Goal: Information Seeking & Learning: Find specific fact

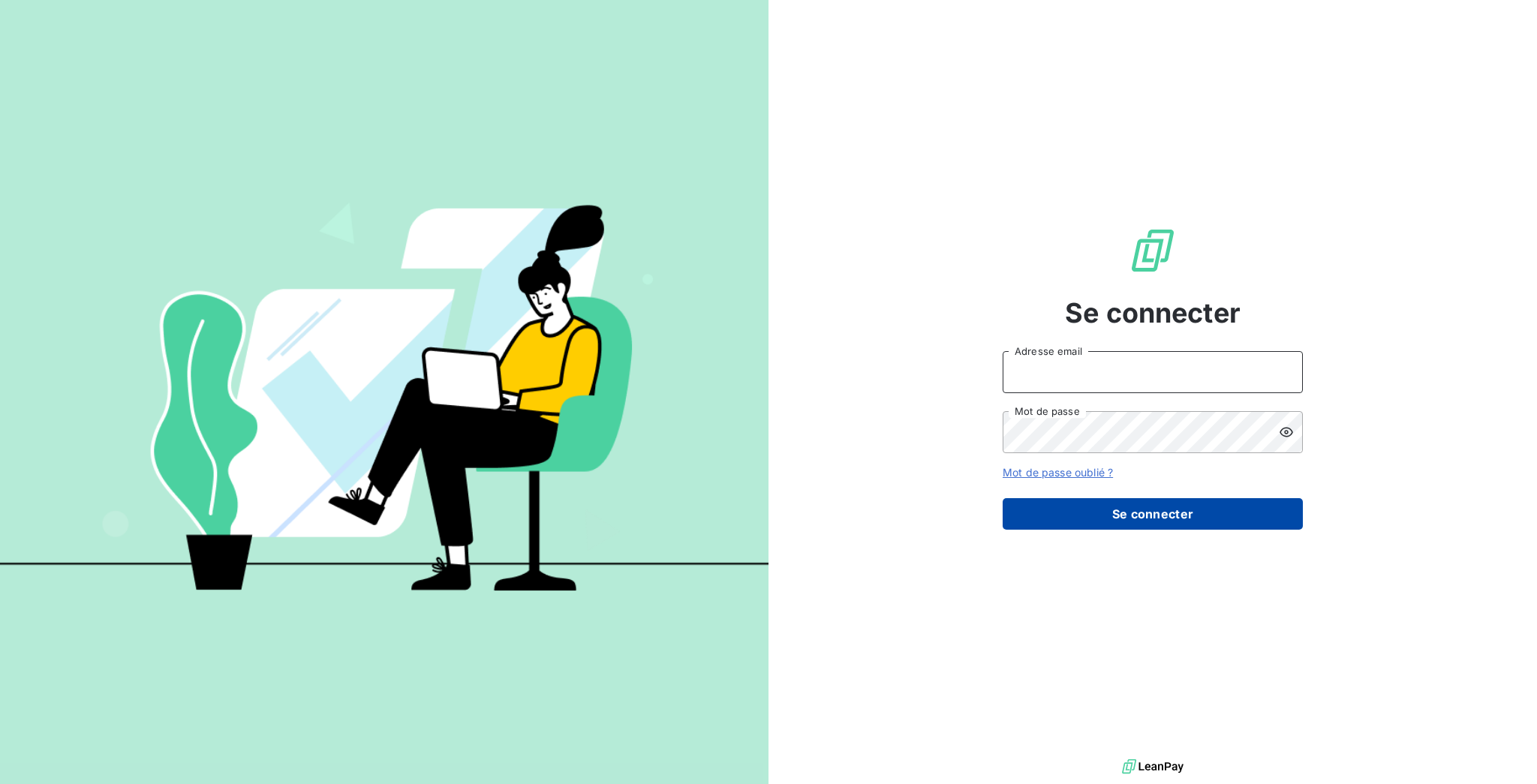
type input "[EMAIL_ADDRESS][DOMAIN_NAME]"
click at [1133, 498] on button "Se connecter" at bounding box center [1153, 514] width 300 height 31
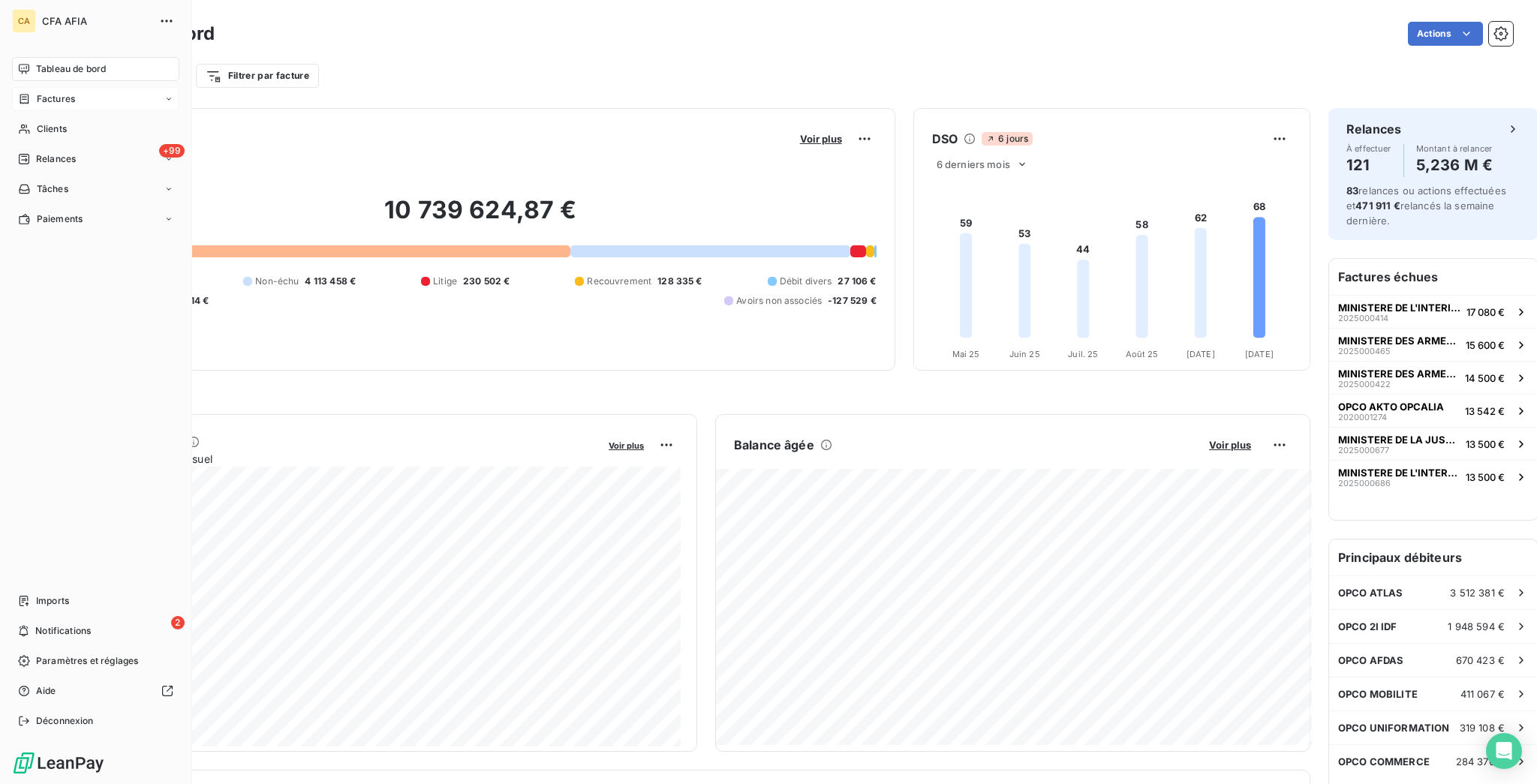
click at [40, 92] on span "Factures" at bounding box center [56, 98] width 38 height 14
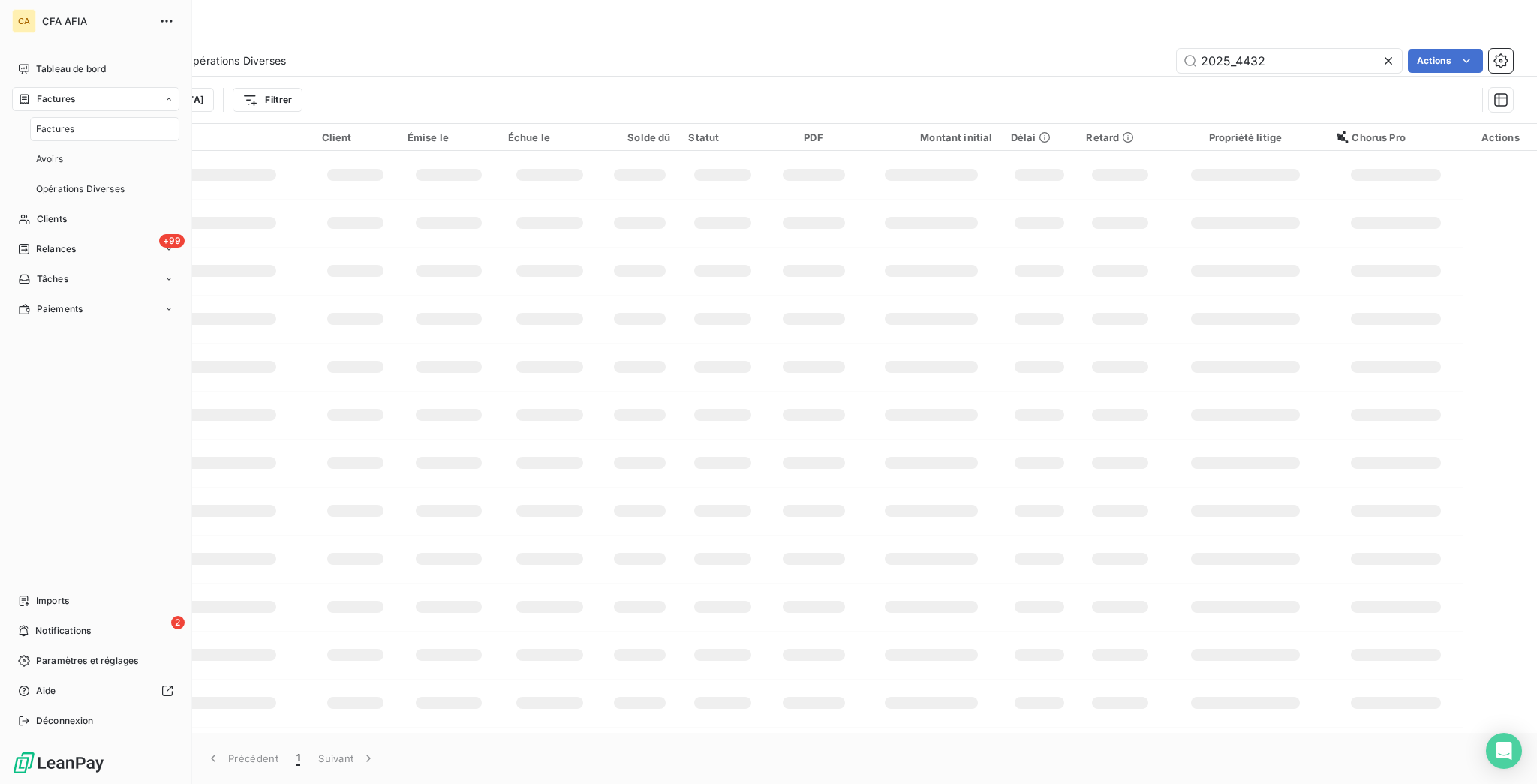
click at [44, 123] on span "Factures" at bounding box center [55, 129] width 38 height 14
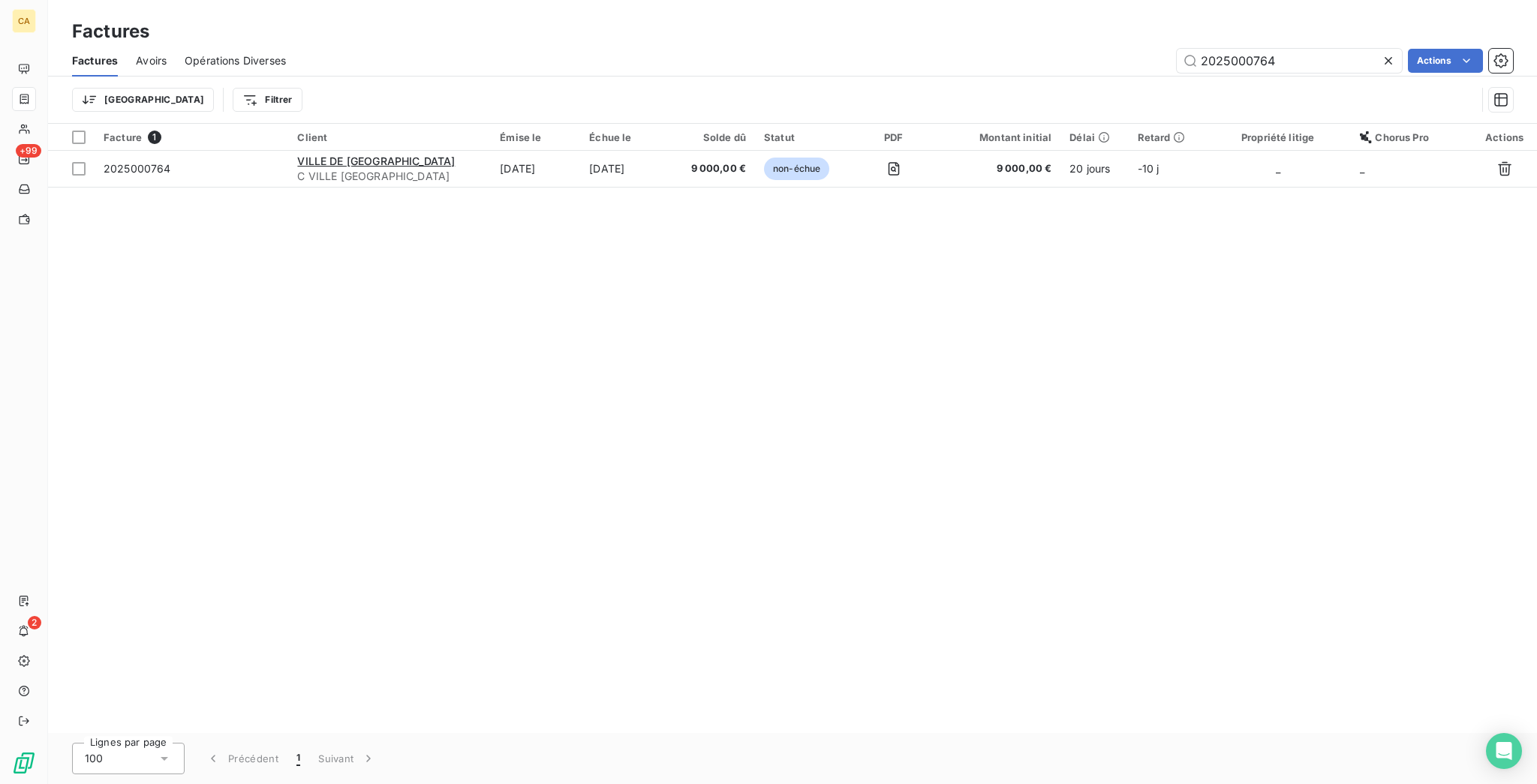
type input "2025000764"
click at [635, 163] on div "Facture 1 Client Émise le Échue le Solde dû Statut PDF Montant initial Délai Re…" at bounding box center [793, 428] width 1489 height 609
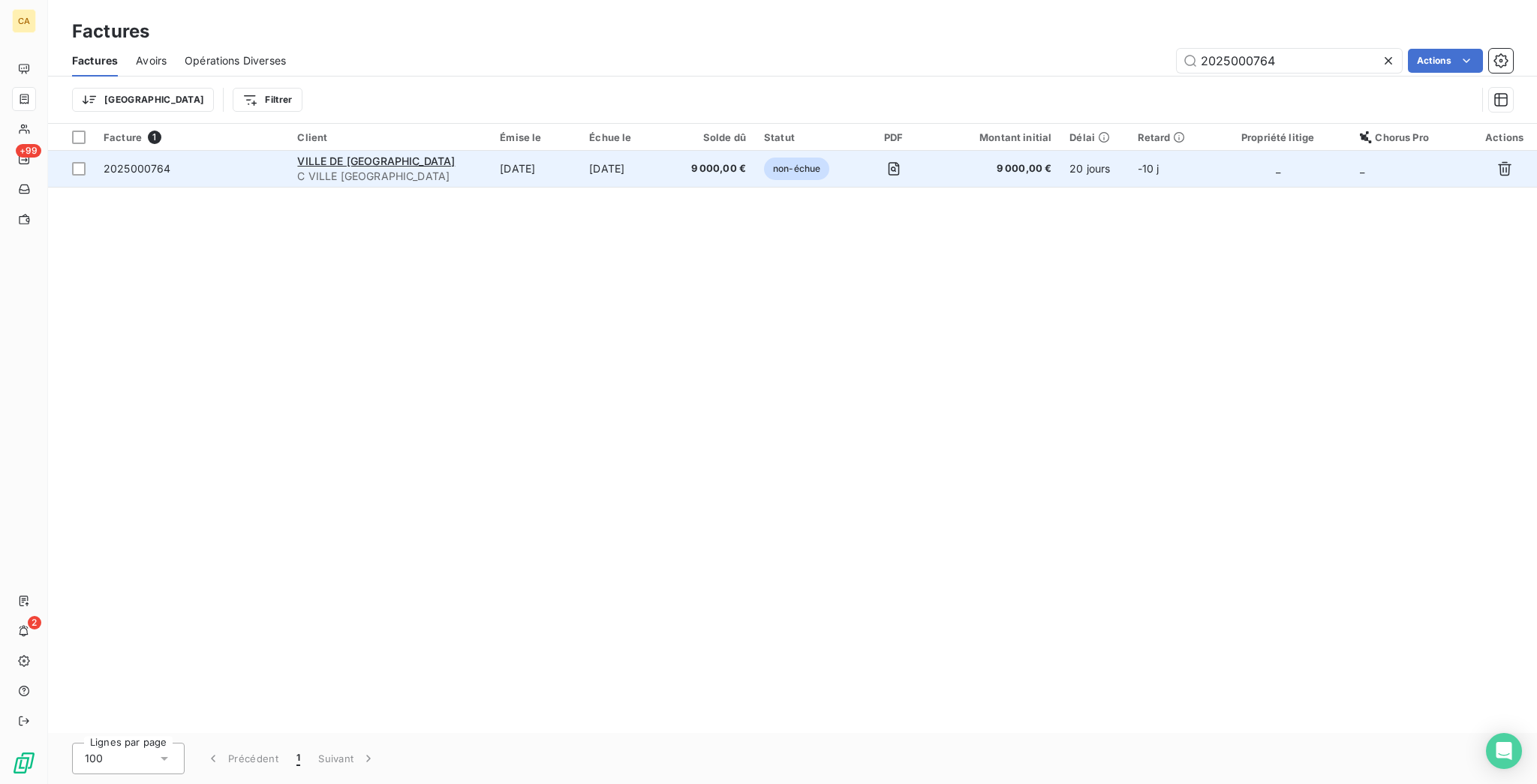
click at [635, 153] on td "[DATE]" at bounding box center [625, 169] width 90 height 36
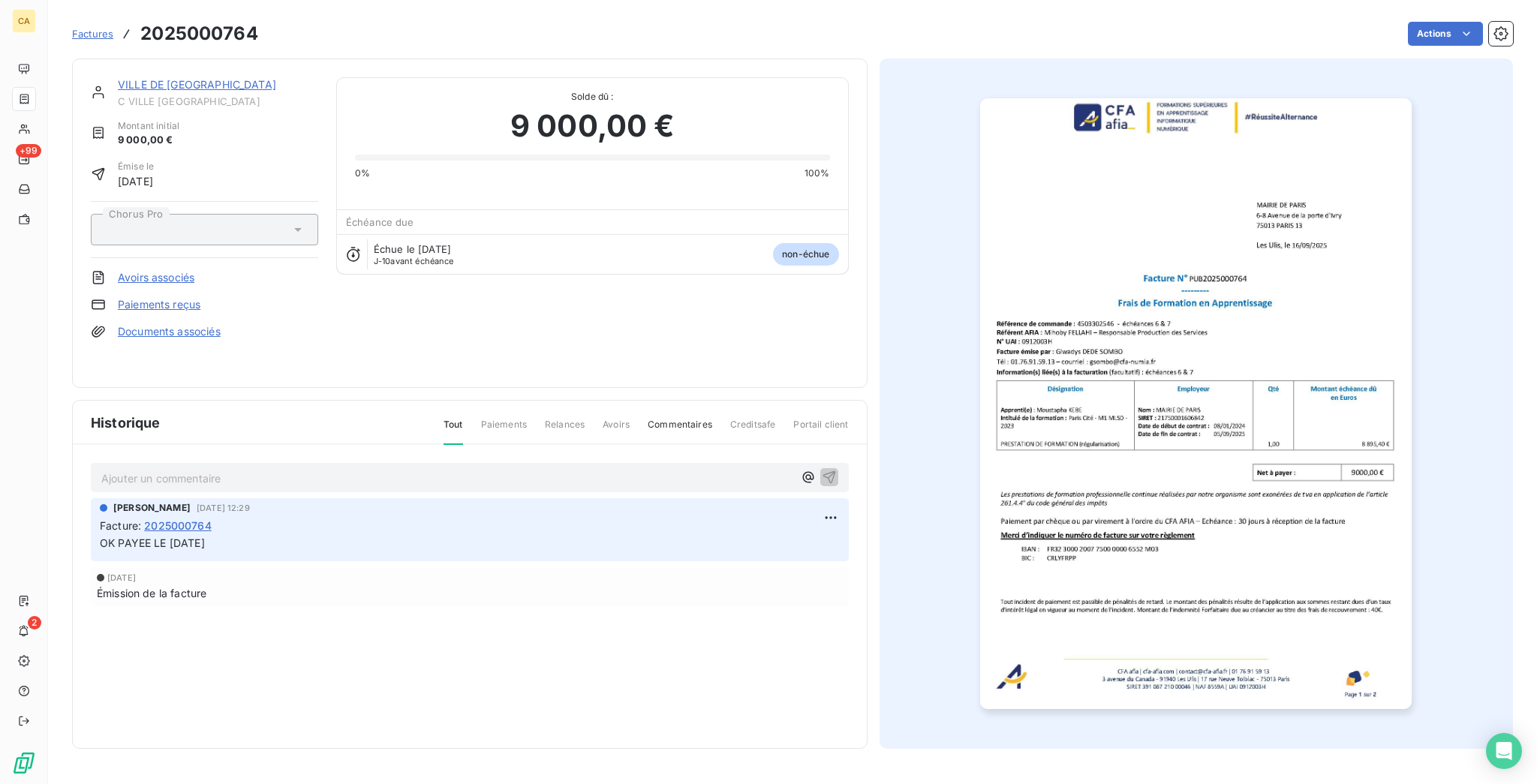
click at [138, 78] on link "VILLE DE [GEOGRAPHIC_DATA]" at bounding box center [197, 85] width 158 height 13
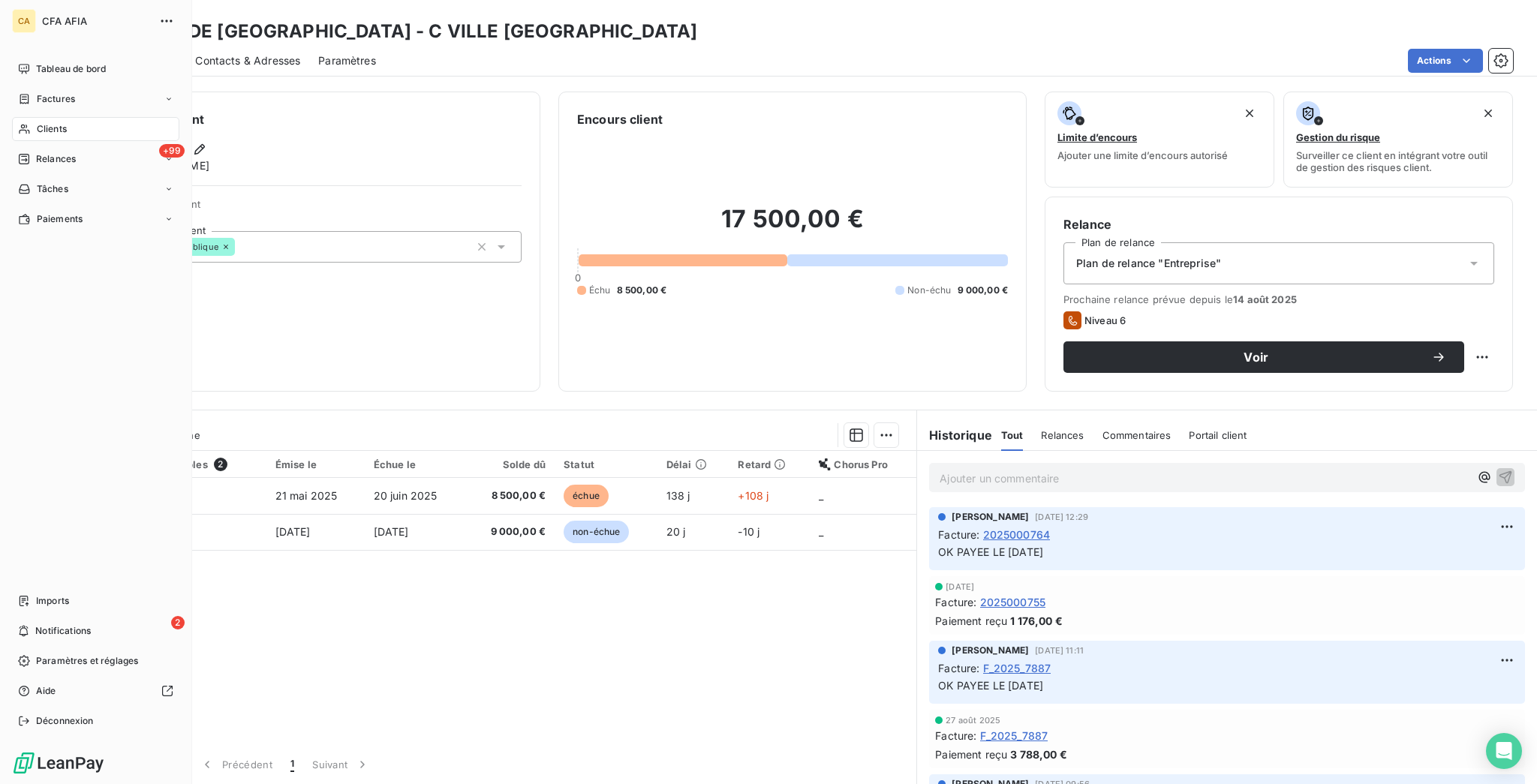
click at [30, 92] on nav "Tableau de bord Factures Clients +99 Relances Tâches Paiements" at bounding box center [95, 144] width 167 height 174
click at [27, 117] on div "Clients" at bounding box center [95, 129] width 167 height 24
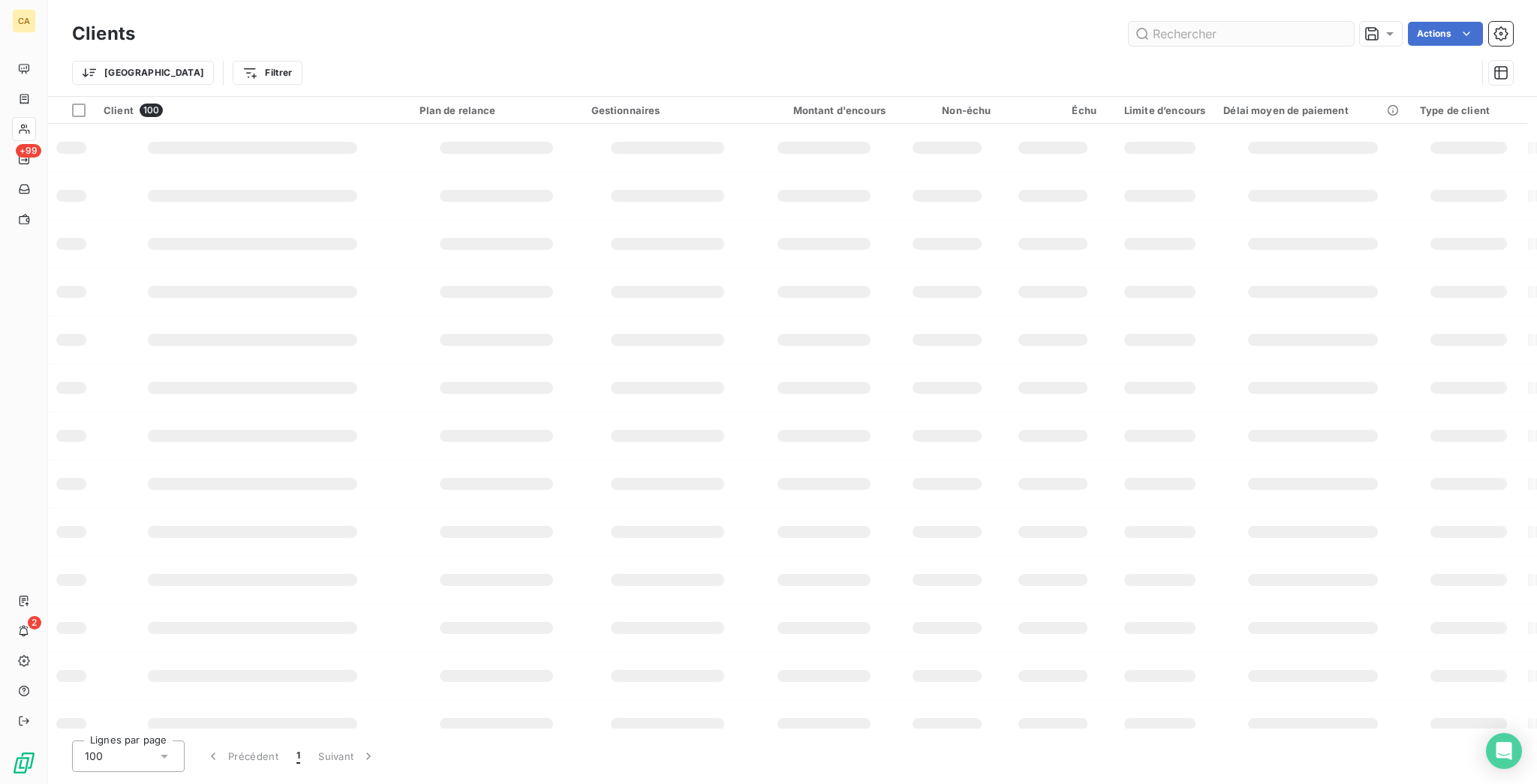
click at [1229, 35] on input "text" at bounding box center [1241, 34] width 225 height 24
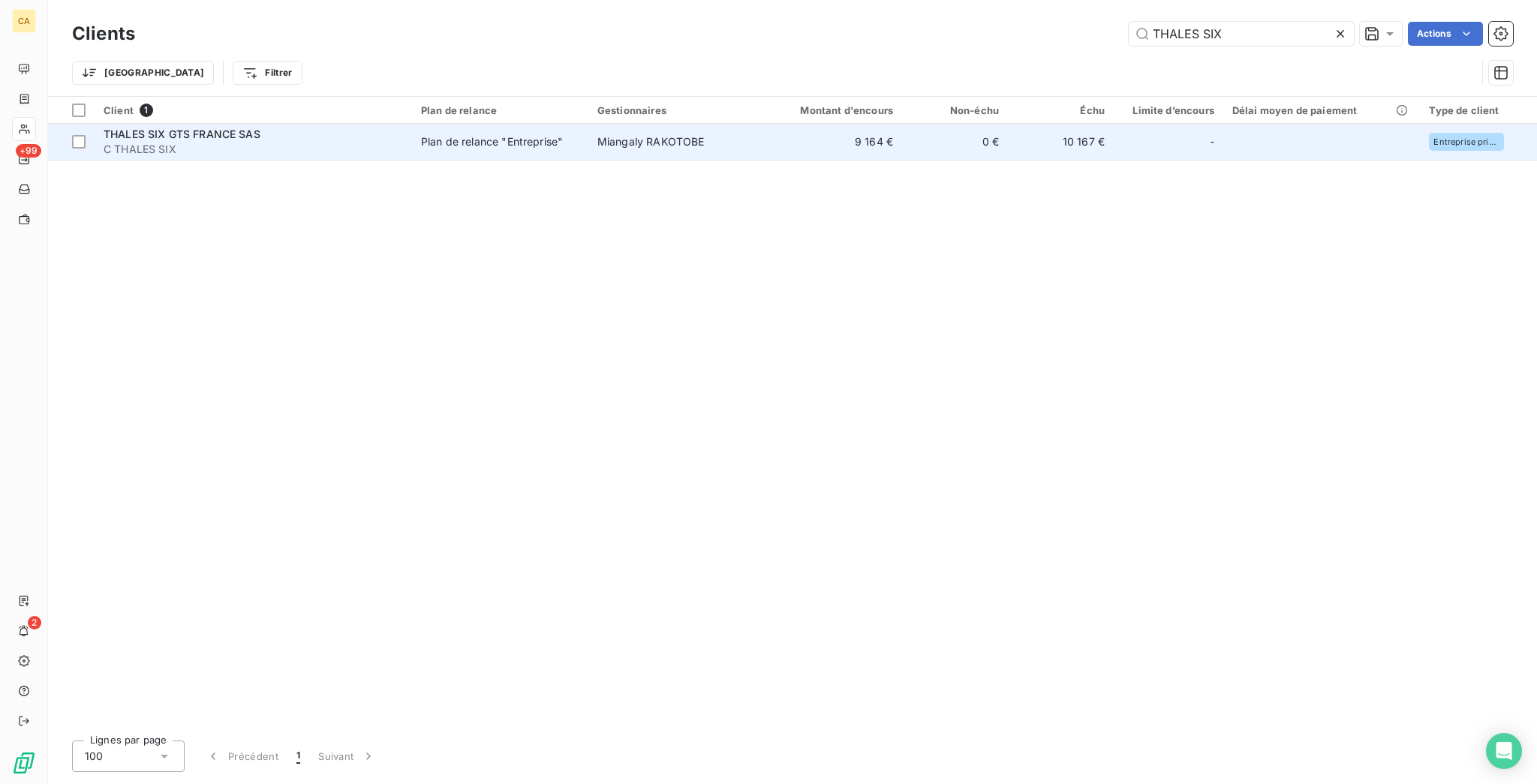
type input "THALES SIX"
click at [812, 136] on td "9 164 €" at bounding box center [832, 142] width 142 height 36
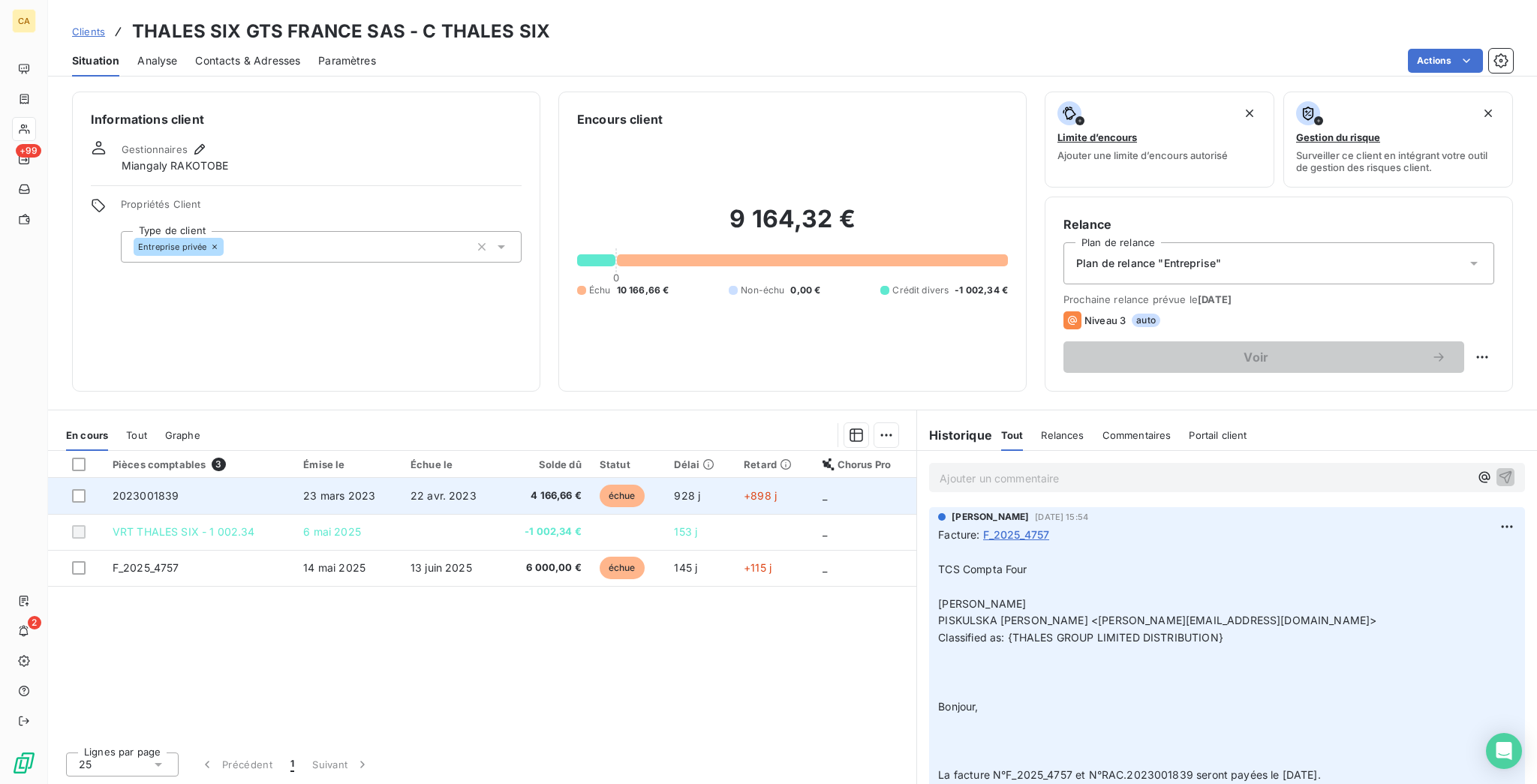
click at [160, 478] on td "2023001839" at bounding box center [198, 496] width 191 height 36
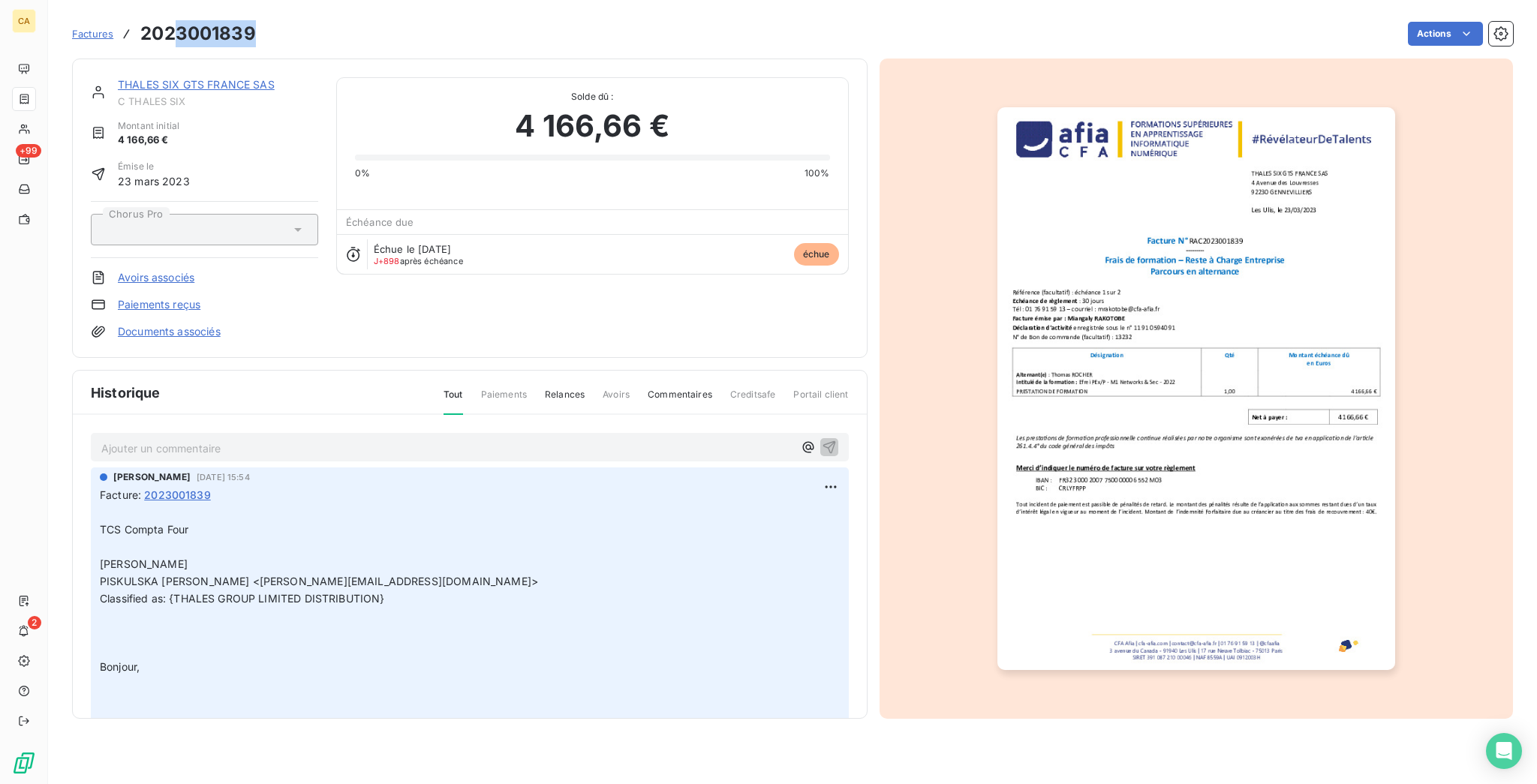
drag, startPoint x: 229, startPoint y: 29, endPoint x: 130, endPoint y: 33, distance: 99.1
click at [148, 33] on h3 "2023001839" at bounding box center [198, 33] width 115 height 27
click at [111, 32] on div "Factures 2023001839" at bounding box center [164, 33] width 184 height 27
drag, startPoint x: 123, startPoint y: 31, endPoint x: 131, endPoint y: 30, distance: 8.1
click at [140, 30] on h3 "2023001839" at bounding box center [198, 33] width 115 height 27
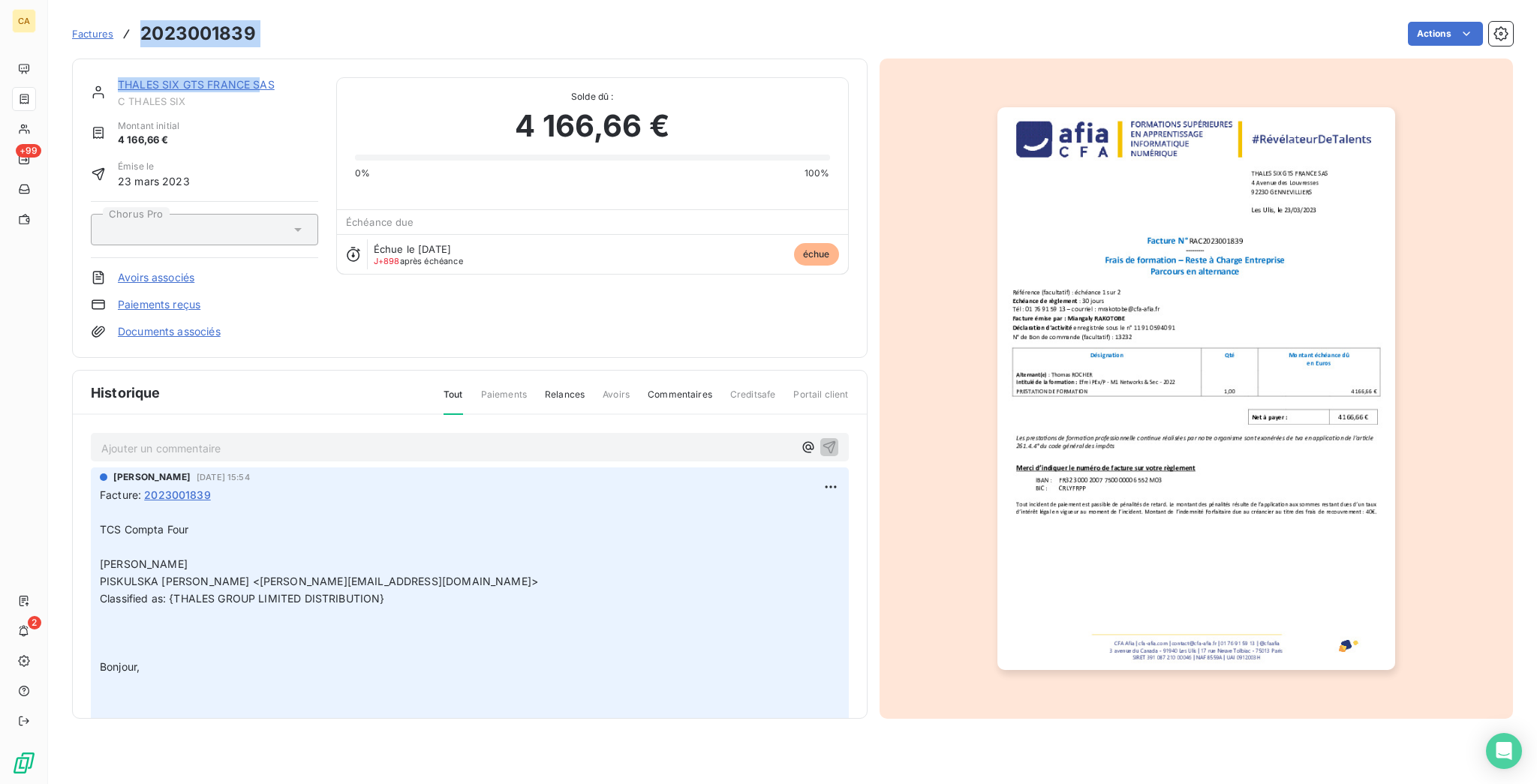
drag, startPoint x: 117, startPoint y: 27, endPoint x: 229, endPoint y: 46, distance: 113.6
click at [229, 46] on section "Factures 2023001839 Actions THALES SIX GTS FRANCE SAS C THALES SIX Montant init…" at bounding box center [793, 392] width 1489 height 784
click at [236, 22] on div "Factures 2023001839 Actions" at bounding box center [792, 33] width 1441 height 31
click at [178, 34] on h3 "2023001839" at bounding box center [198, 33] width 115 height 27
click at [180, 27] on h3 "2023001839" at bounding box center [198, 33] width 115 height 27
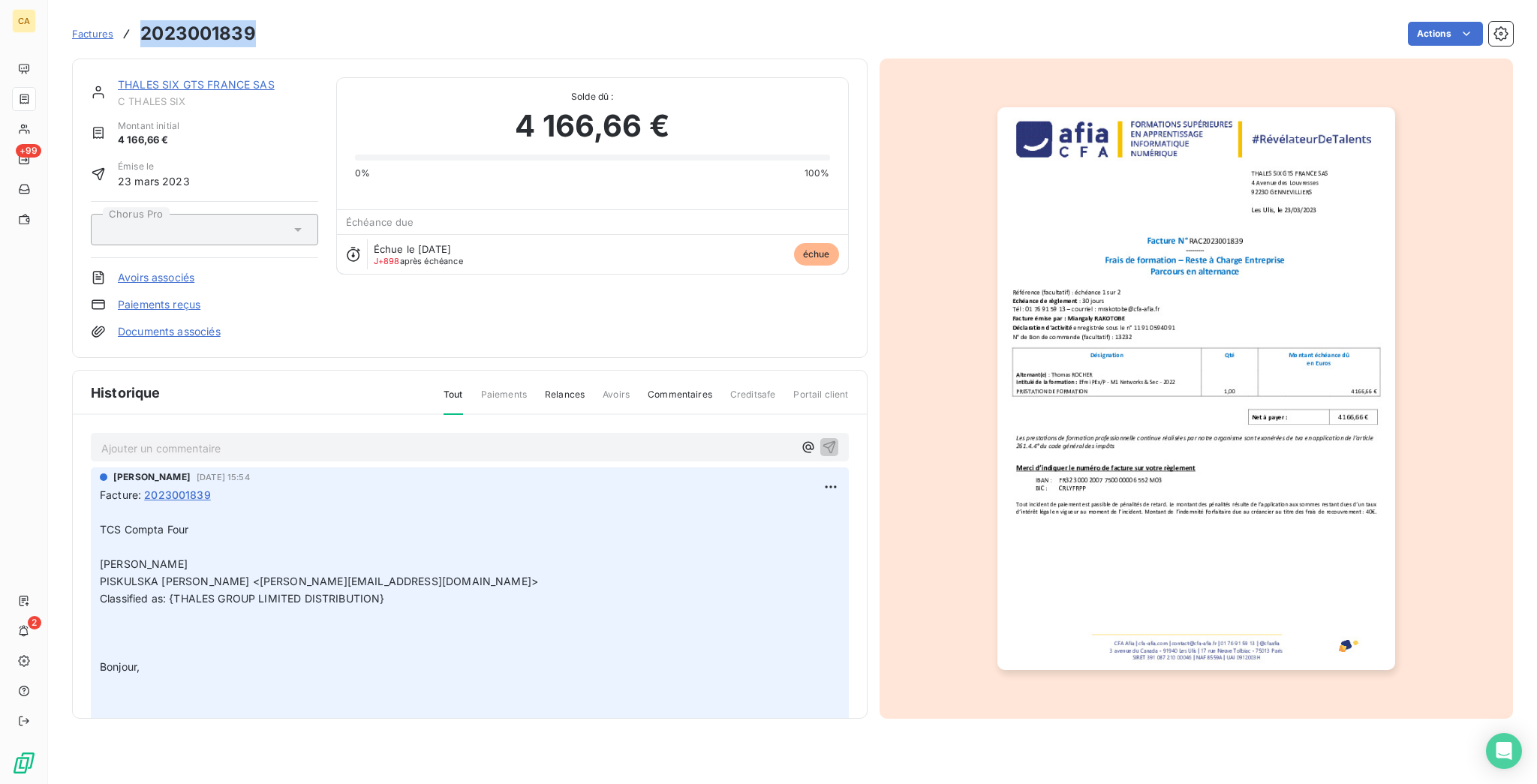
click at [180, 27] on h3 "2023001839" at bounding box center [198, 33] width 115 height 27
copy h3 "2023001839"
click at [167, 439] on p "Ajouter un commentaire ﻿" at bounding box center [448, 448] width 692 height 19
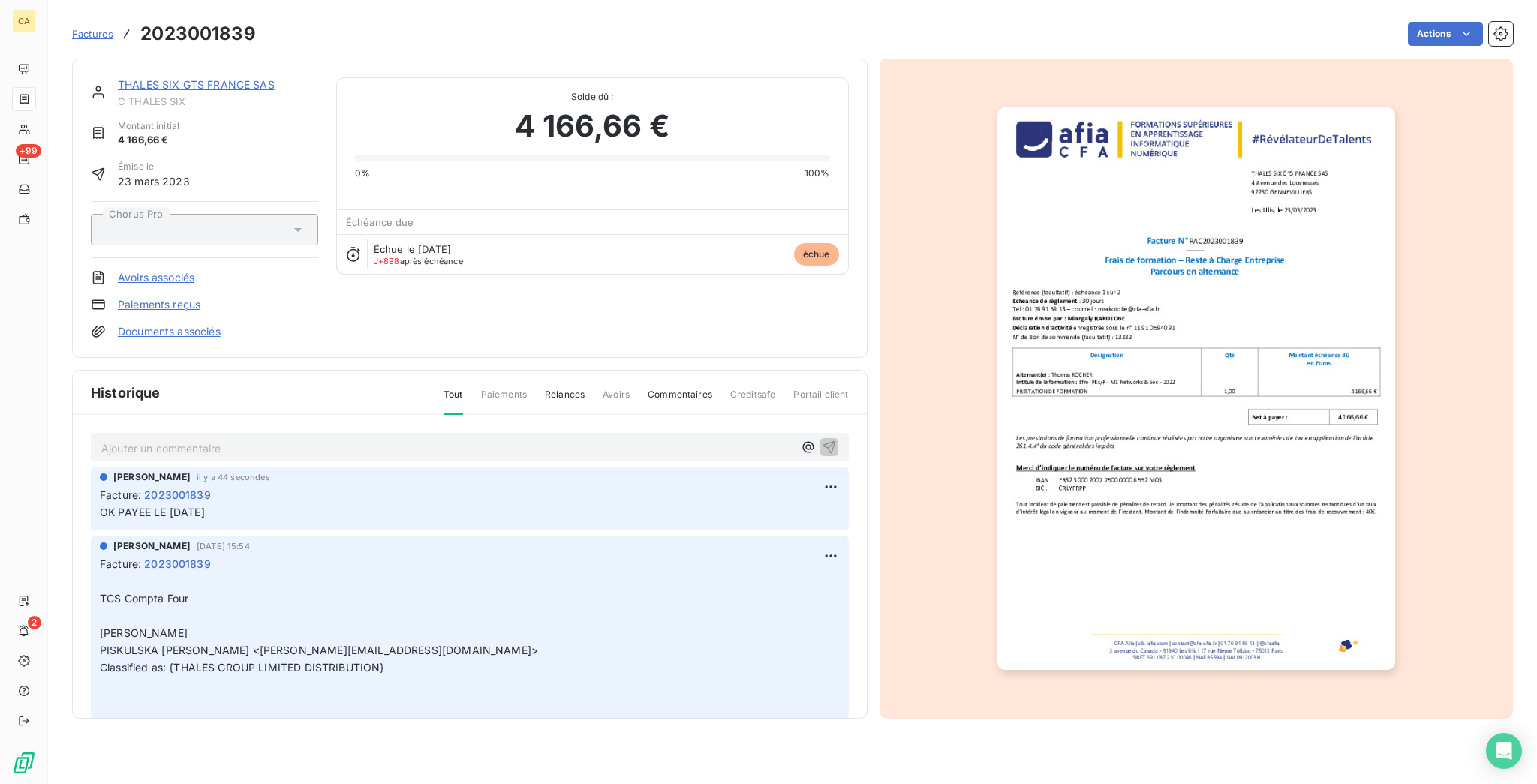
click at [164, 78] on link "THALES SIX GTS FRANCE SAS" at bounding box center [196, 85] width 157 height 13
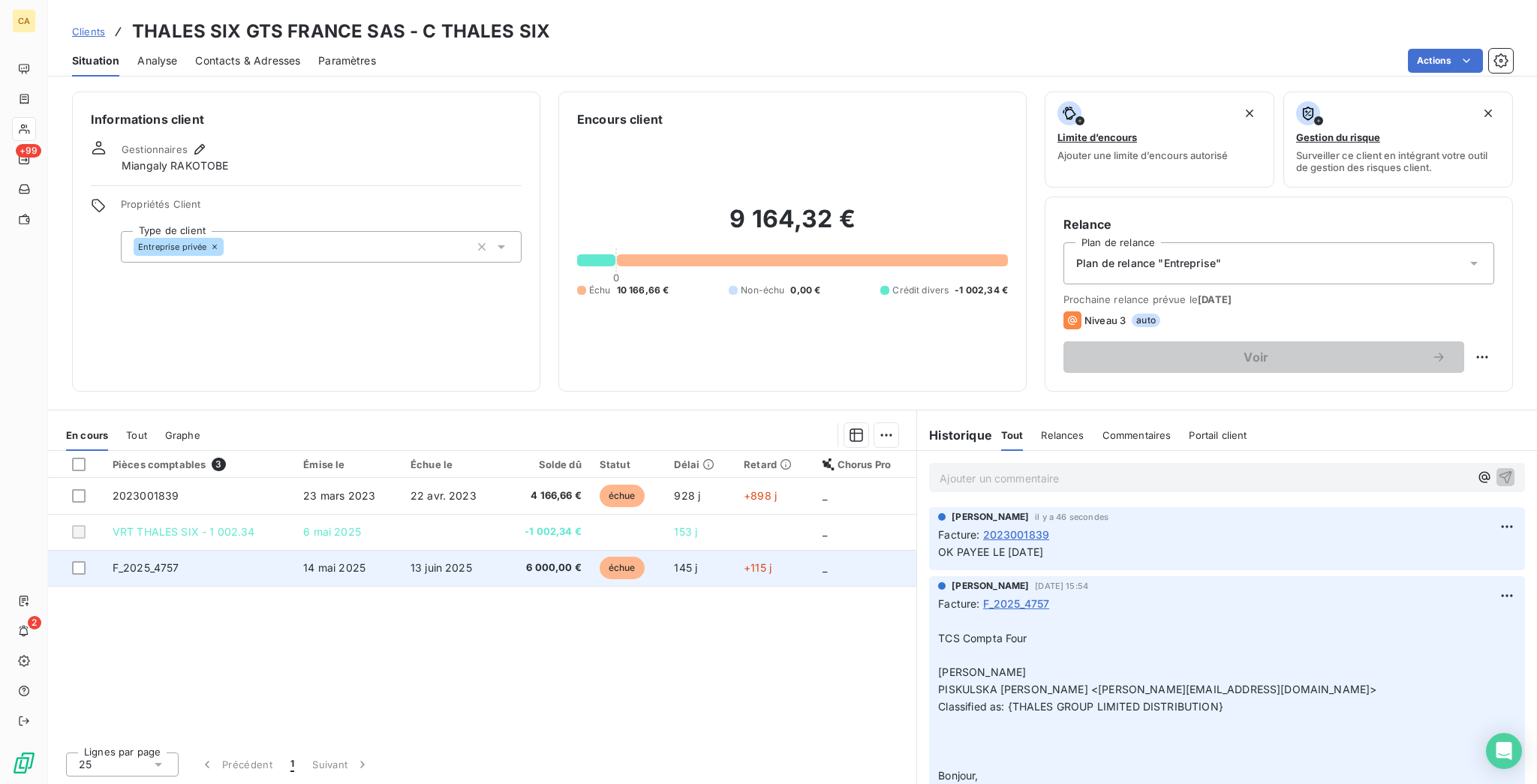
click at [169, 550] on td "F_2025_4757" at bounding box center [198, 568] width 191 height 36
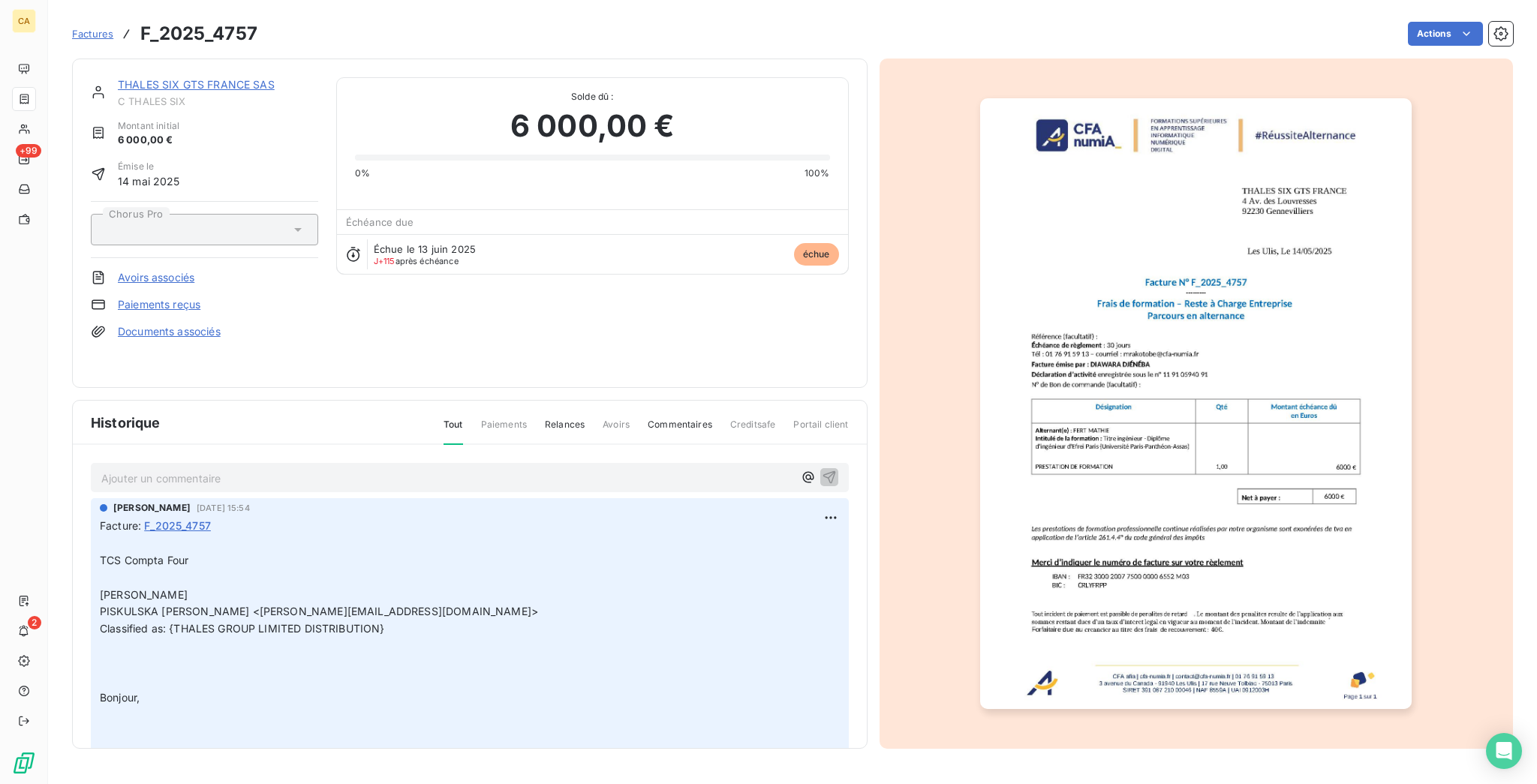
click at [1208, 286] on img "button" at bounding box center [1196, 403] width 432 height 611
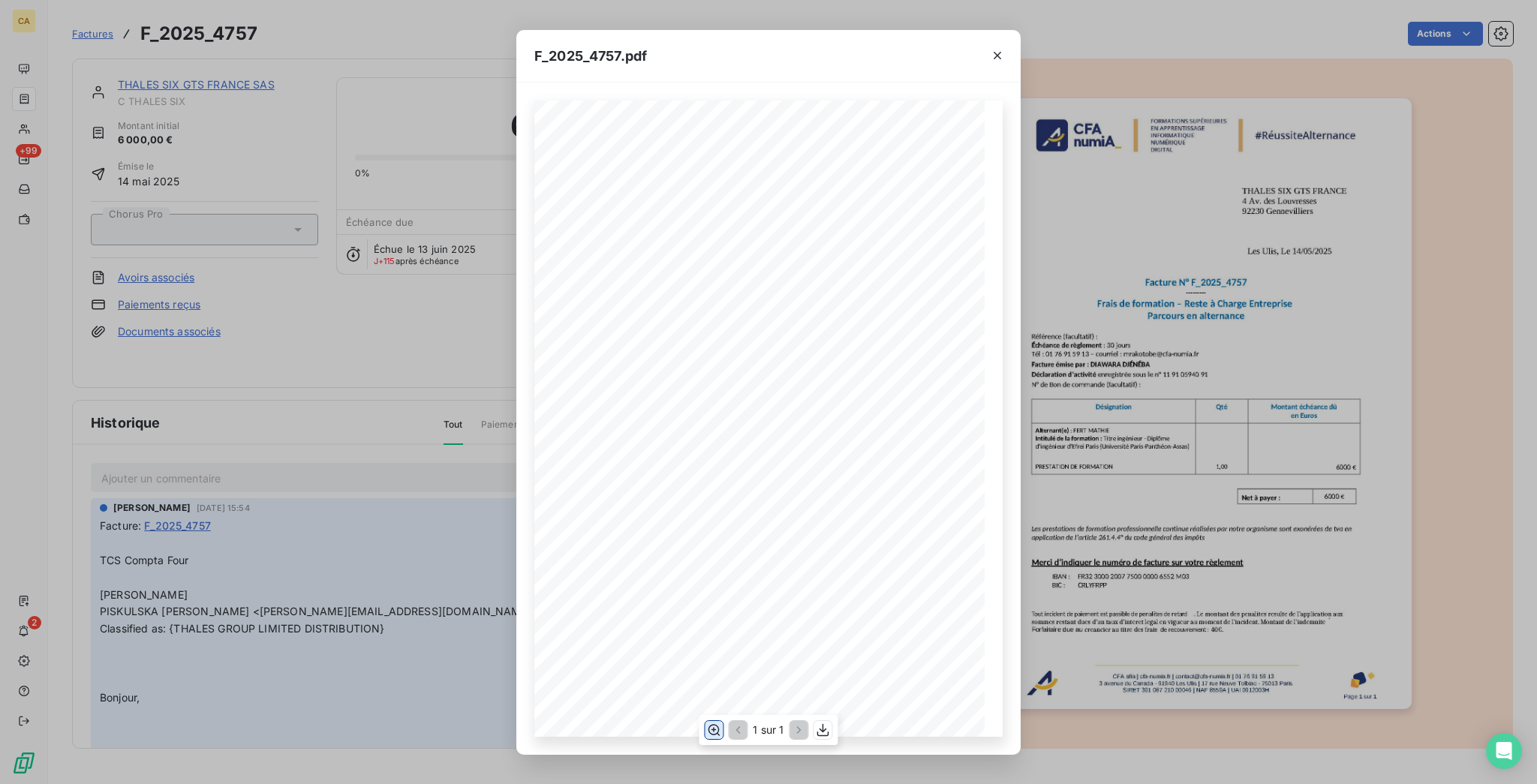
click at [712, 729] on icon "button" at bounding box center [714, 730] width 15 height 15
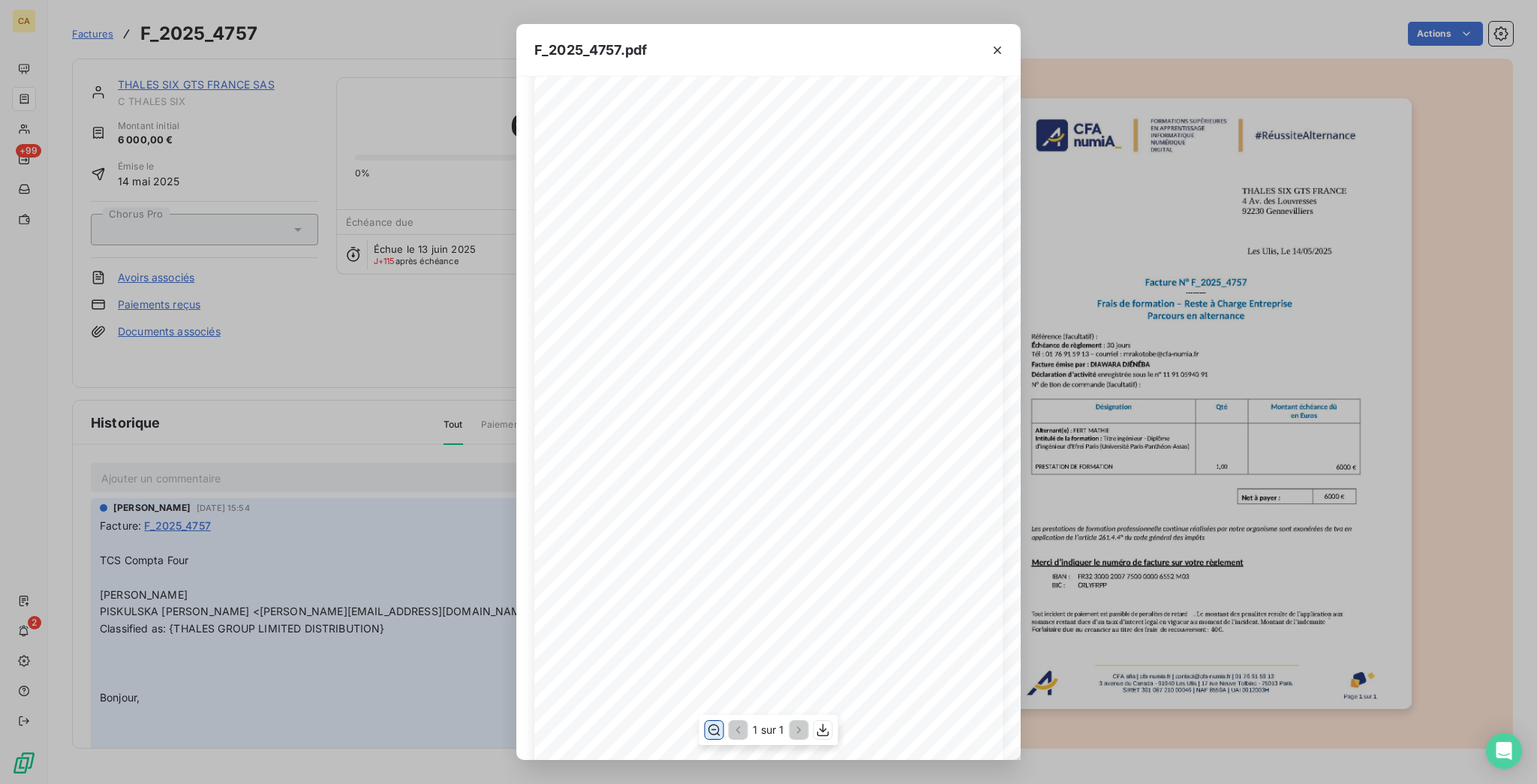
scroll to position [199, 0]
click at [238, 454] on div "F_2025_4757.pdf CFA afia | [DOMAIN_NAME] | [EMAIL_ADDRESS][DOMAIN_NAME] | 01 76…" at bounding box center [768, 392] width 1537 height 784
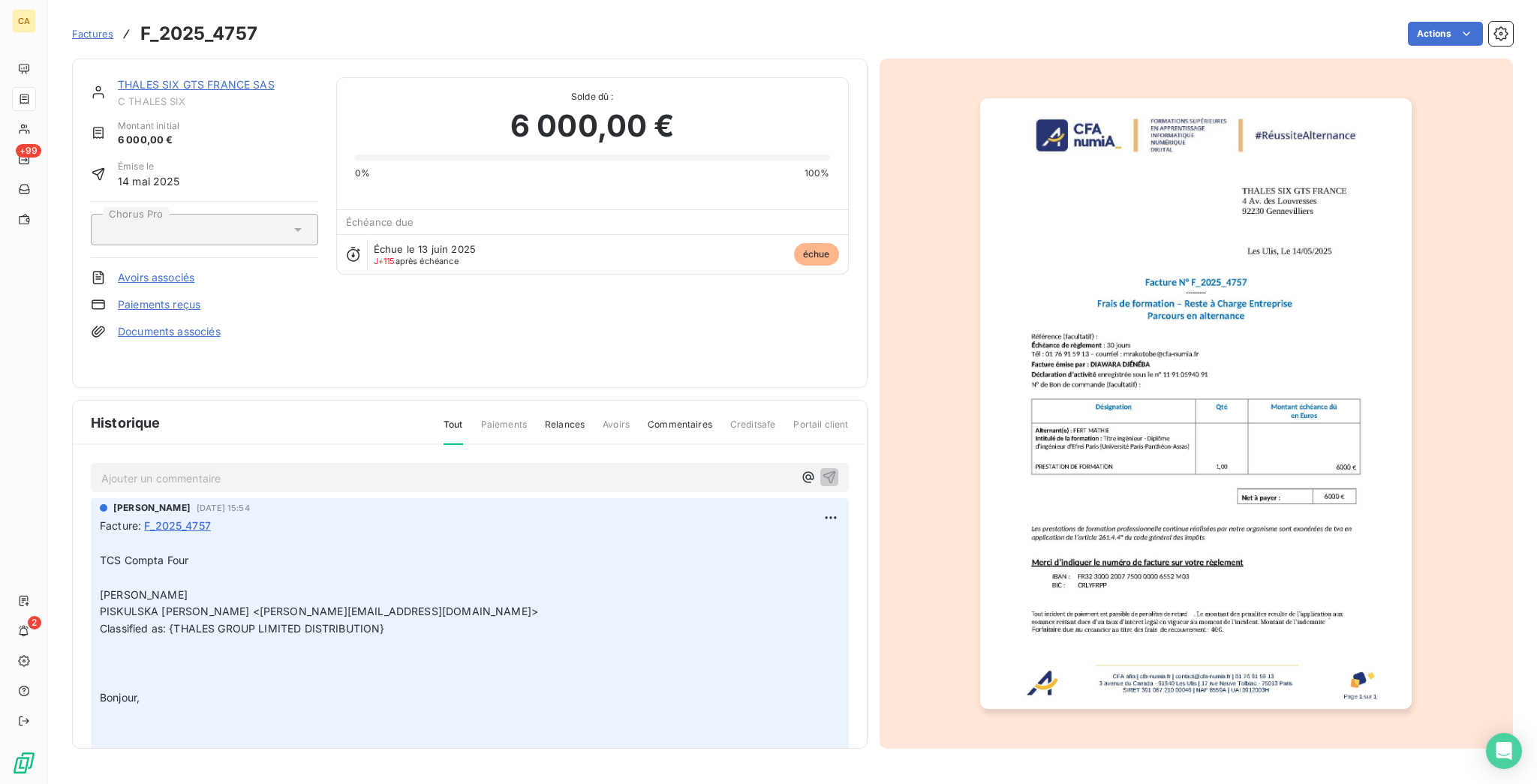
click at [227, 469] on p "Ajouter un commentaire ﻿" at bounding box center [448, 478] width 692 height 19
click at [123, 468] on div "OK PAYEE [DATE]" at bounding box center [470, 477] width 737 height 19
click at [118, 470] on span "OK PAYEE [DATE]" at bounding box center [146, 477] width 90 height 13
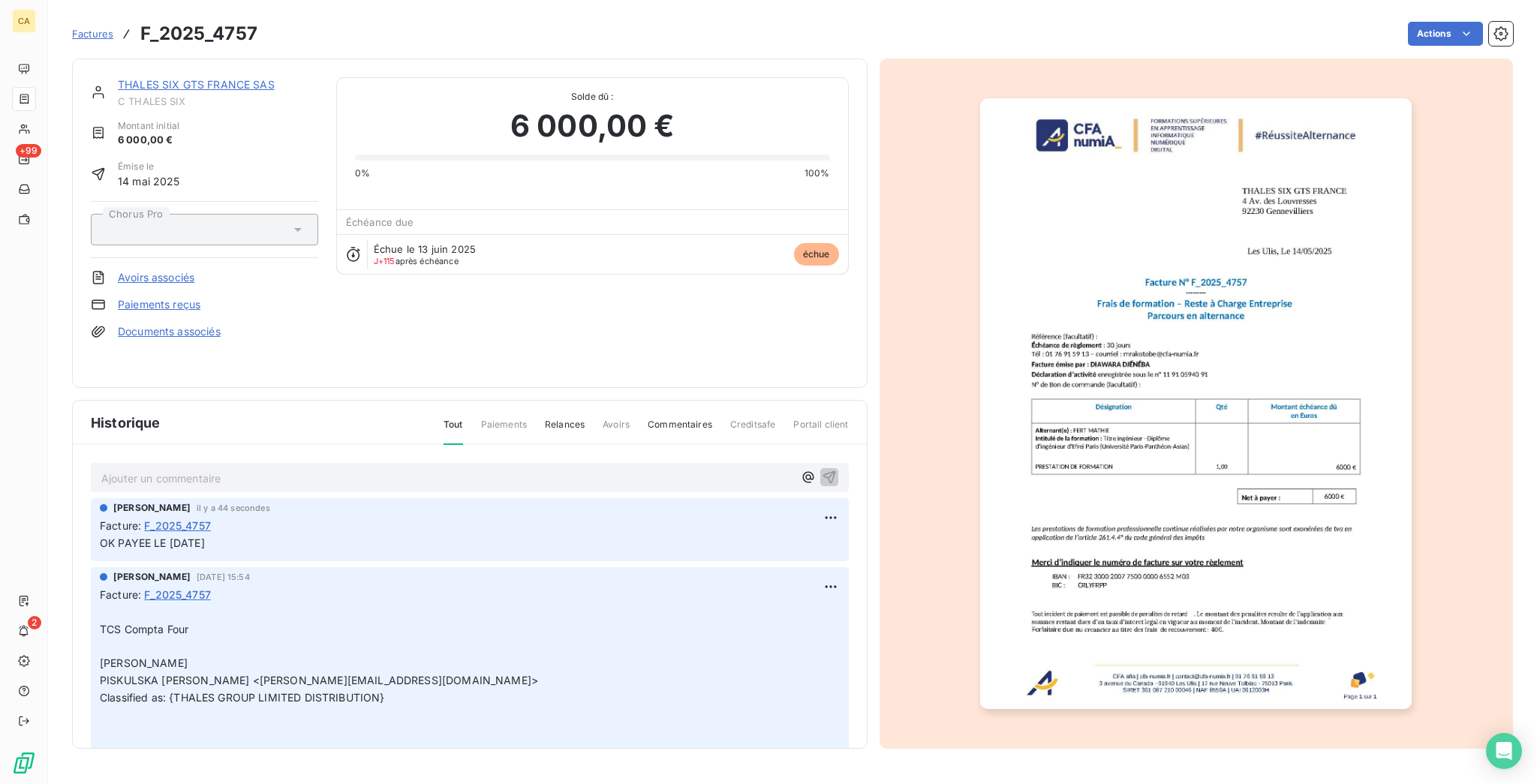
click at [189, 78] on link "THALES SIX GTS FRANCE SAS" at bounding box center [196, 85] width 157 height 13
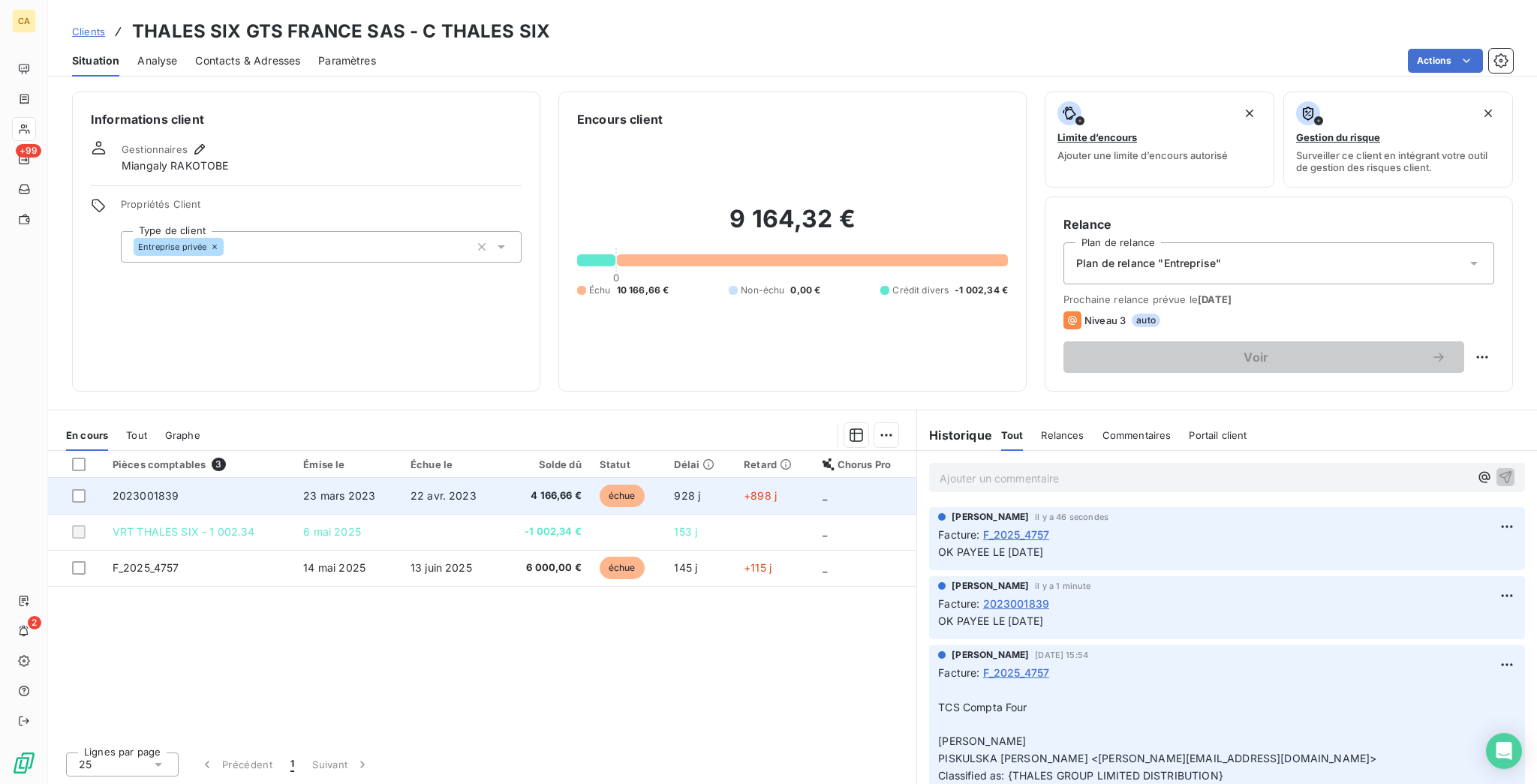
click at [185, 478] on td "2023001839" at bounding box center [198, 496] width 191 height 36
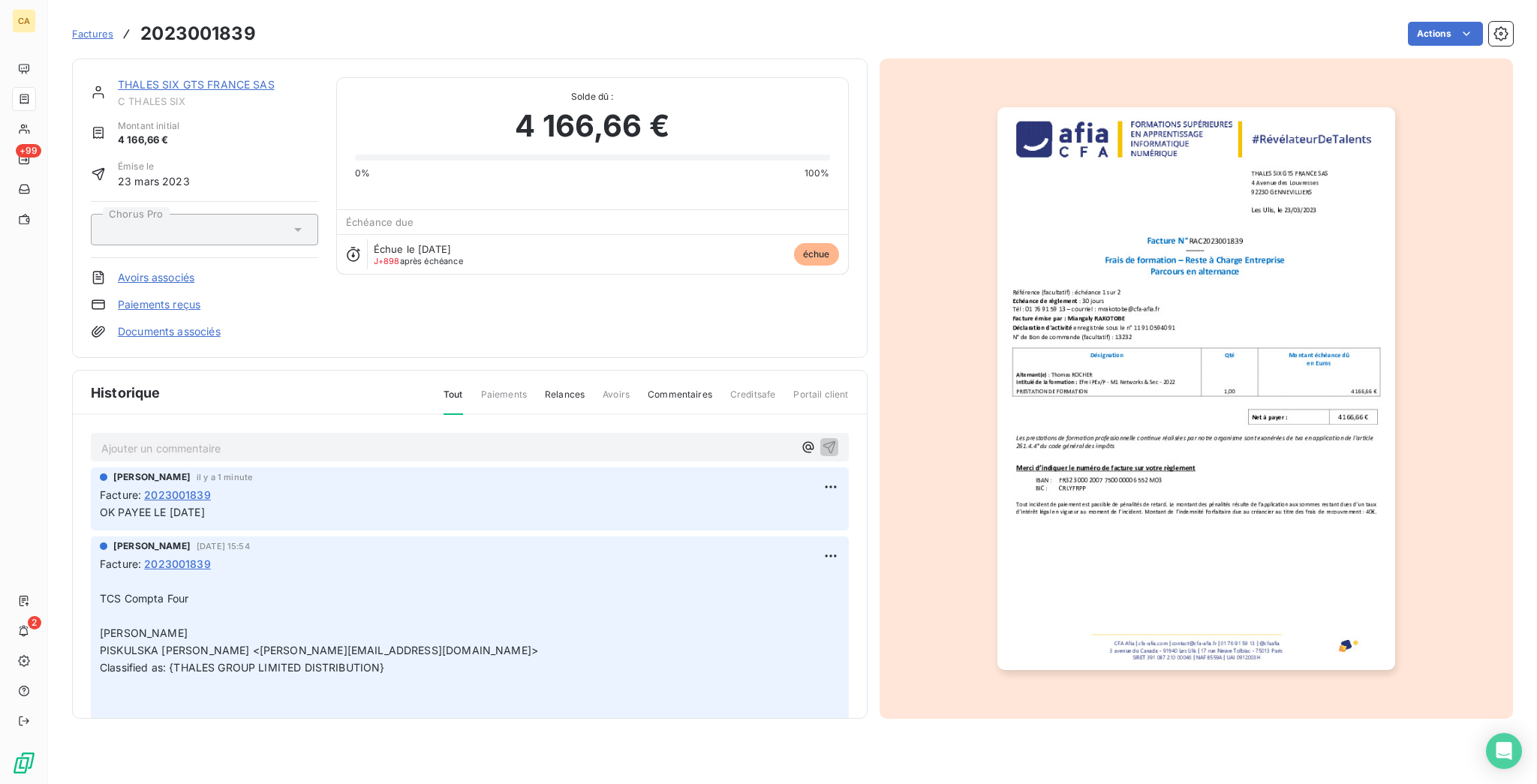
click at [161, 78] on link "THALES SIX GTS FRANCE SAS" at bounding box center [196, 85] width 157 height 13
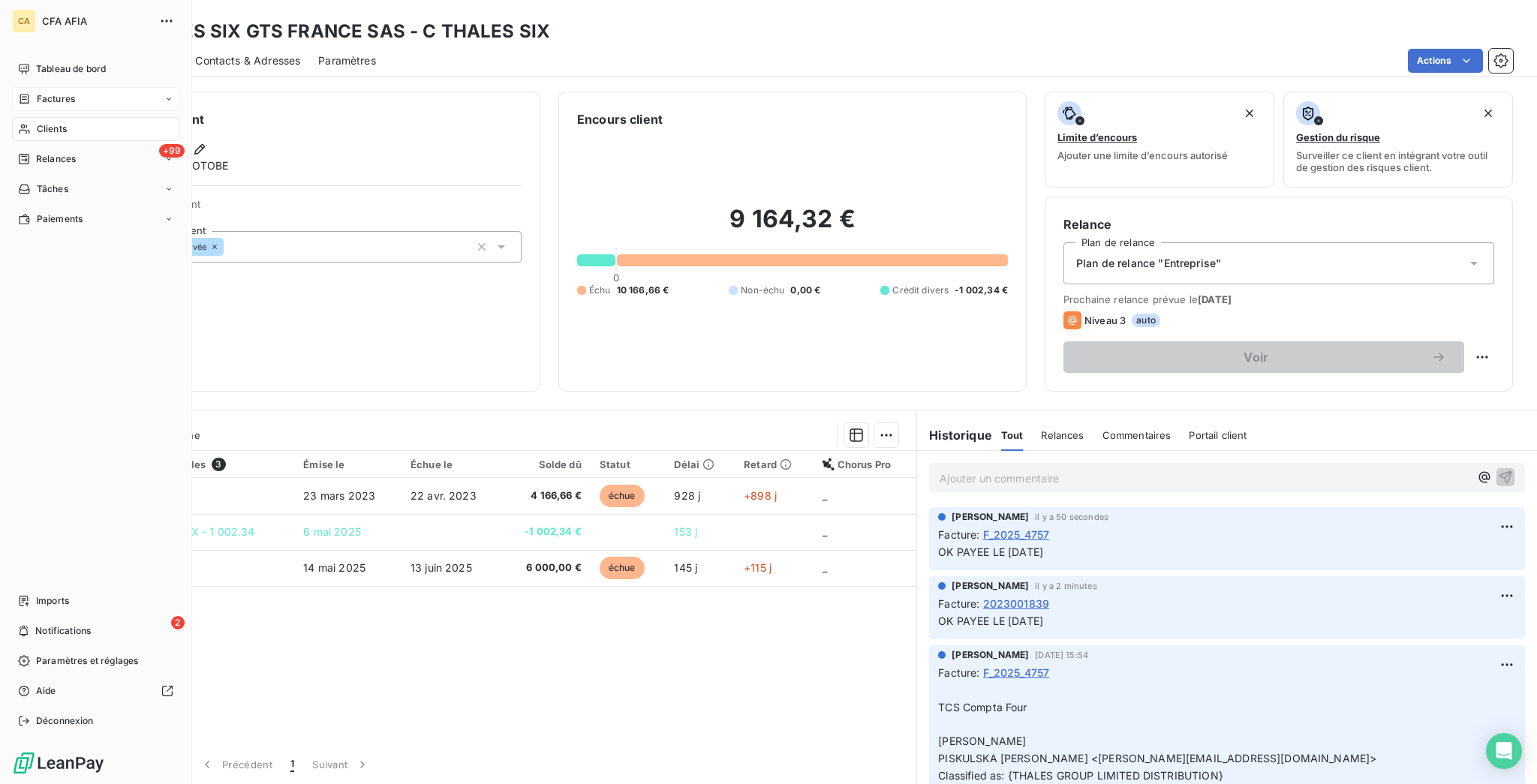
click at [21, 93] on icon at bounding box center [24, 98] width 13 height 12
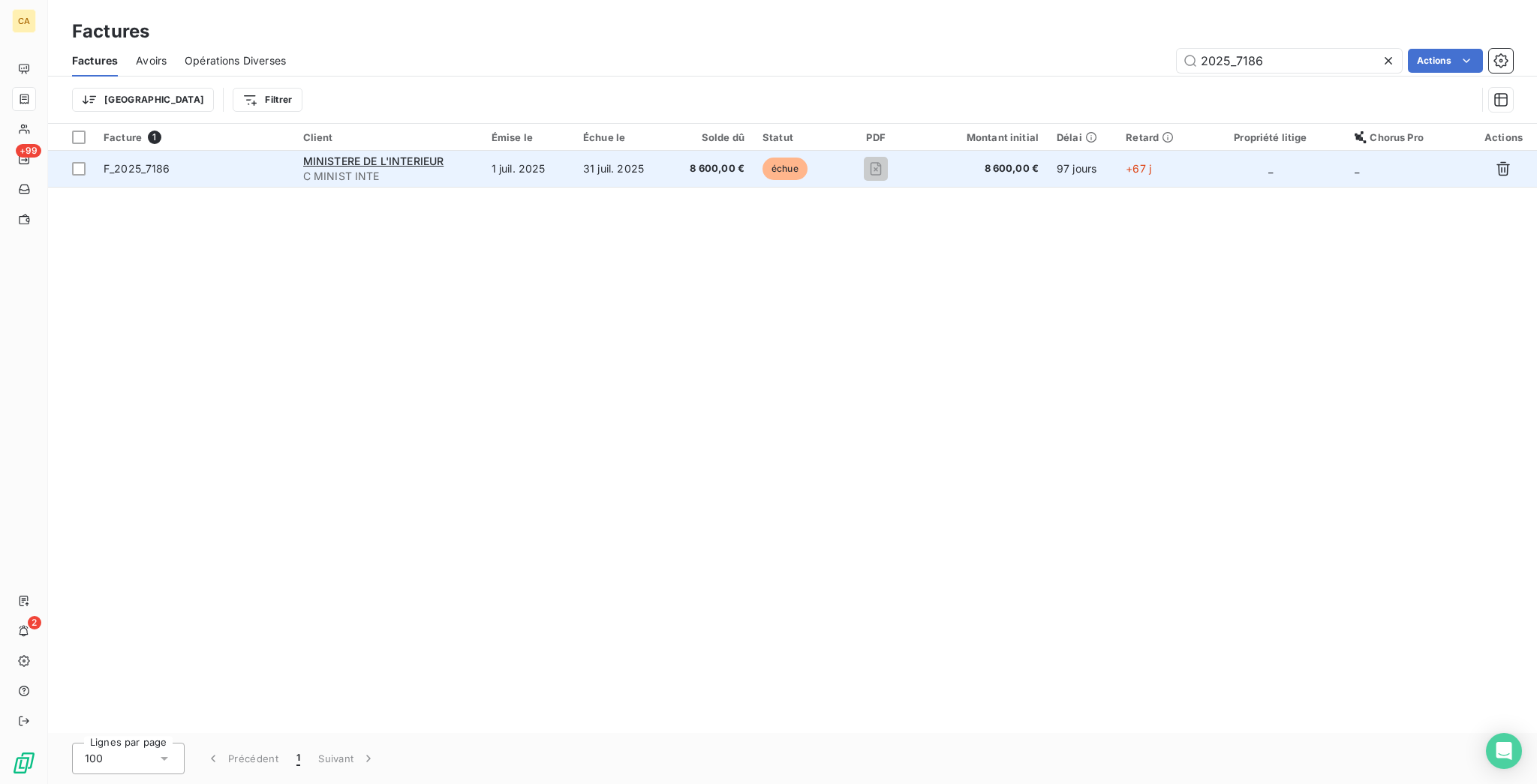
type input "2025_7186"
click at [514, 151] on td "1 juil. 2025" at bounding box center [528, 169] width 92 height 36
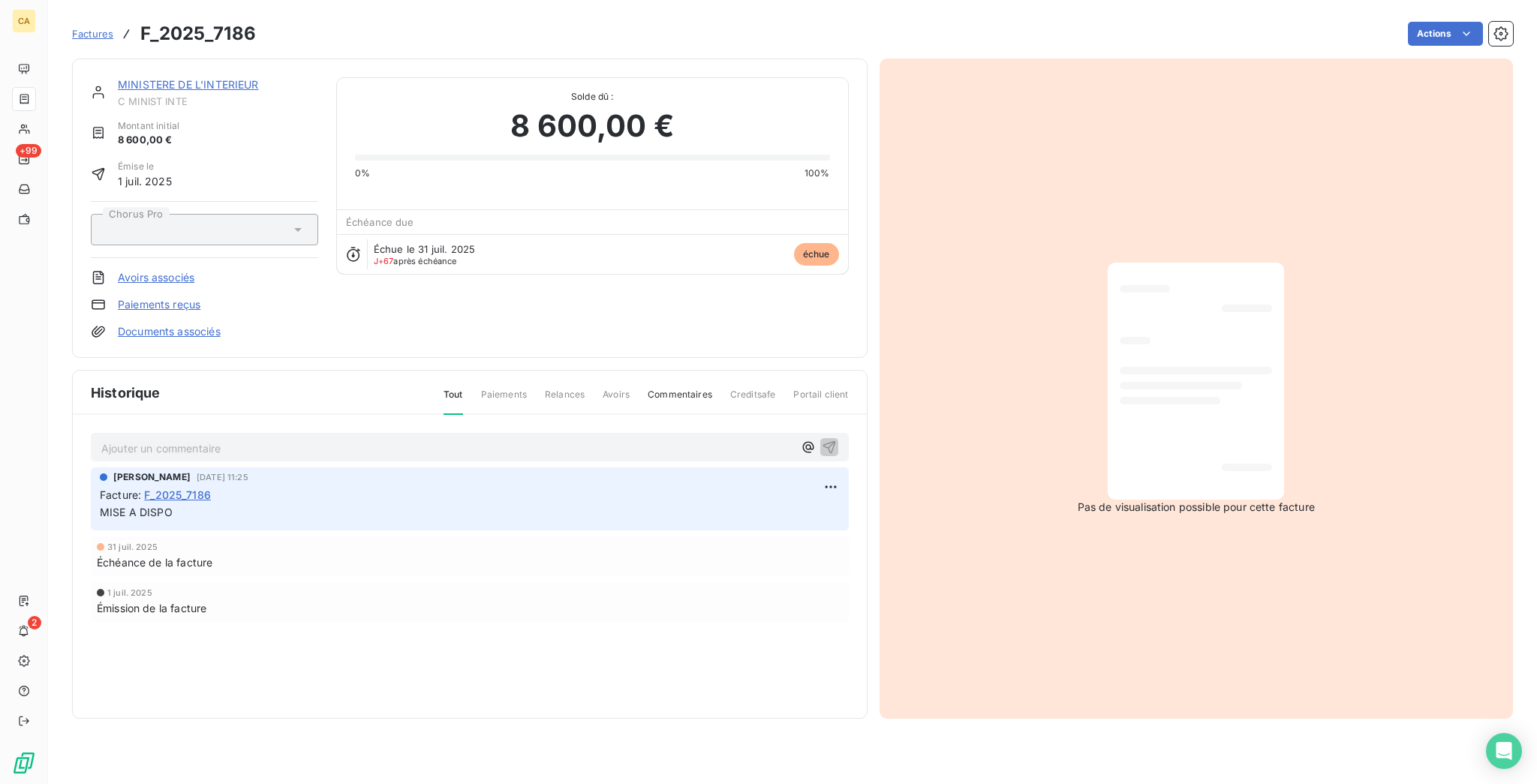
click at [292, 439] on p "Ajouter un commentaire ﻿" at bounding box center [448, 448] width 692 height 19
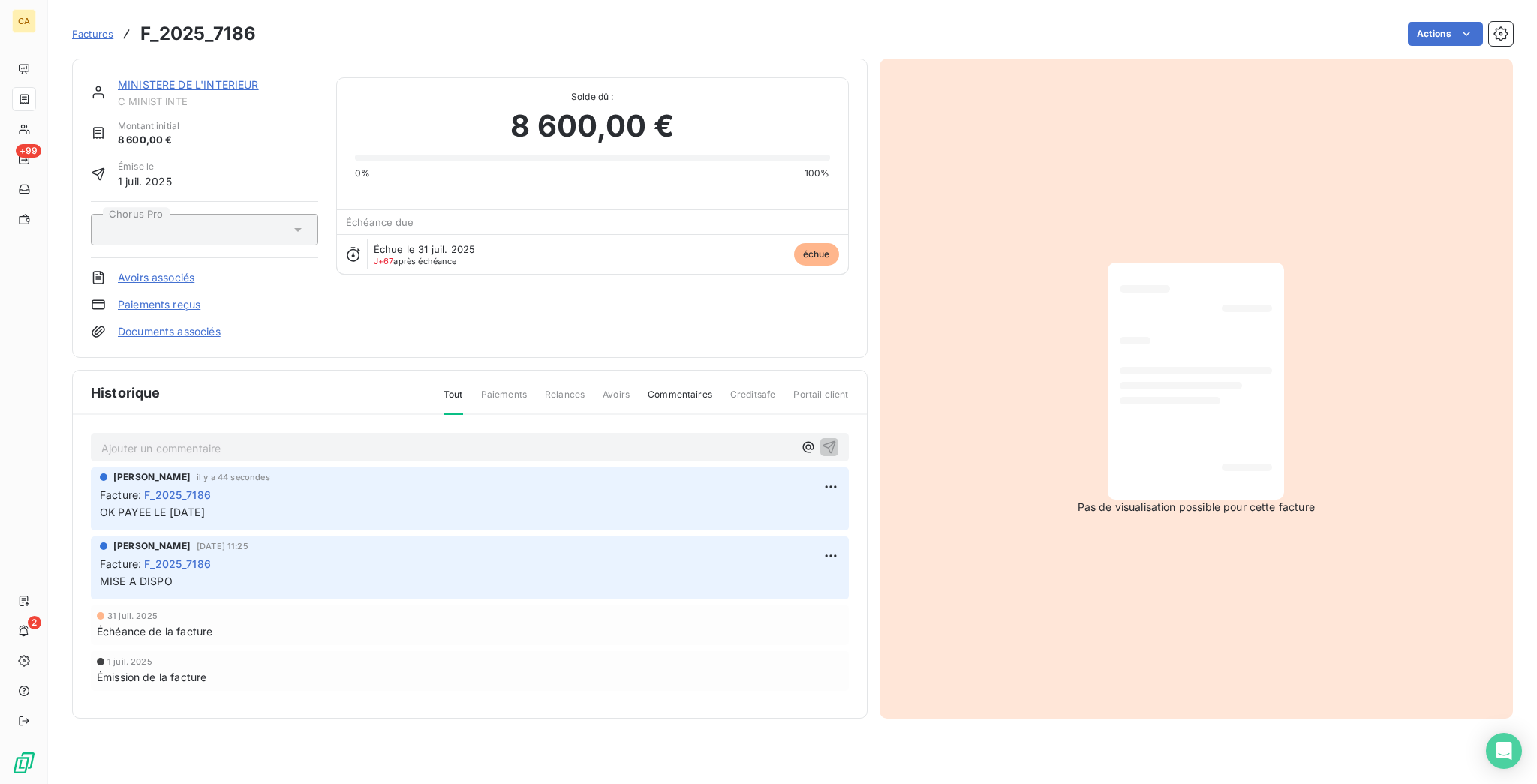
click at [204, 59] on div "MINISTERE DE L'INTERIEUR C MINIST INTE Montant initial 8 600,00 € Émise le [DAT…" at bounding box center [470, 208] width 796 height 299
click at [203, 78] on link "MINISTERE DE L'INTERIEUR" at bounding box center [188, 85] width 141 height 13
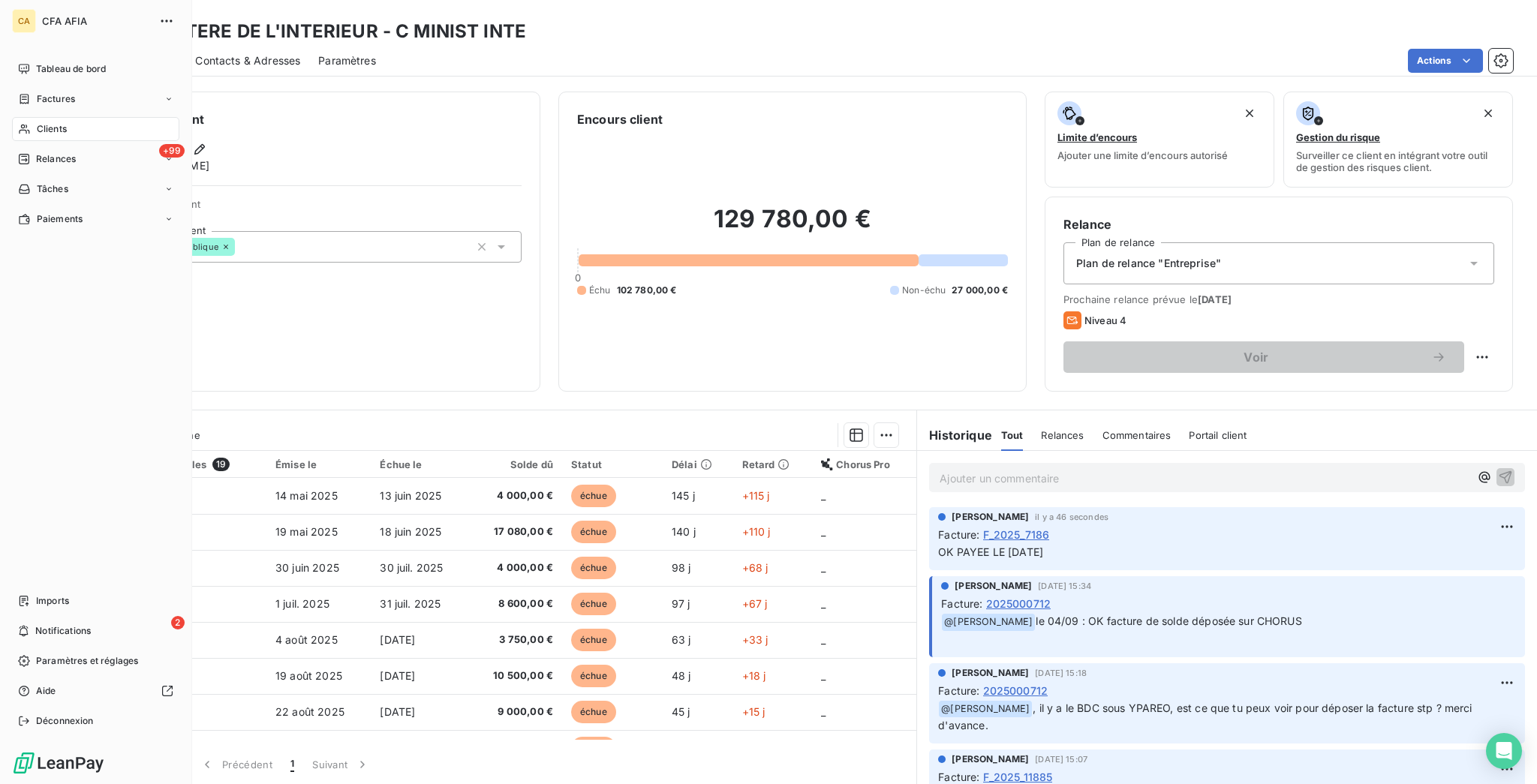
click at [37, 123] on span "Clients" at bounding box center [52, 129] width 30 height 14
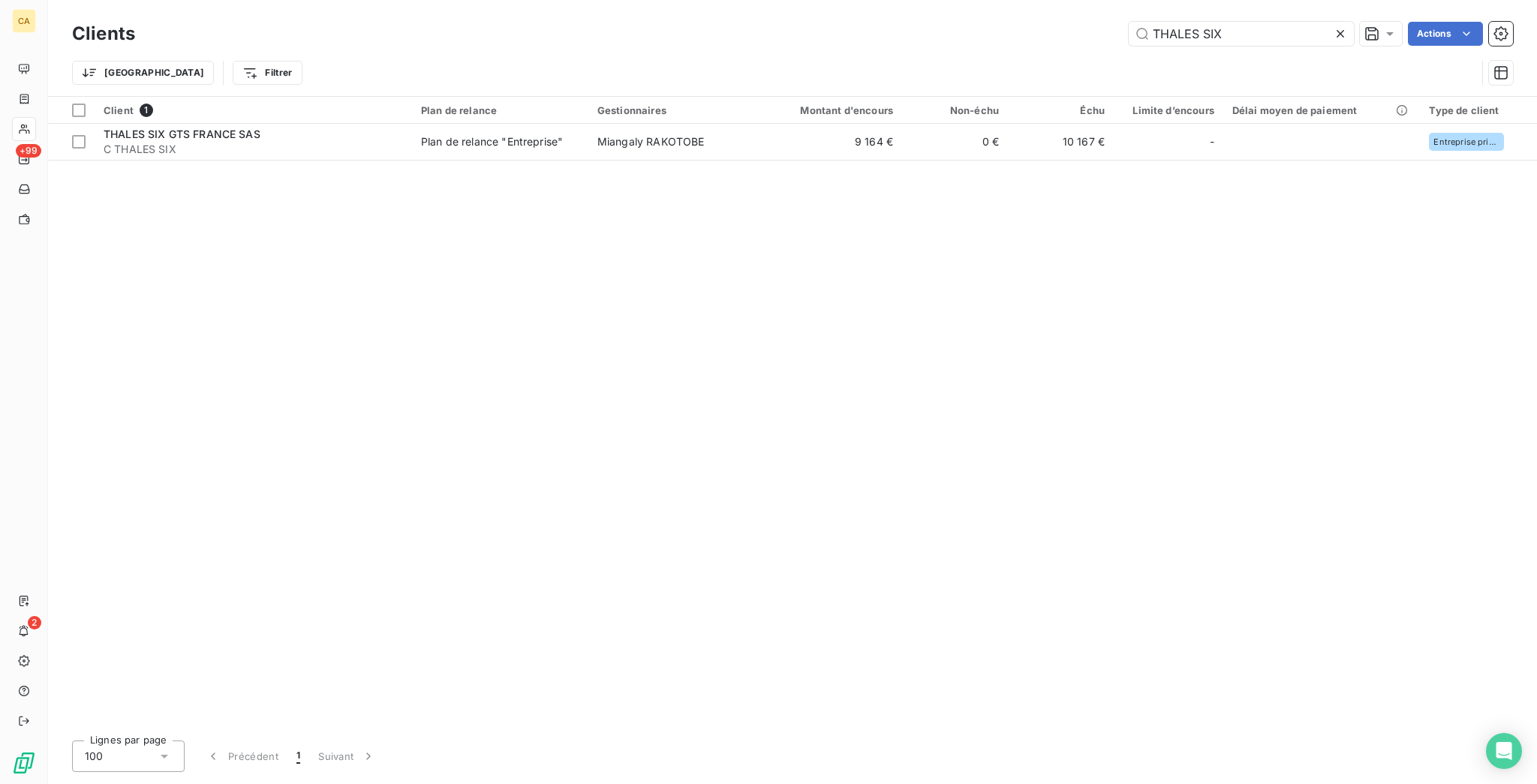
drag, startPoint x: 1141, startPoint y: 27, endPoint x: 1075, endPoint y: 27, distance: 66.0
click at [1075, 27] on div "THALES SIX Actions" at bounding box center [833, 34] width 1360 height 24
type input "PRO BTP"
click at [791, 149] on div "Client 1 Plan de relance Gestionnaires Montant d'encours Non-échu Échu Limite d…" at bounding box center [793, 412] width 1489 height 632
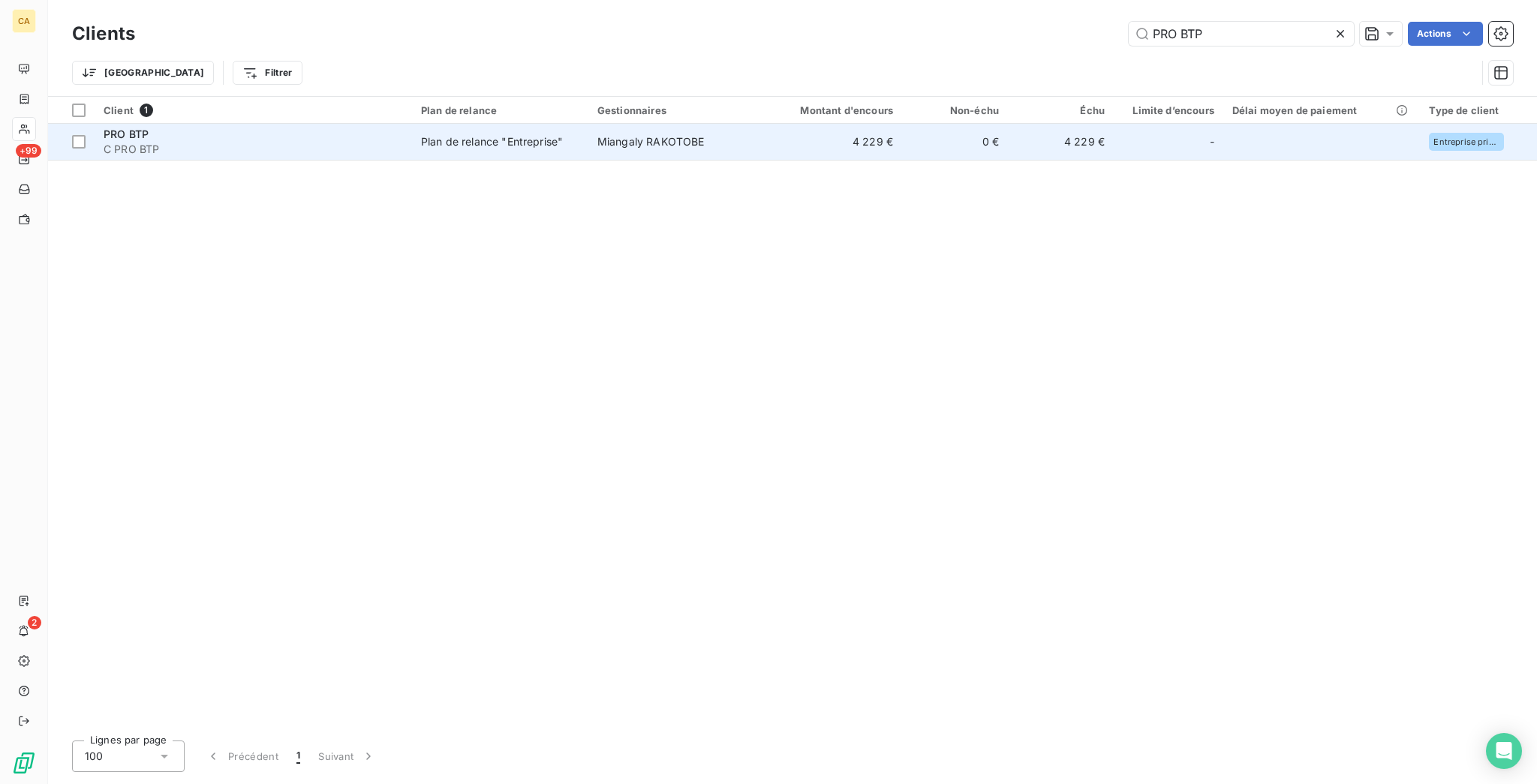
click at [785, 124] on td "4 229 €" at bounding box center [832, 142] width 142 height 36
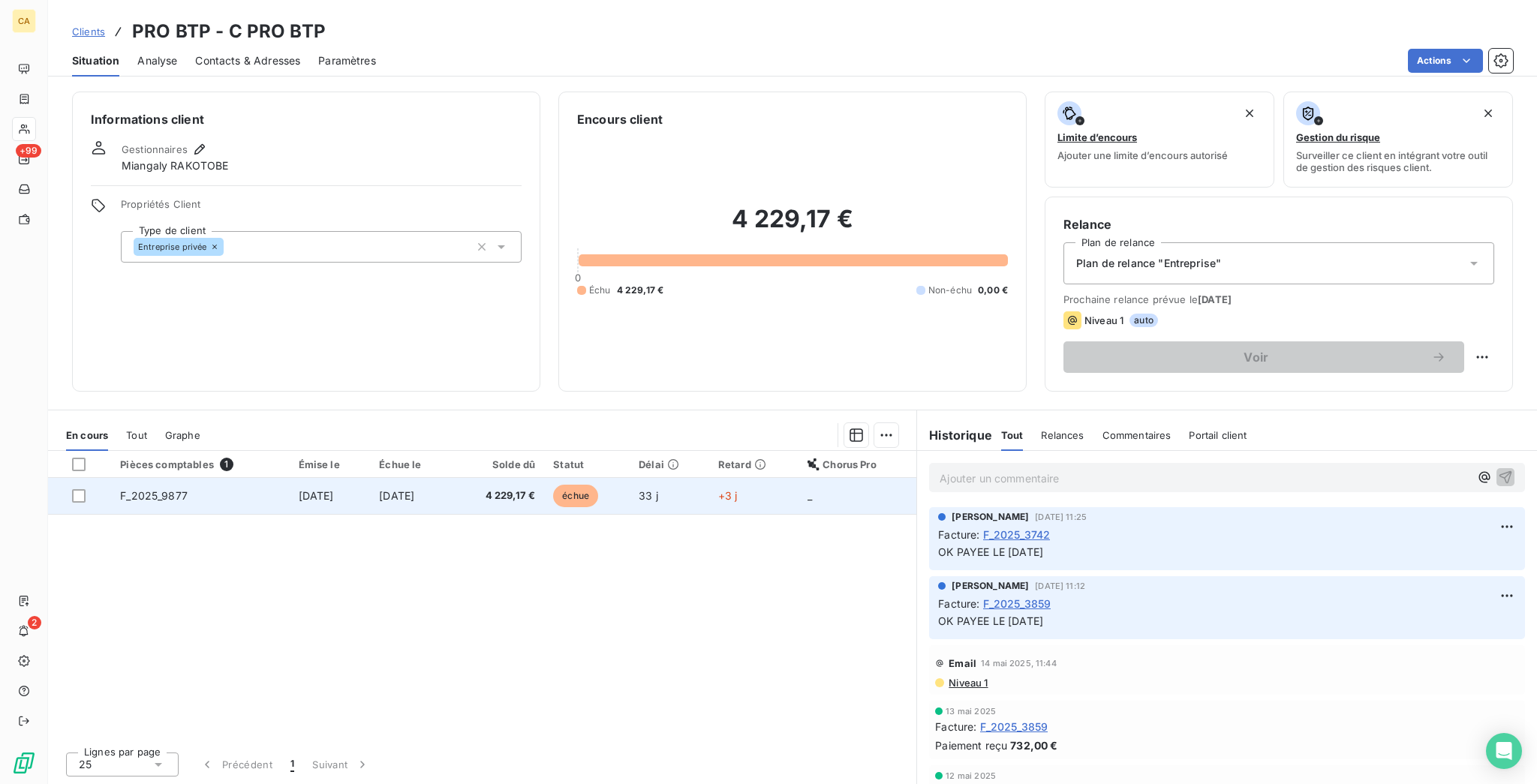
click at [440, 478] on td "[DATE]" at bounding box center [411, 496] width 81 height 36
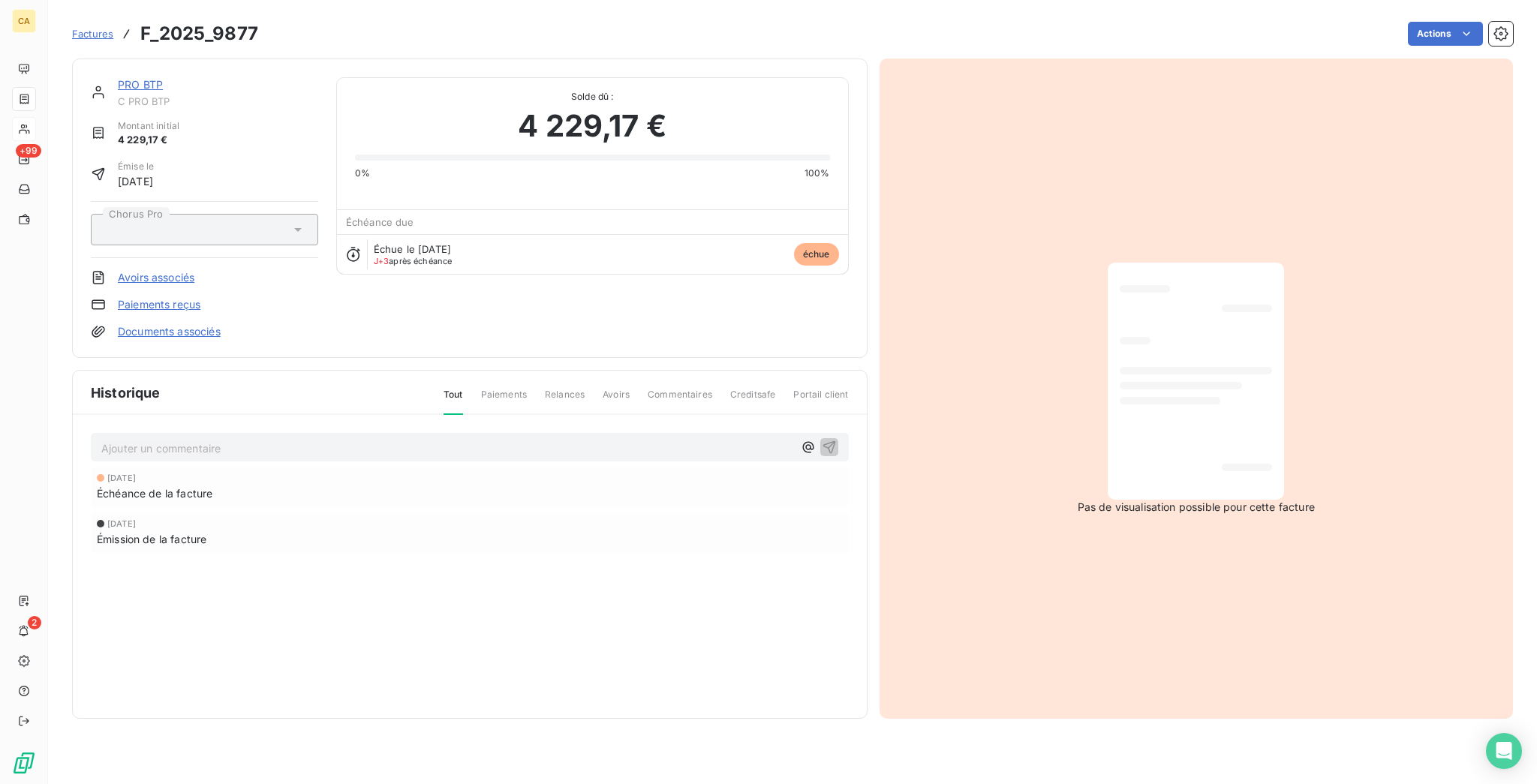
click at [118, 78] on link "PRO BTP" at bounding box center [140, 85] width 45 height 13
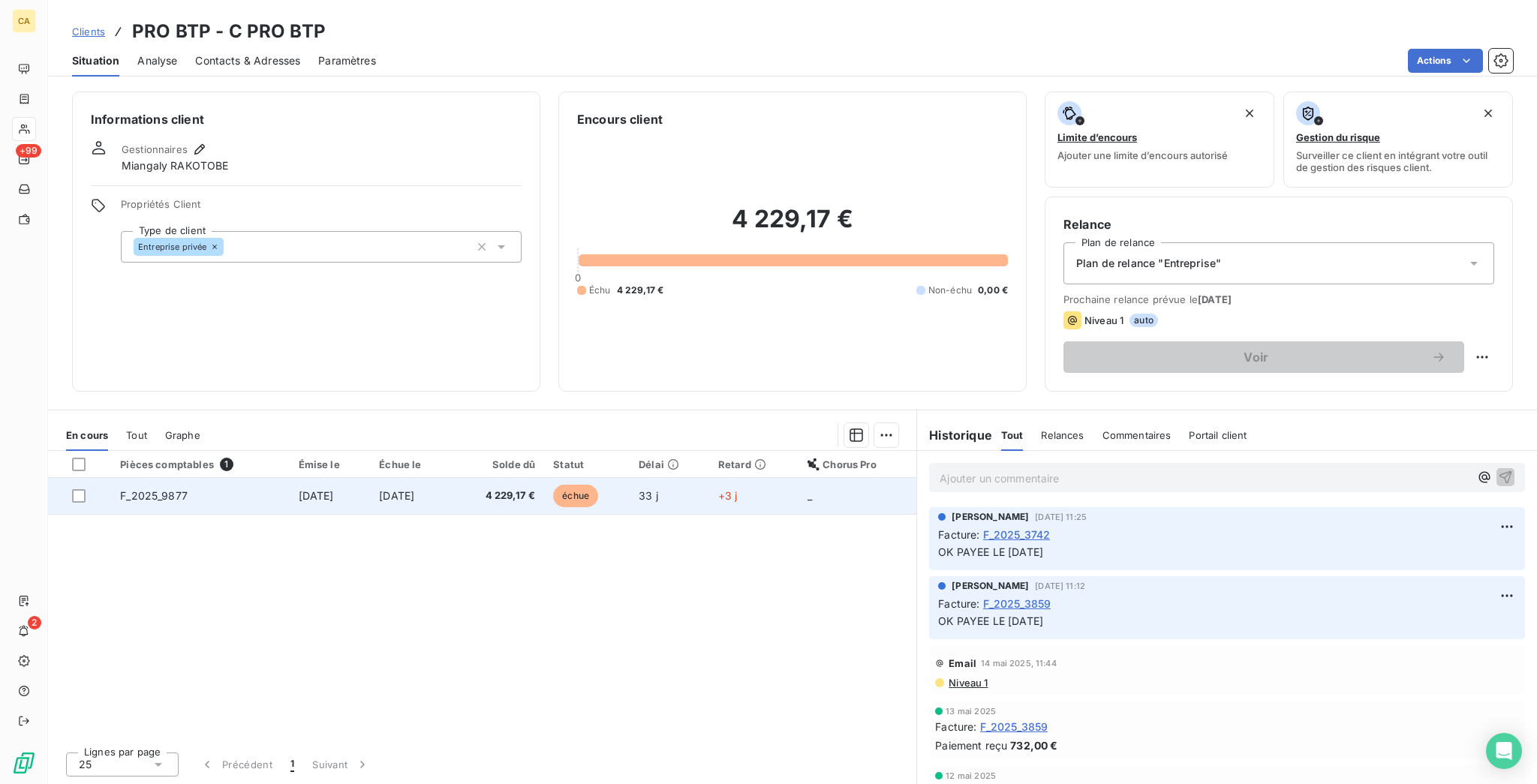
click at [215, 478] on td "F_2025_9877" at bounding box center [200, 496] width 178 height 36
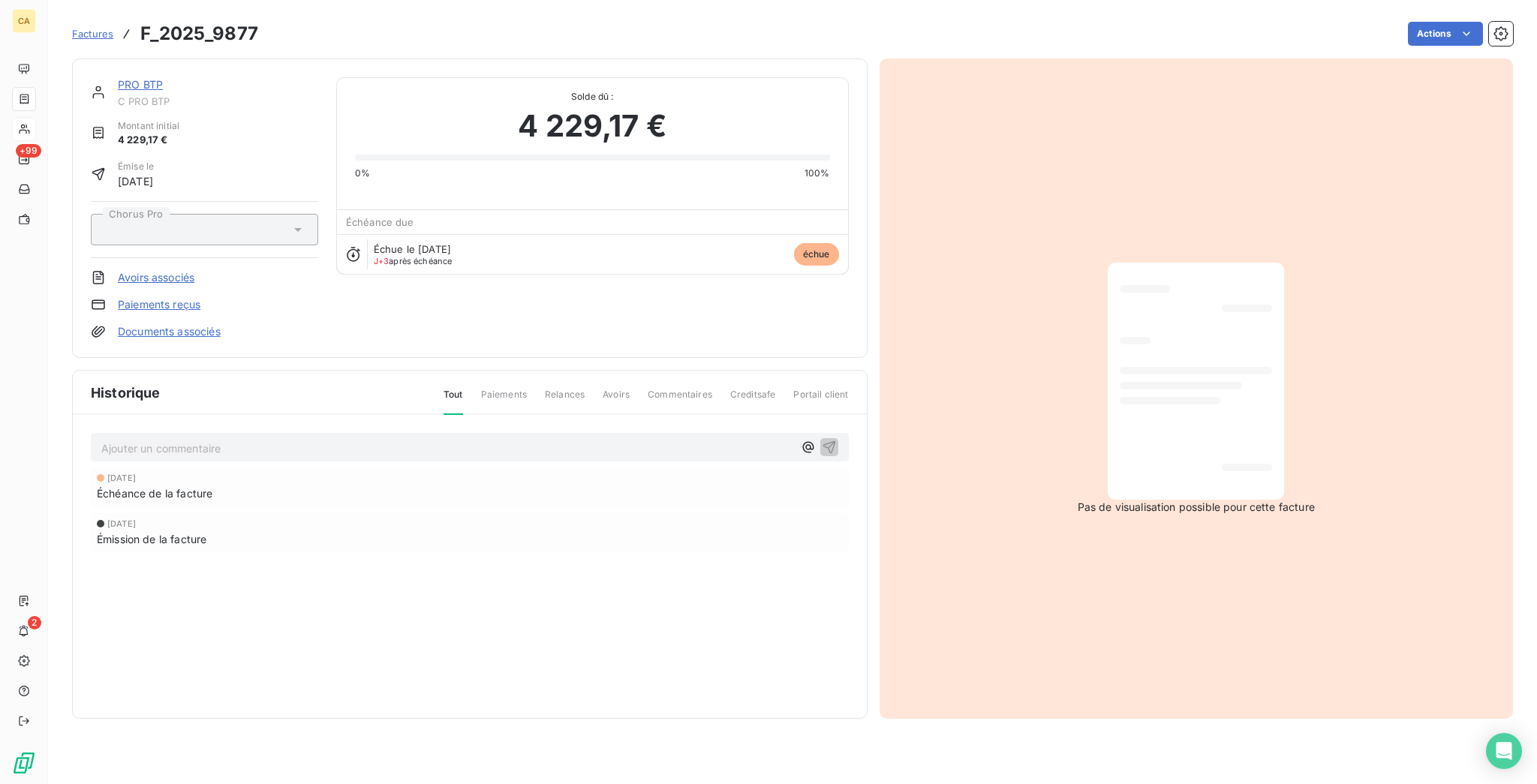
click at [173, 437] on div "Ajouter un commentaire ﻿" at bounding box center [470, 447] width 737 height 20
click at [189, 439] on p "Ajouter un commentaire ﻿" at bounding box center [448, 448] width 692 height 19
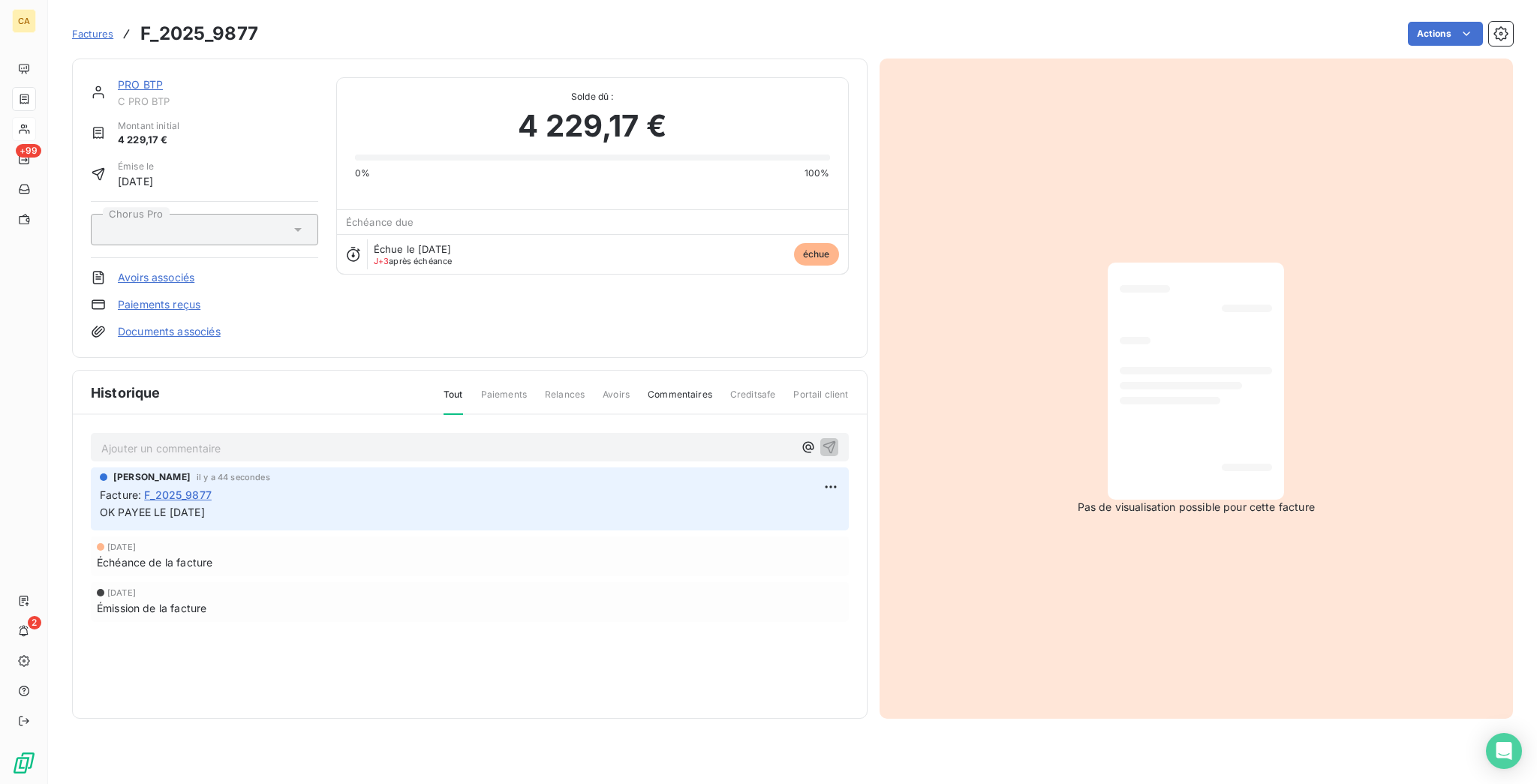
click at [118, 78] on link "PRO BTP" at bounding box center [140, 85] width 45 height 13
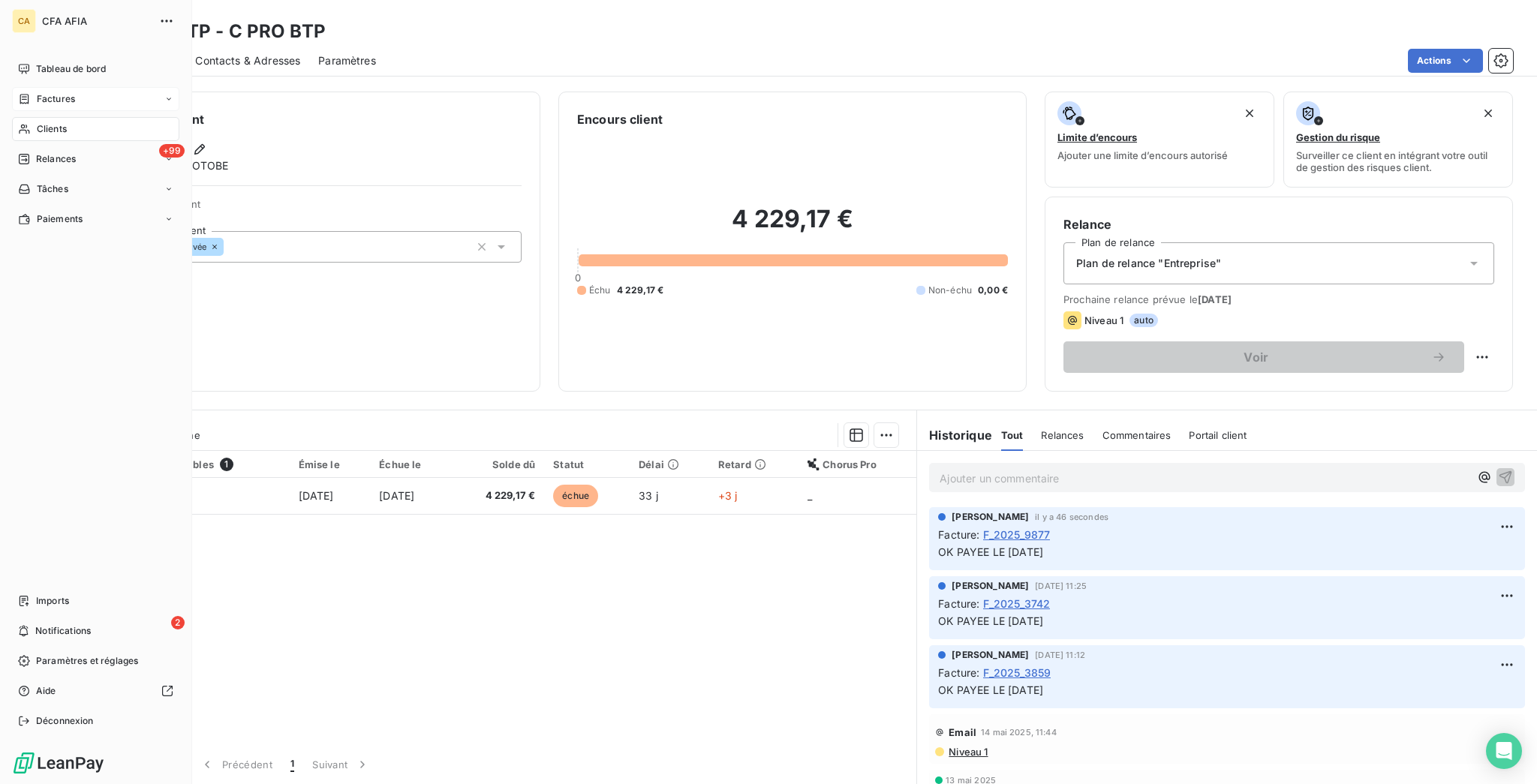
click at [22, 94] on icon at bounding box center [24, 98] width 9 height 10
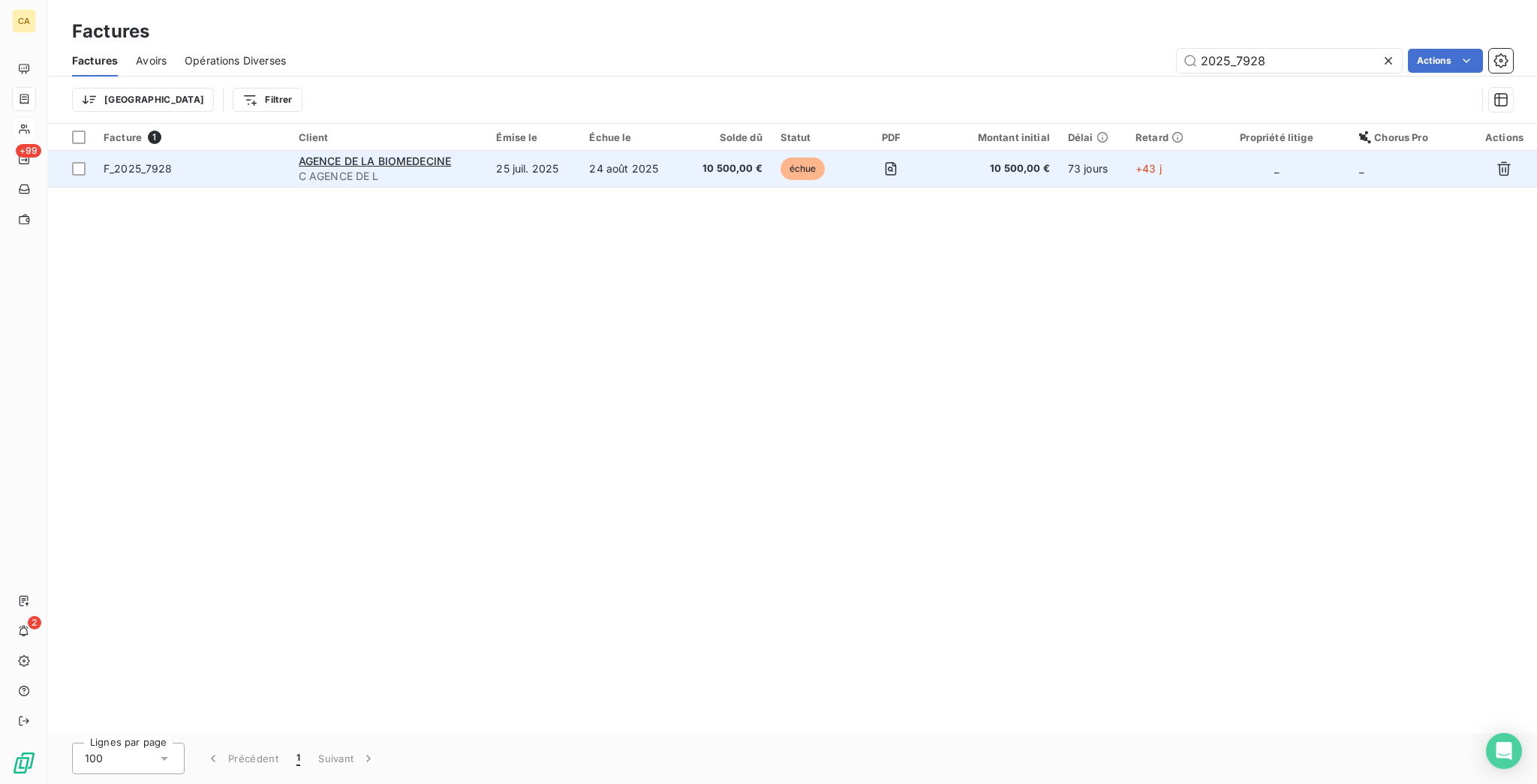
type input "2025_7928"
click at [523, 151] on td "25 juil. 2025" at bounding box center [533, 169] width 93 height 36
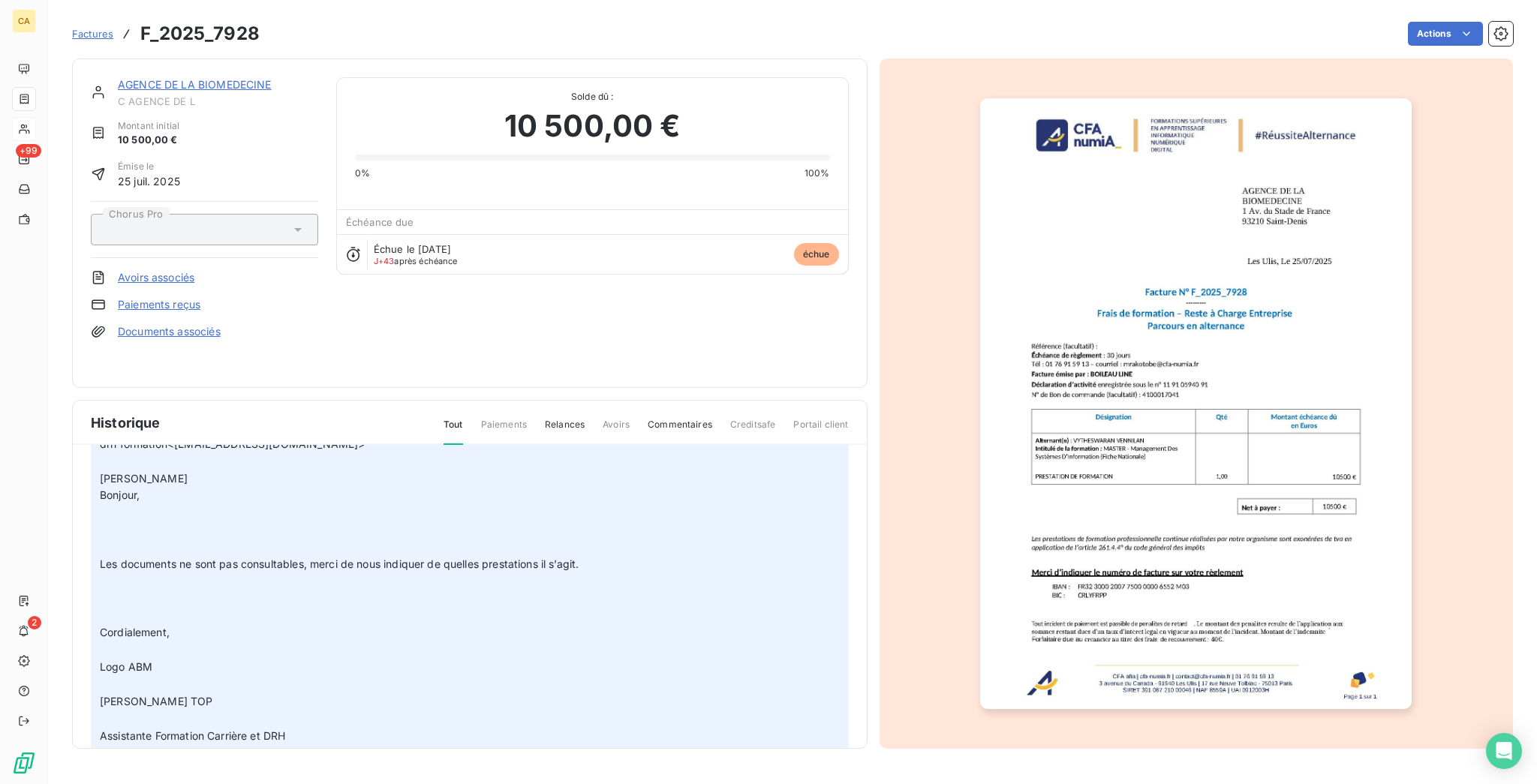
scroll to position [248, 0]
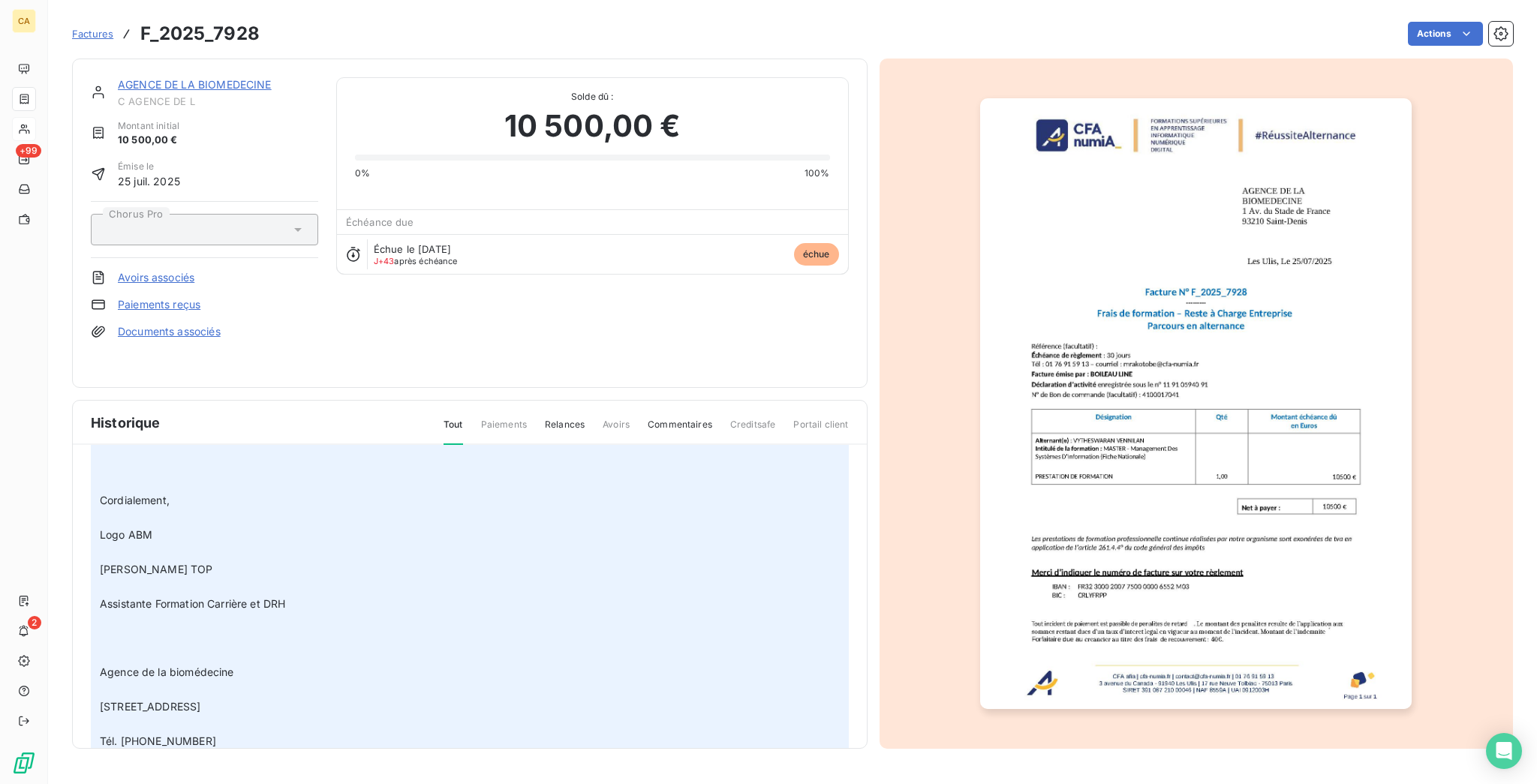
click at [1158, 359] on img "button" at bounding box center [1196, 403] width 432 height 611
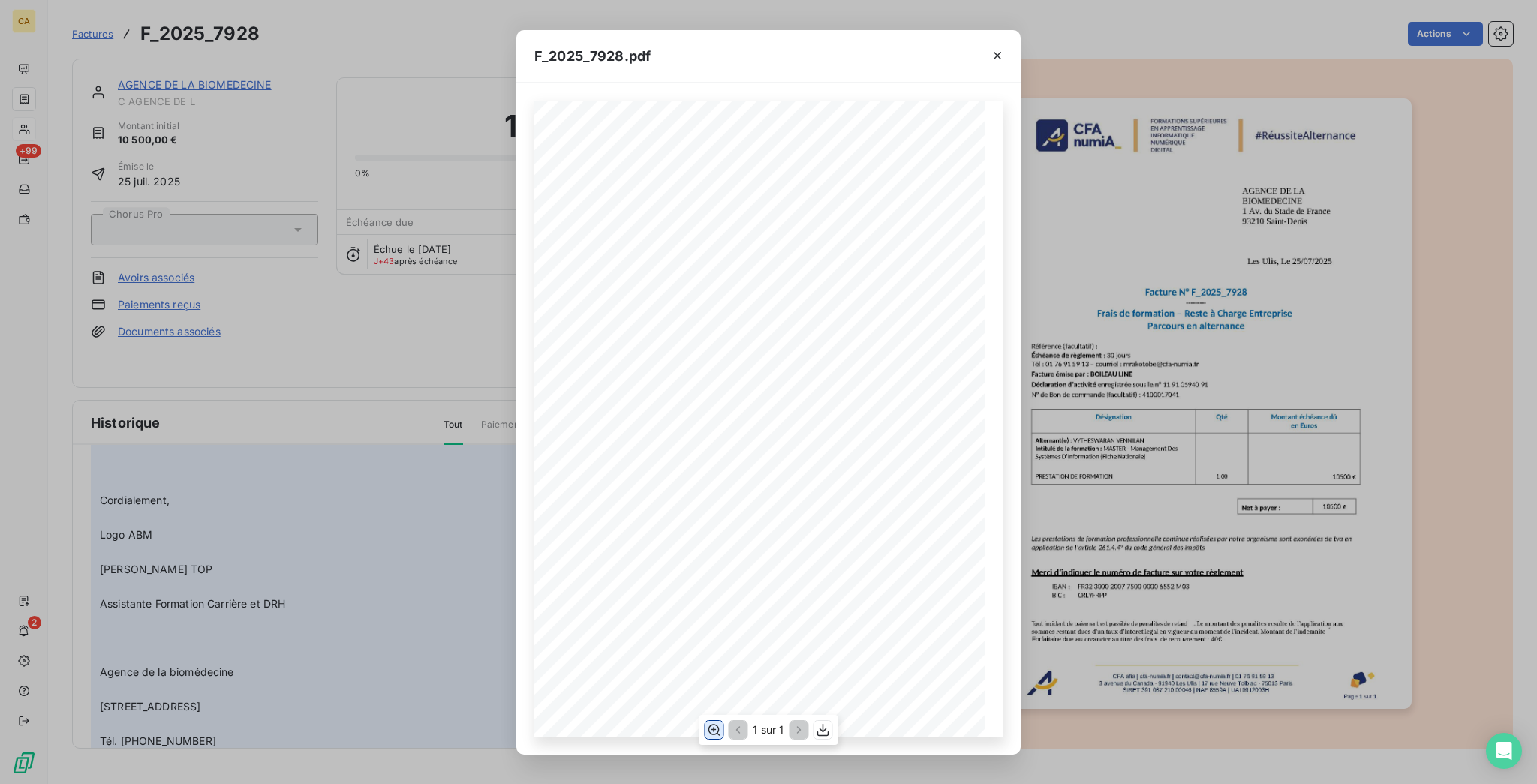
click at [723, 728] on button "button" at bounding box center [714, 730] width 18 height 18
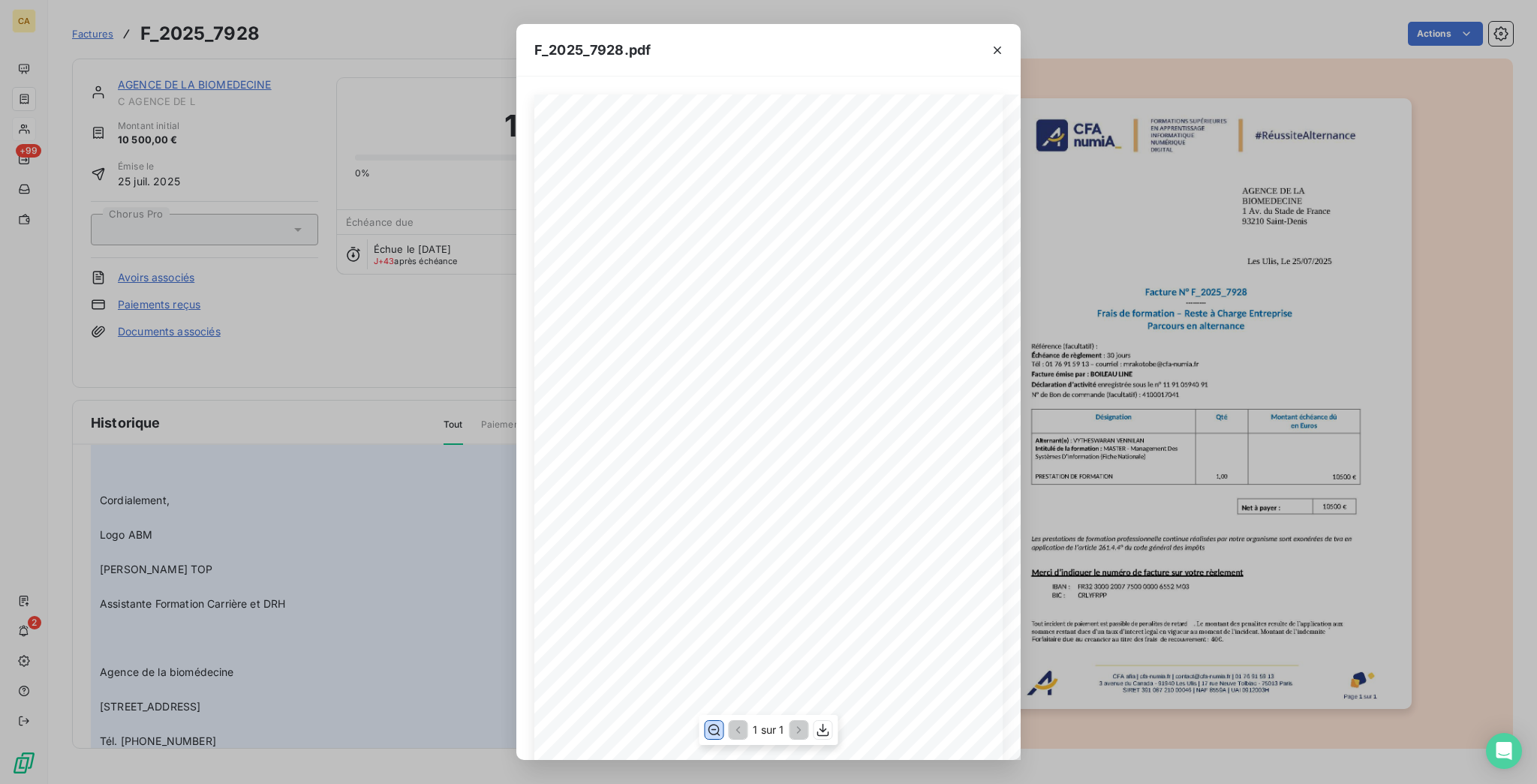
scroll to position [199, 0]
drag, startPoint x: 236, startPoint y: 481, endPoint x: 241, endPoint y: 492, distance: 12.1
click at [242, 481] on div "F_2025_7928.pdf CFA afia | [DOMAIN_NAME] | [EMAIL_ADDRESS][DOMAIN_NAME] | 01 76…" at bounding box center [768, 392] width 1537 height 784
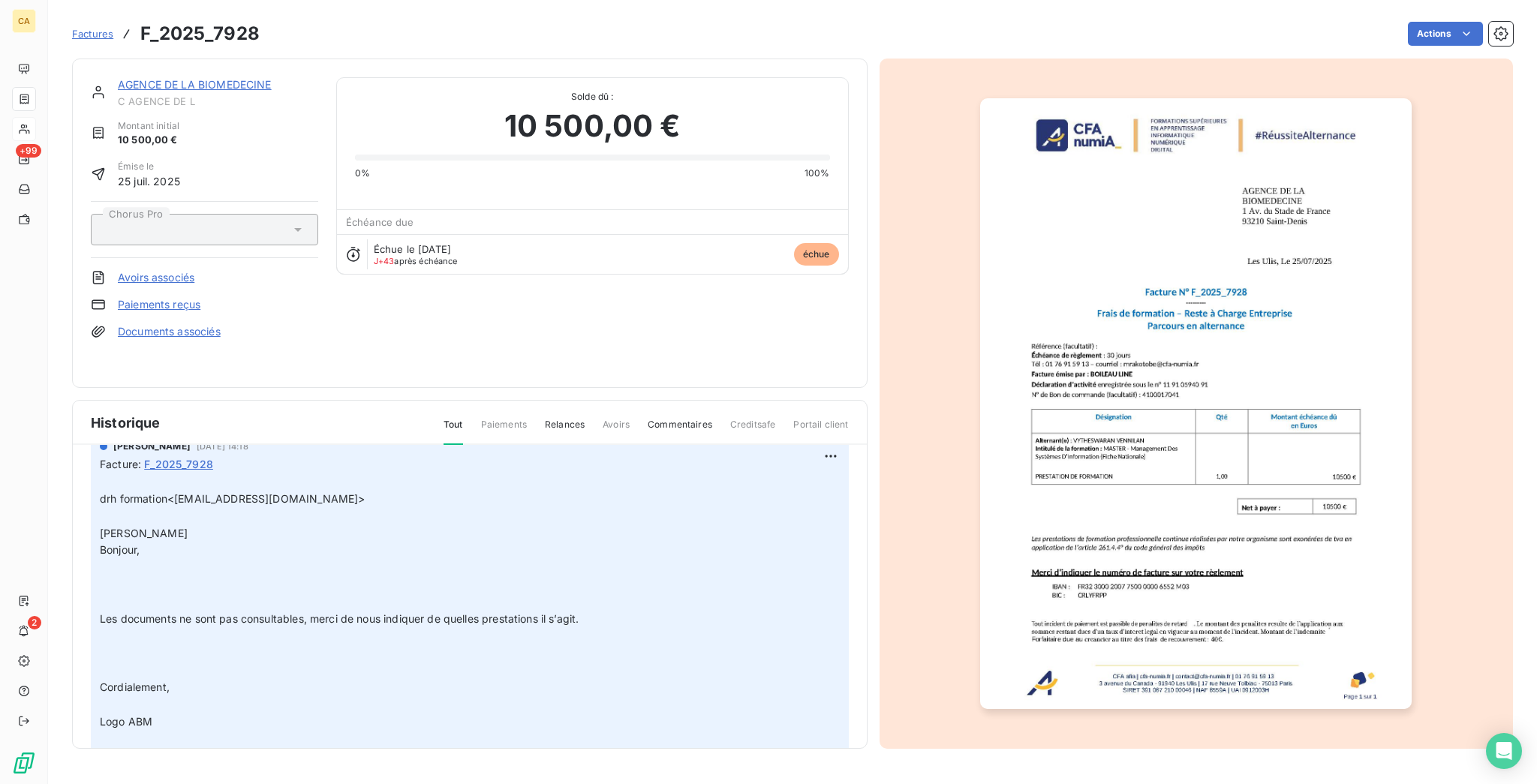
scroll to position [0, 0]
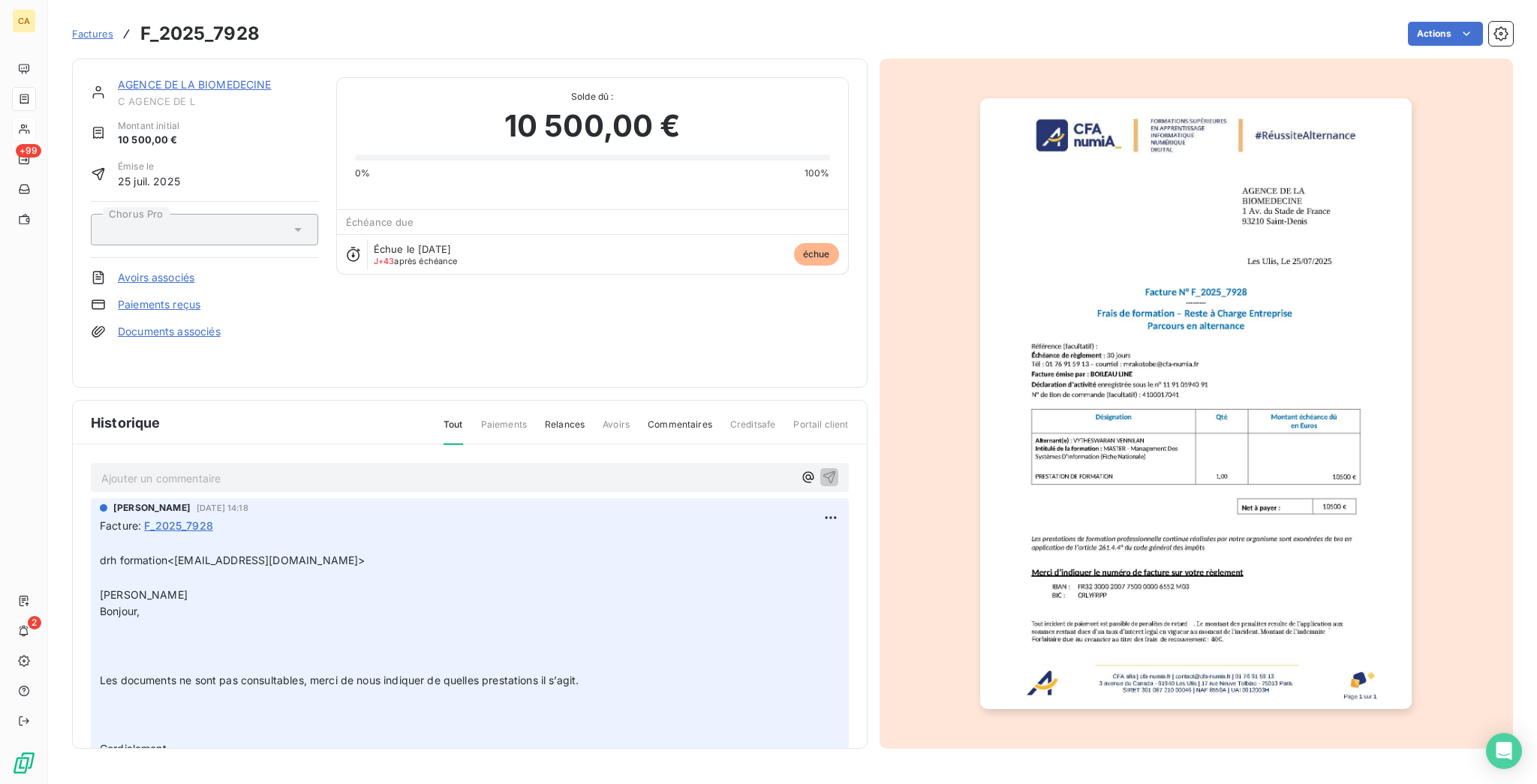
click at [168, 469] on p "Ajouter un commentaire ﻿" at bounding box center [448, 478] width 692 height 19
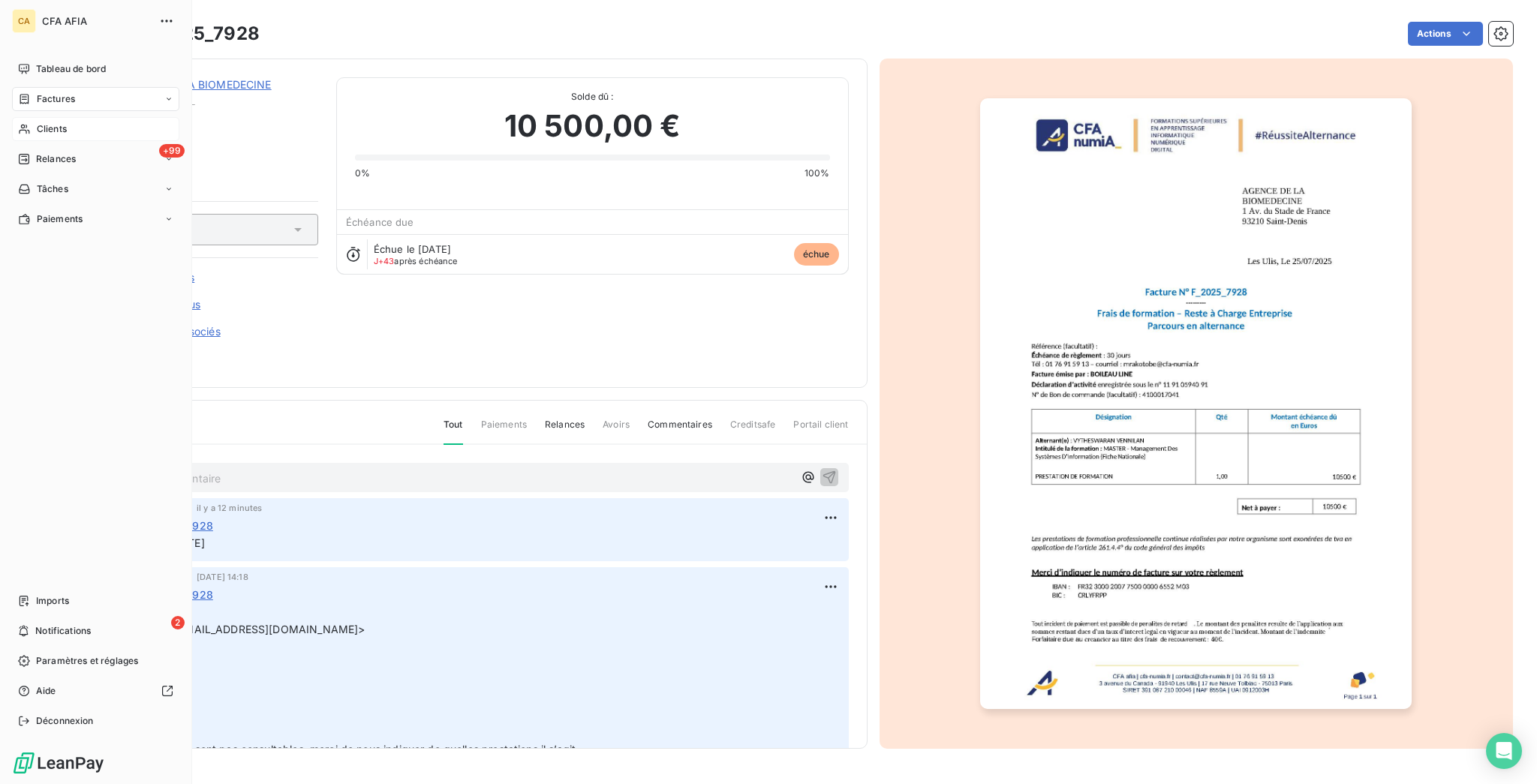
click at [37, 92] on span "Factures" at bounding box center [56, 98] width 38 height 14
click at [46, 152] on span "Avoirs" at bounding box center [49, 159] width 27 height 14
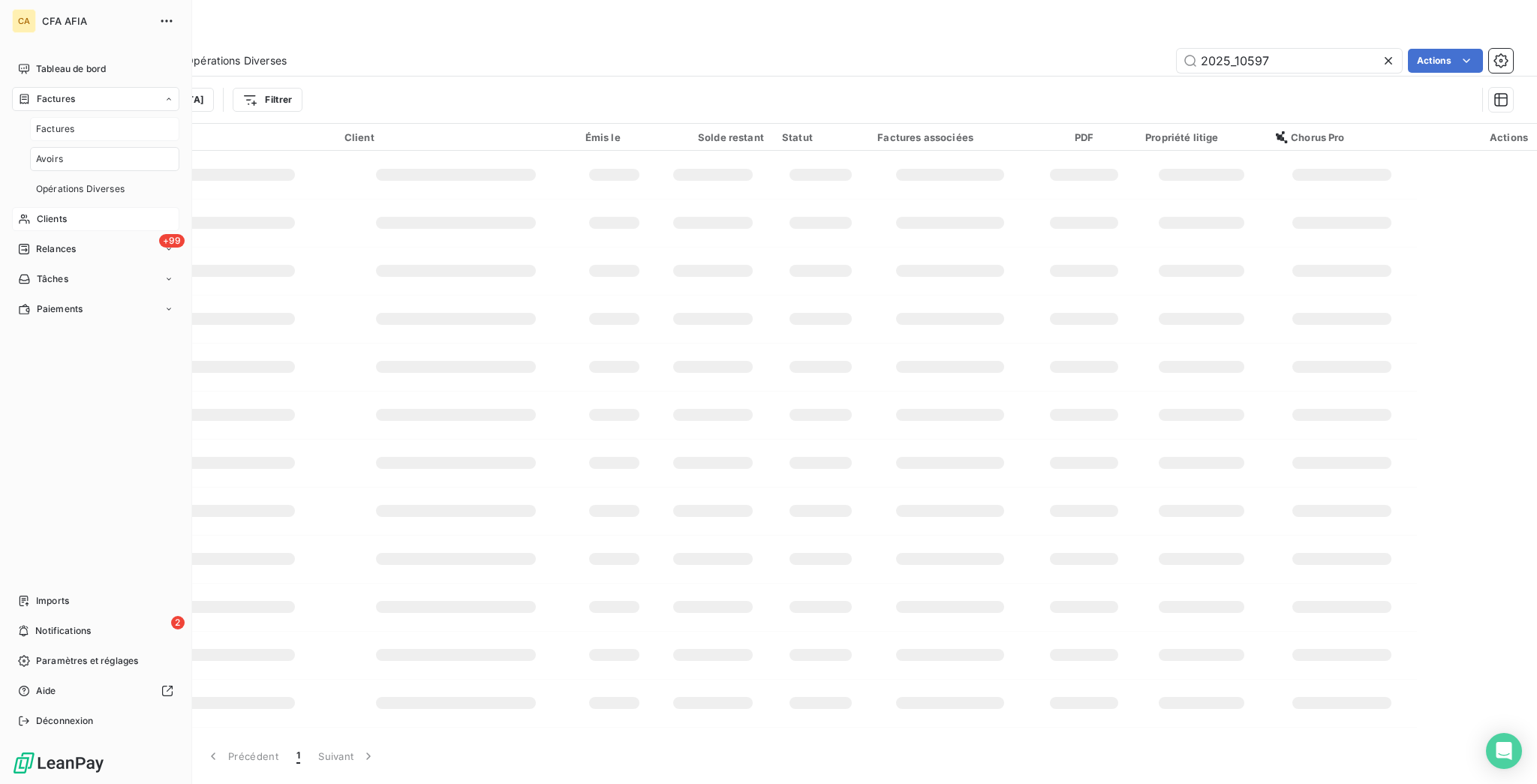
click at [47, 123] on span "Factures" at bounding box center [55, 129] width 38 height 14
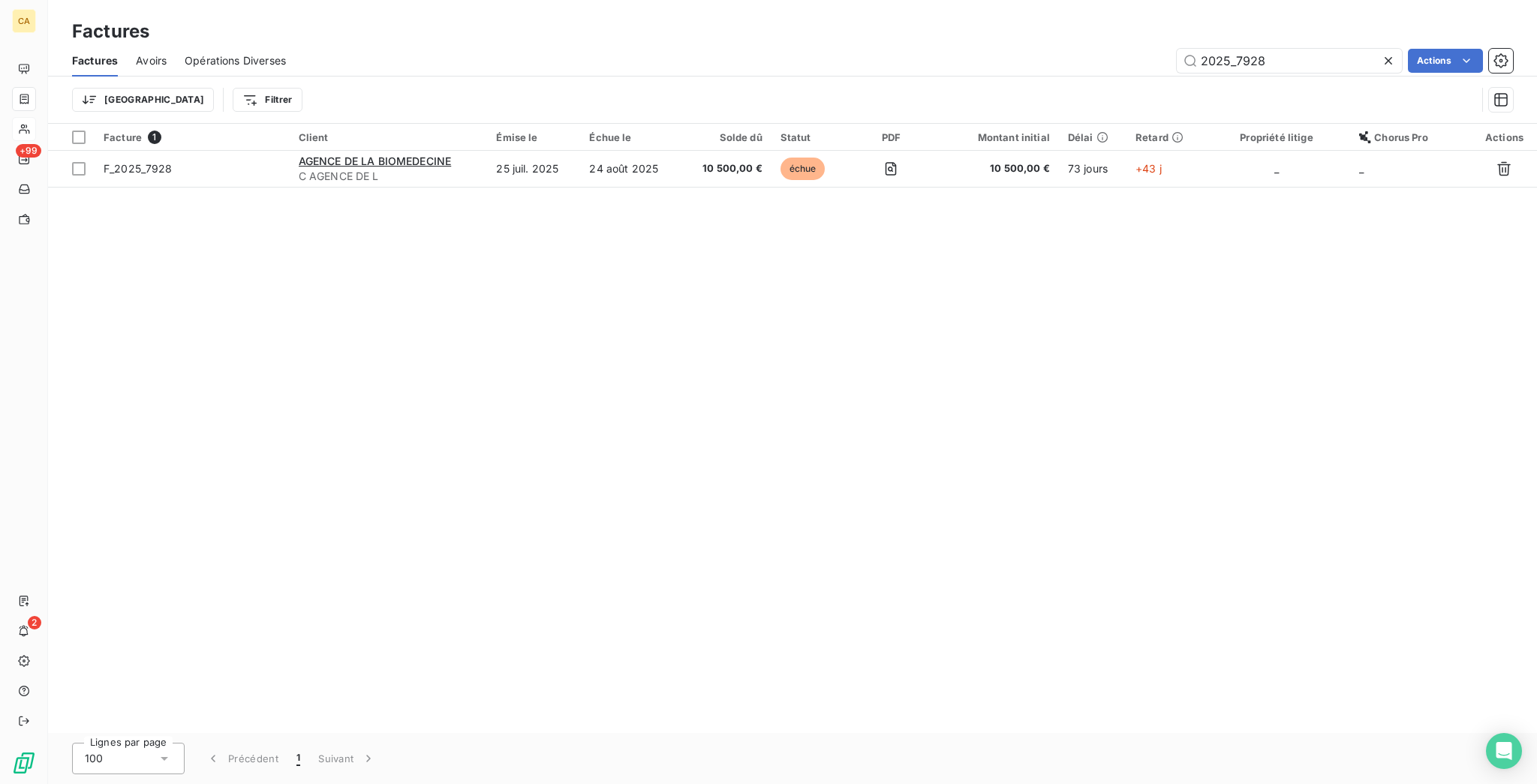
drag, startPoint x: 1246, startPoint y: 45, endPoint x: 1536, endPoint y: 91, distance: 293.6
click at [1475, 111] on div "Factures Factures Avoirs Opérations Diverses 2025_7928 Actions Trier Filtrer Fa…" at bounding box center [793, 392] width 1489 height 784
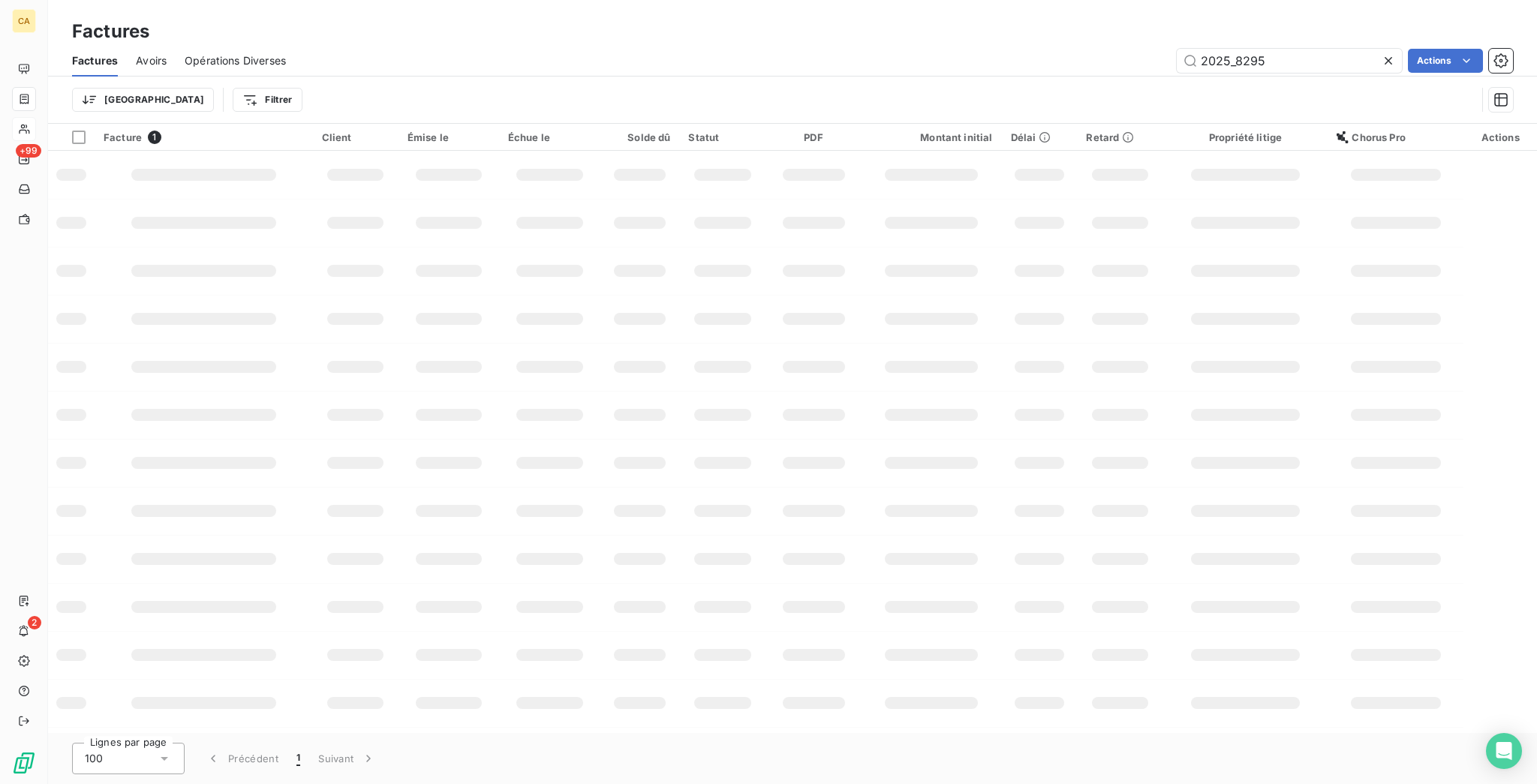
type input "2025_8295"
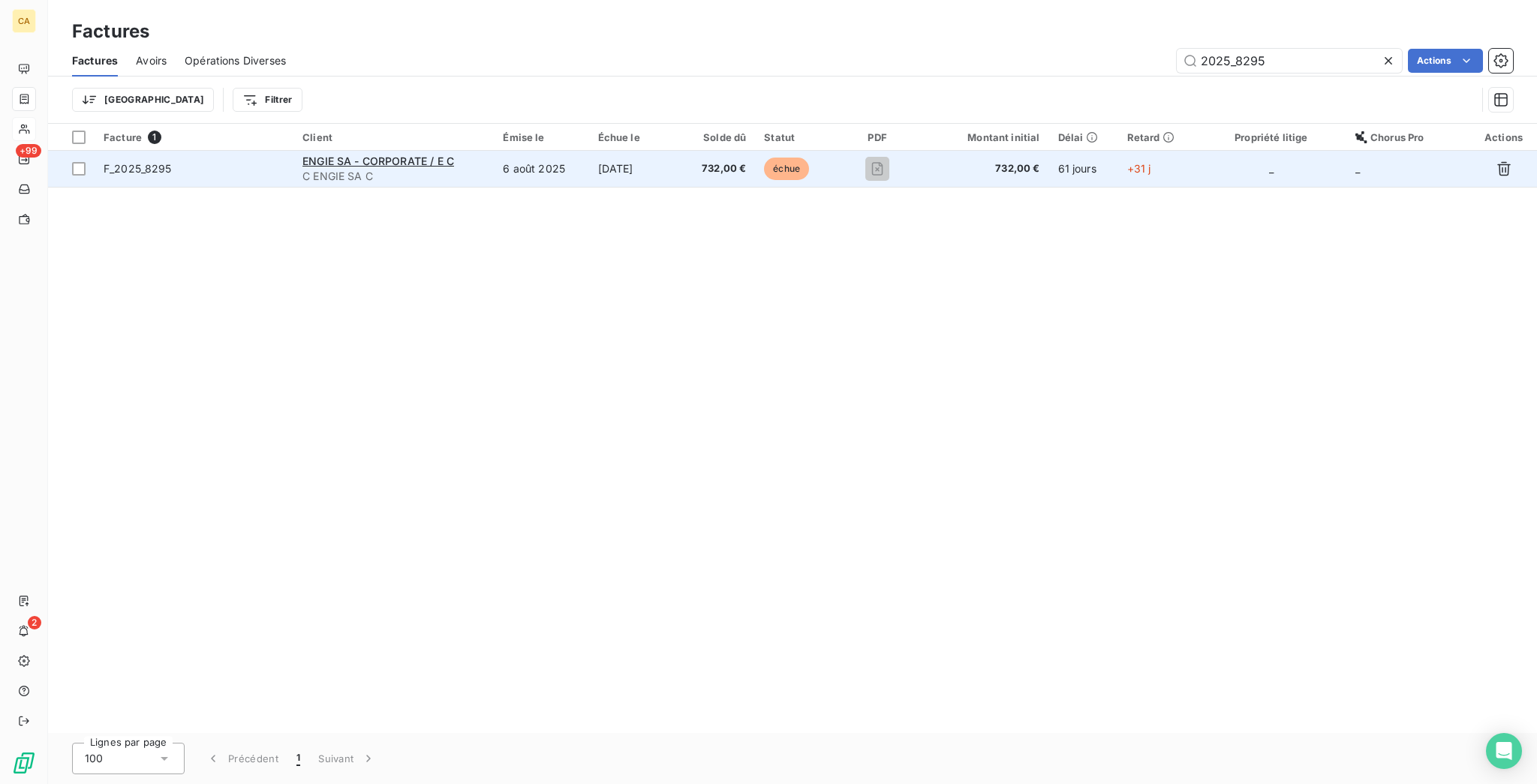
click at [570, 151] on td "6 août 2025" at bounding box center [541, 169] width 94 height 36
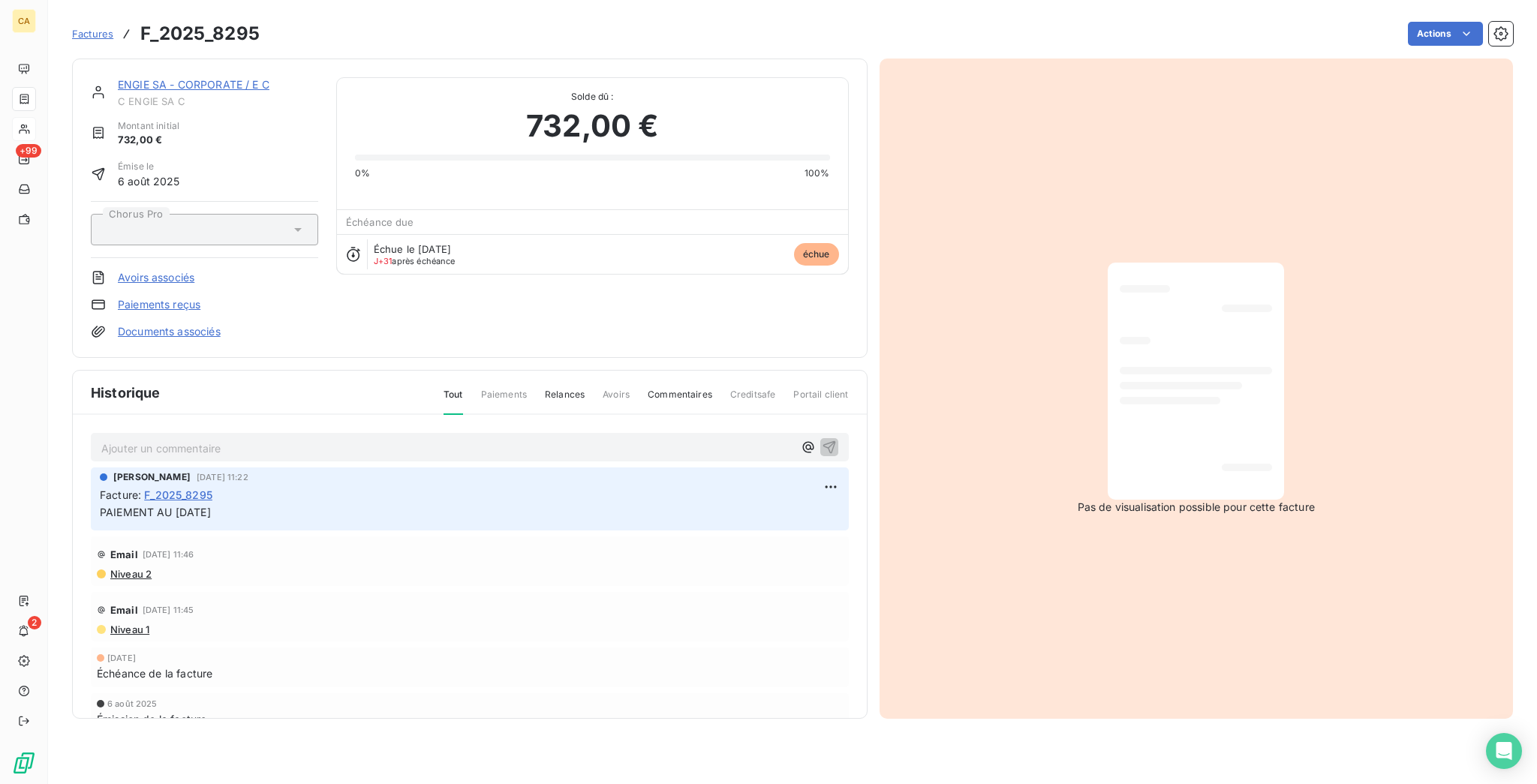
click at [200, 439] on p "Ajouter un commentaire ﻿" at bounding box center [448, 448] width 692 height 19
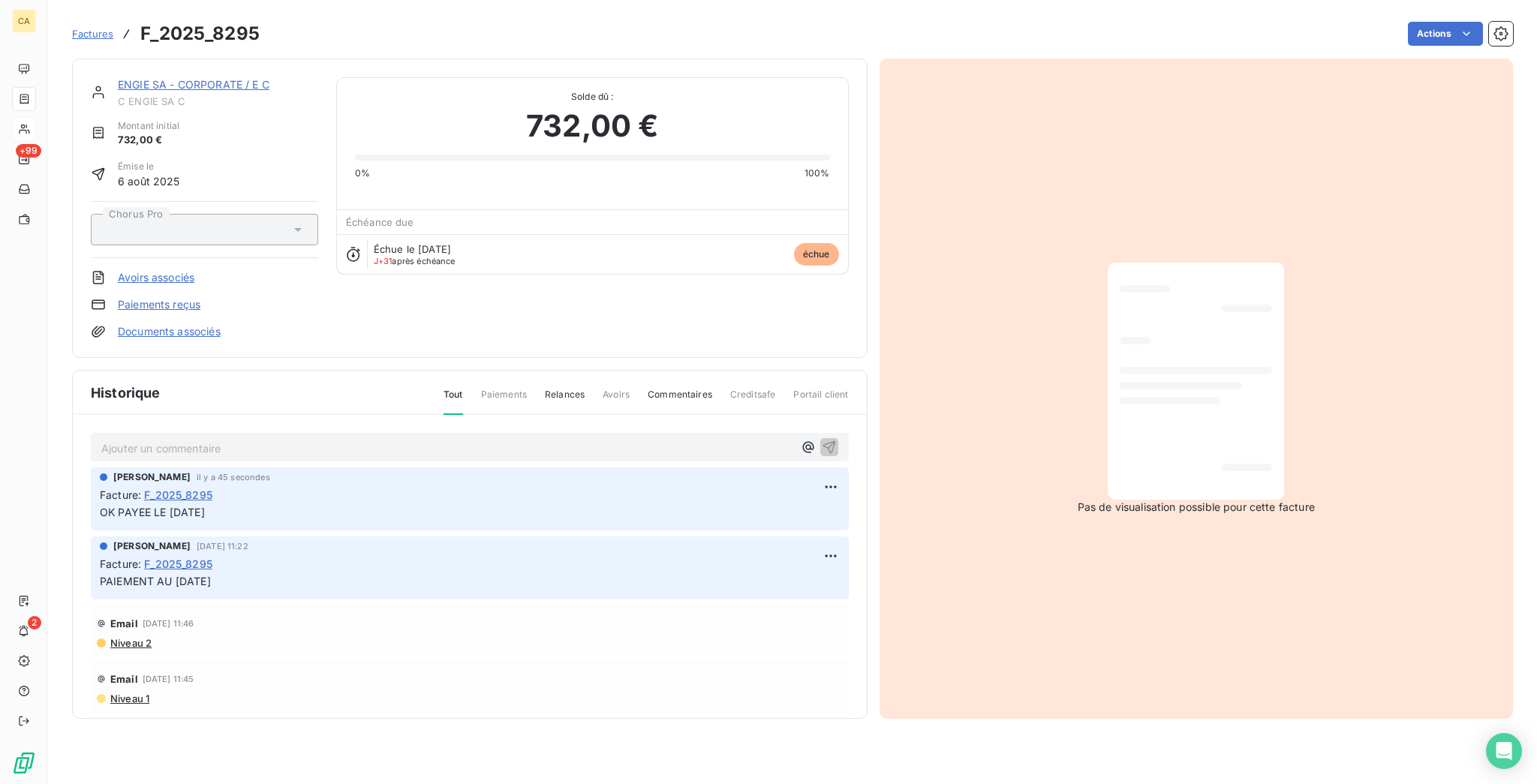
click at [209, 95] on span "C ENGIE SA C" at bounding box center [218, 101] width 200 height 12
click at [207, 78] on link "ENGIE SA - CORPORATE / E C" at bounding box center [194, 85] width 152 height 13
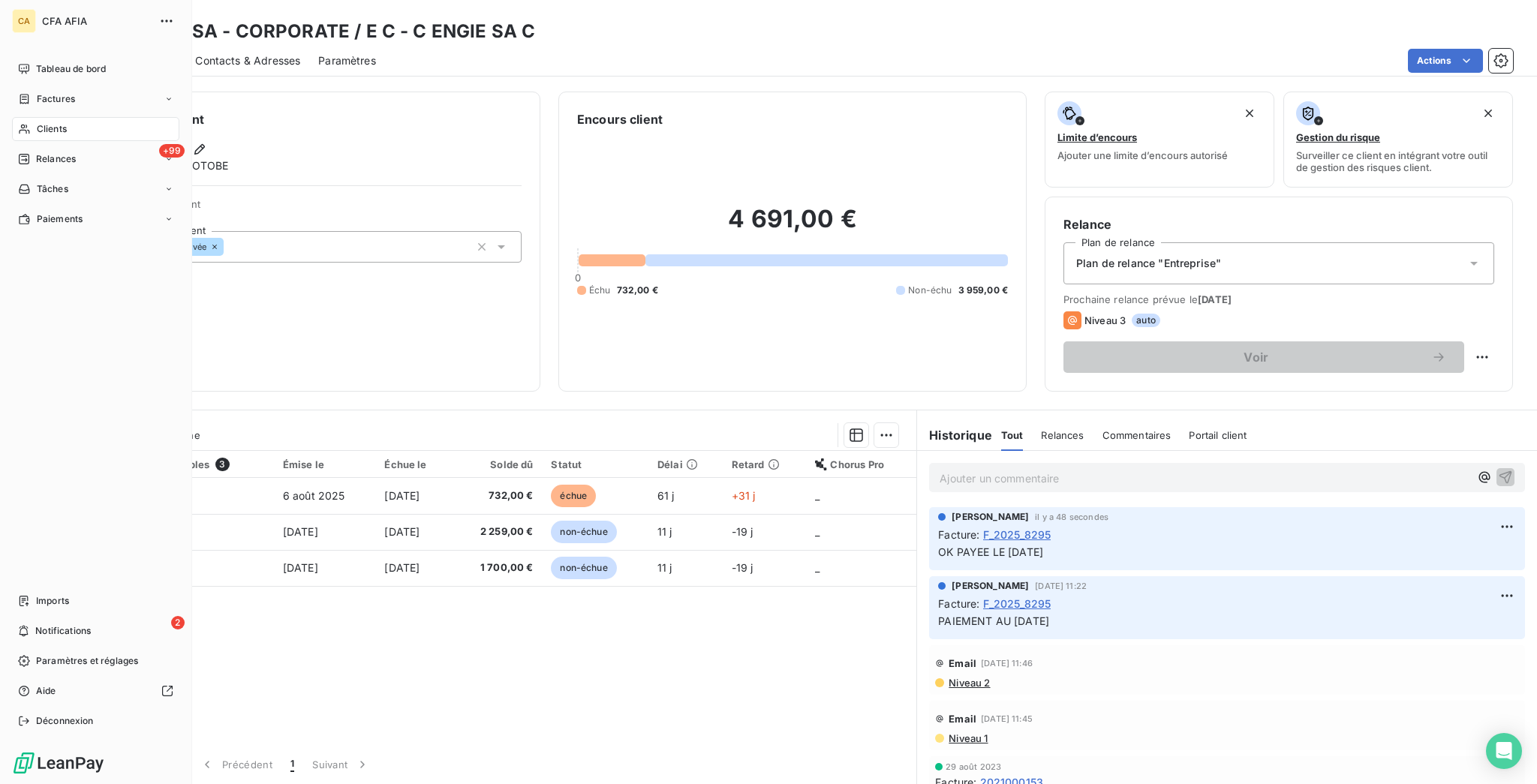
click at [27, 117] on div "Clients" at bounding box center [95, 129] width 167 height 24
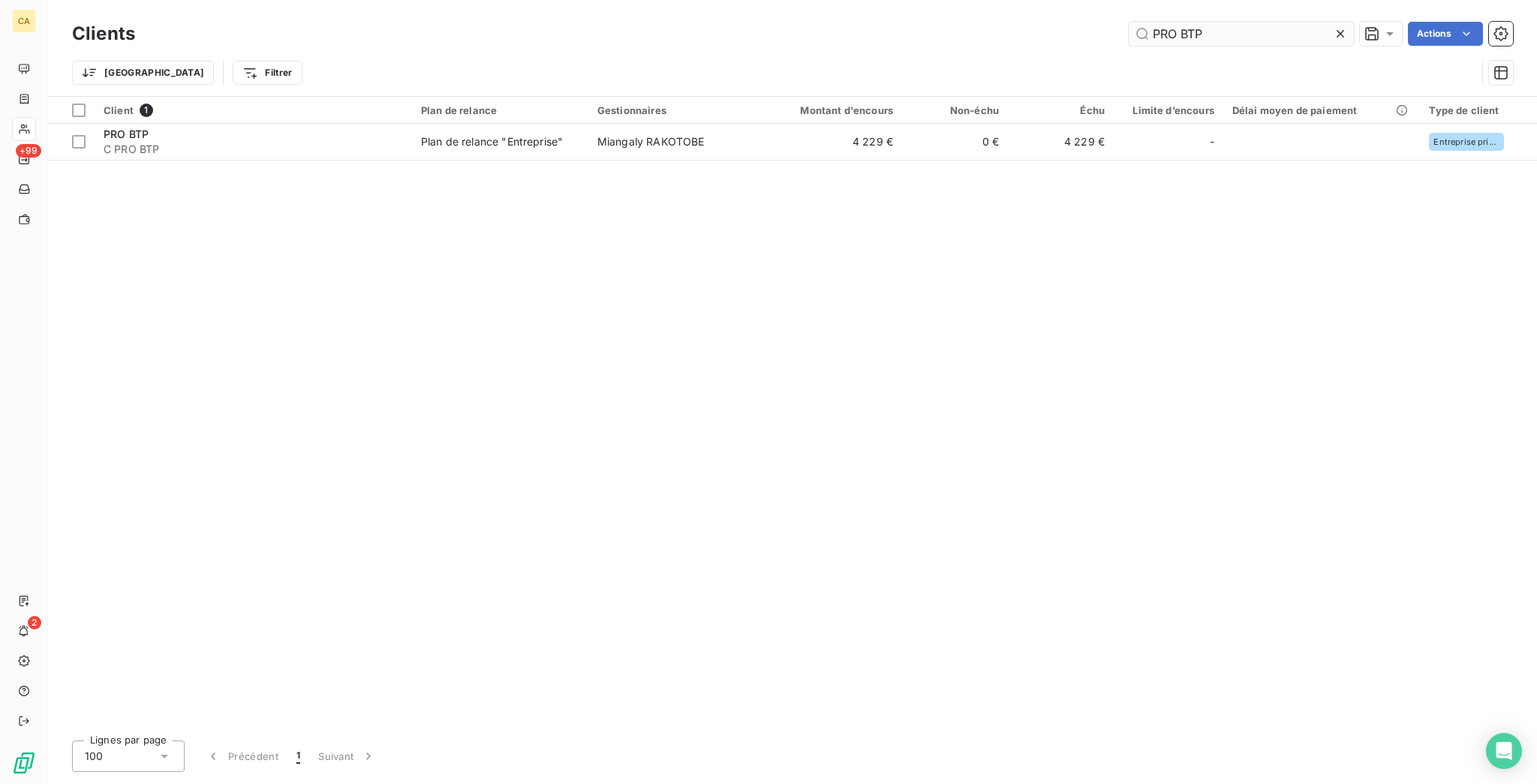
click at [1286, 32] on input "PRO BTP" at bounding box center [1241, 34] width 225 height 24
drag, startPoint x: 1273, startPoint y: 30, endPoint x: 921, endPoint y: 2, distance: 353.1
click at [930, 2] on div "Clients PRO BTP Actions Trier Filtrer" at bounding box center [793, 48] width 1489 height 96
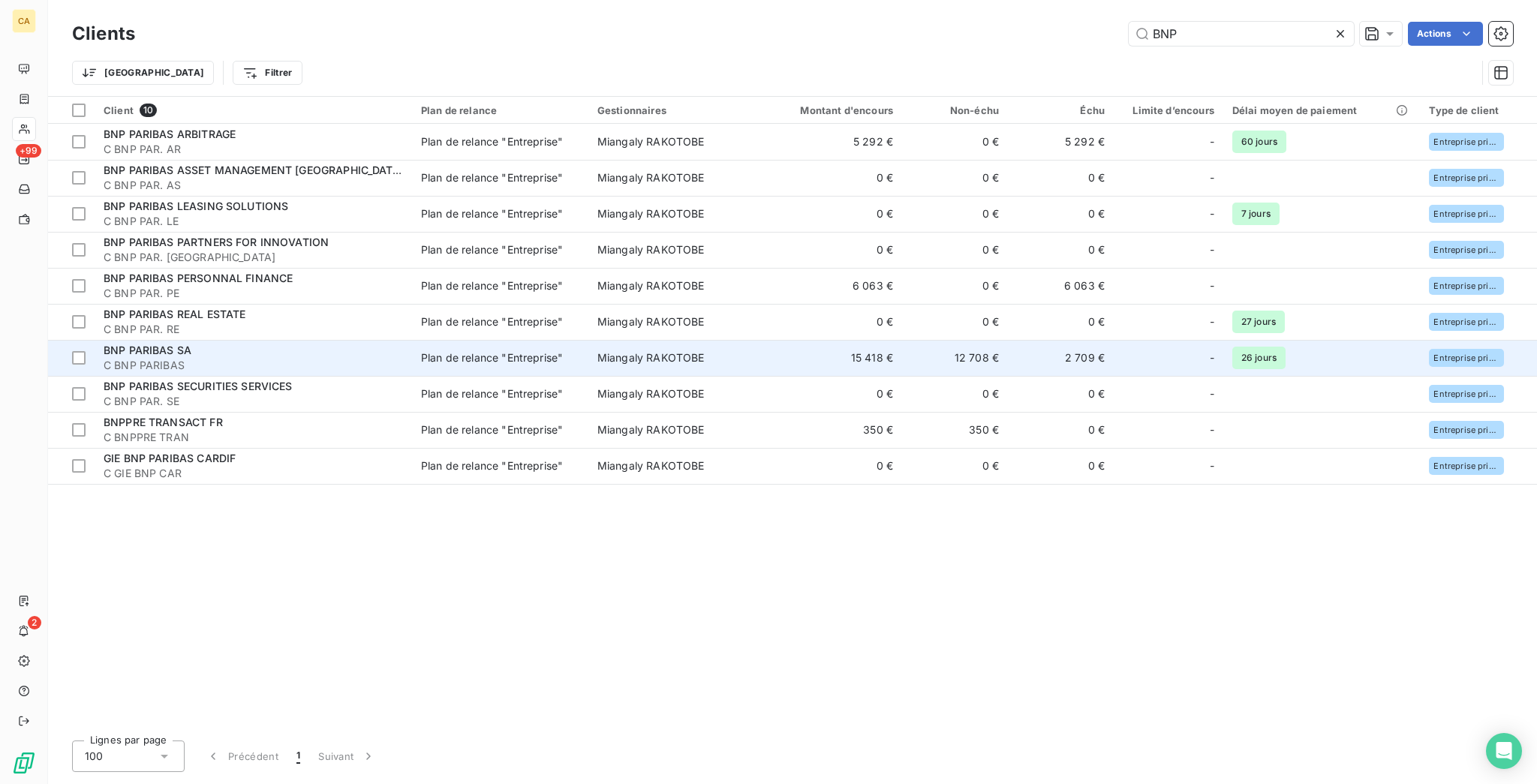
type input "BNP"
click at [902, 340] on td "12 708 €" at bounding box center [954, 357] width 106 height 36
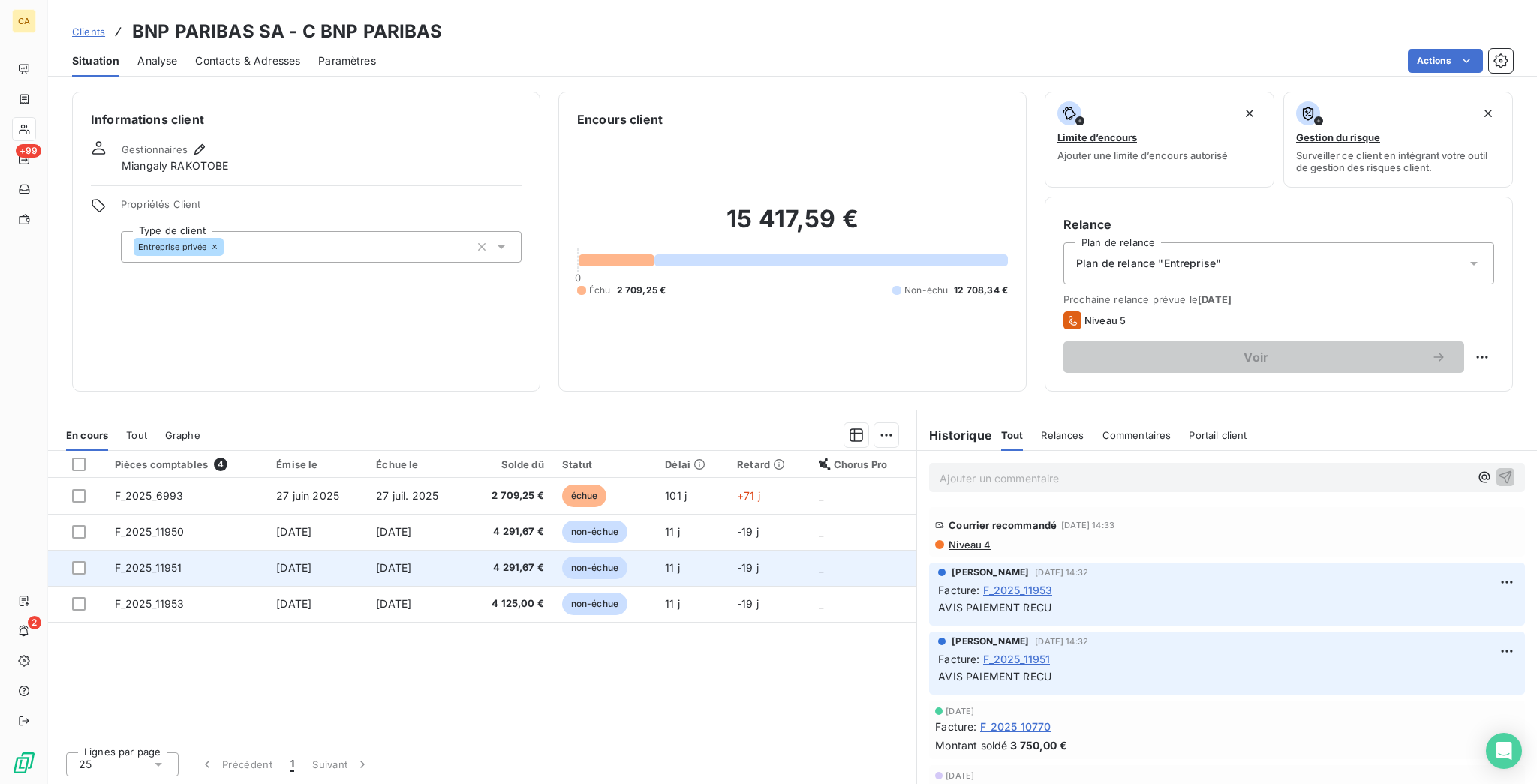
click at [131, 561] on span "F_2025_11951" at bounding box center [148, 568] width 68 height 13
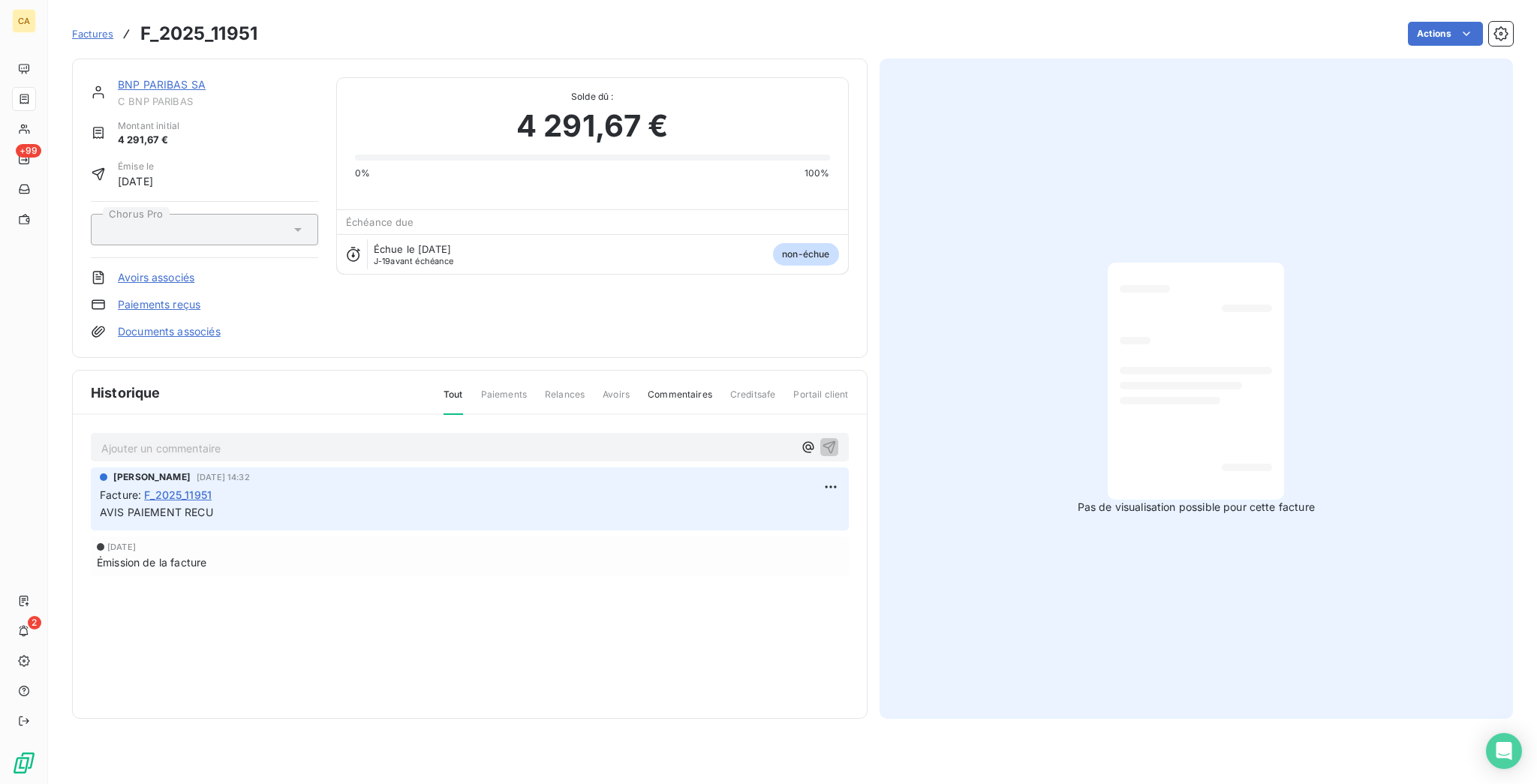
click at [169, 439] on p "Ajouter un commentaire ﻿" at bounding box center [448, 448] width 692 height 19
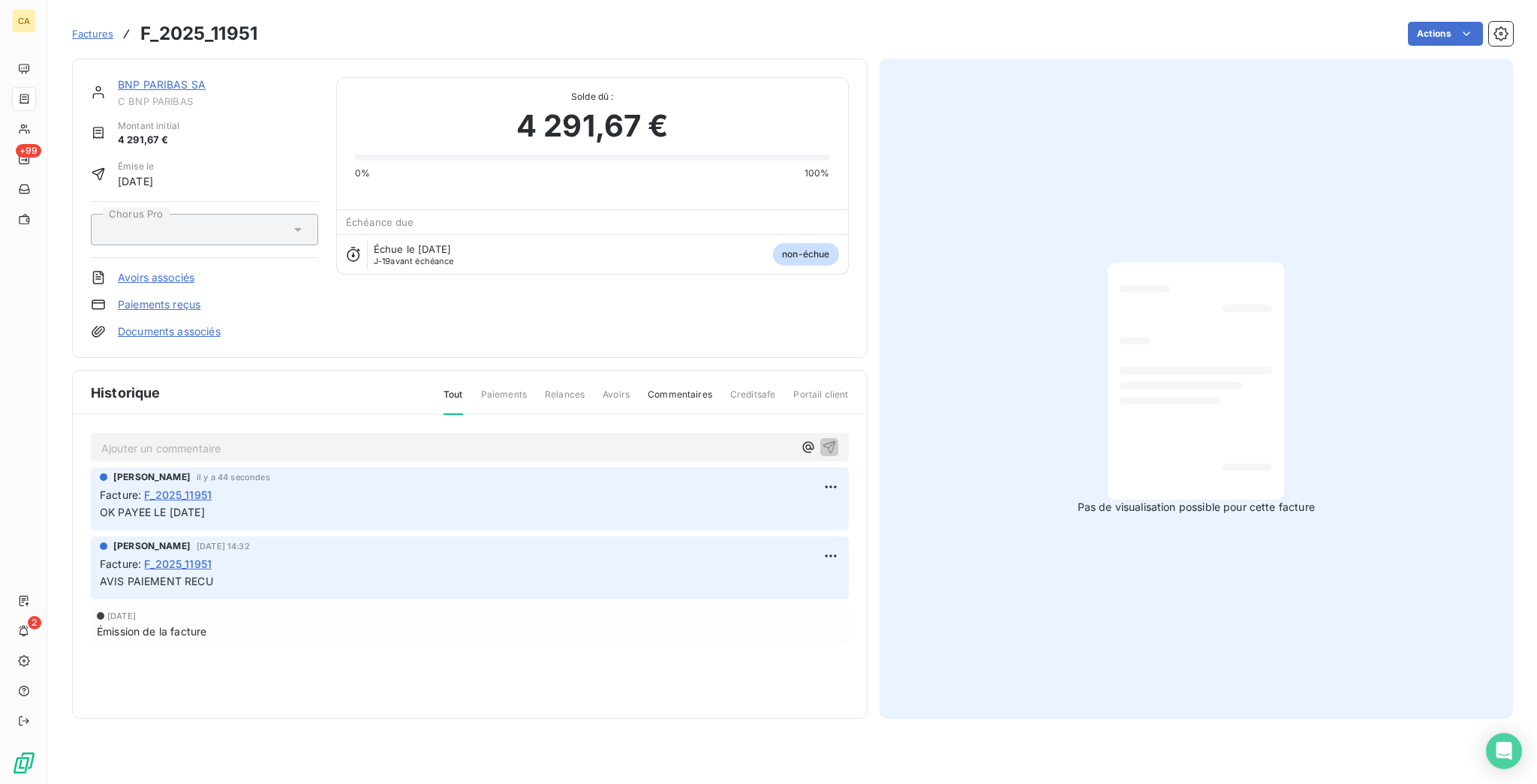
click at [142, 78] on link "BNP PARIBAS SA" at bounding box center [161, 85] width 88 height 13
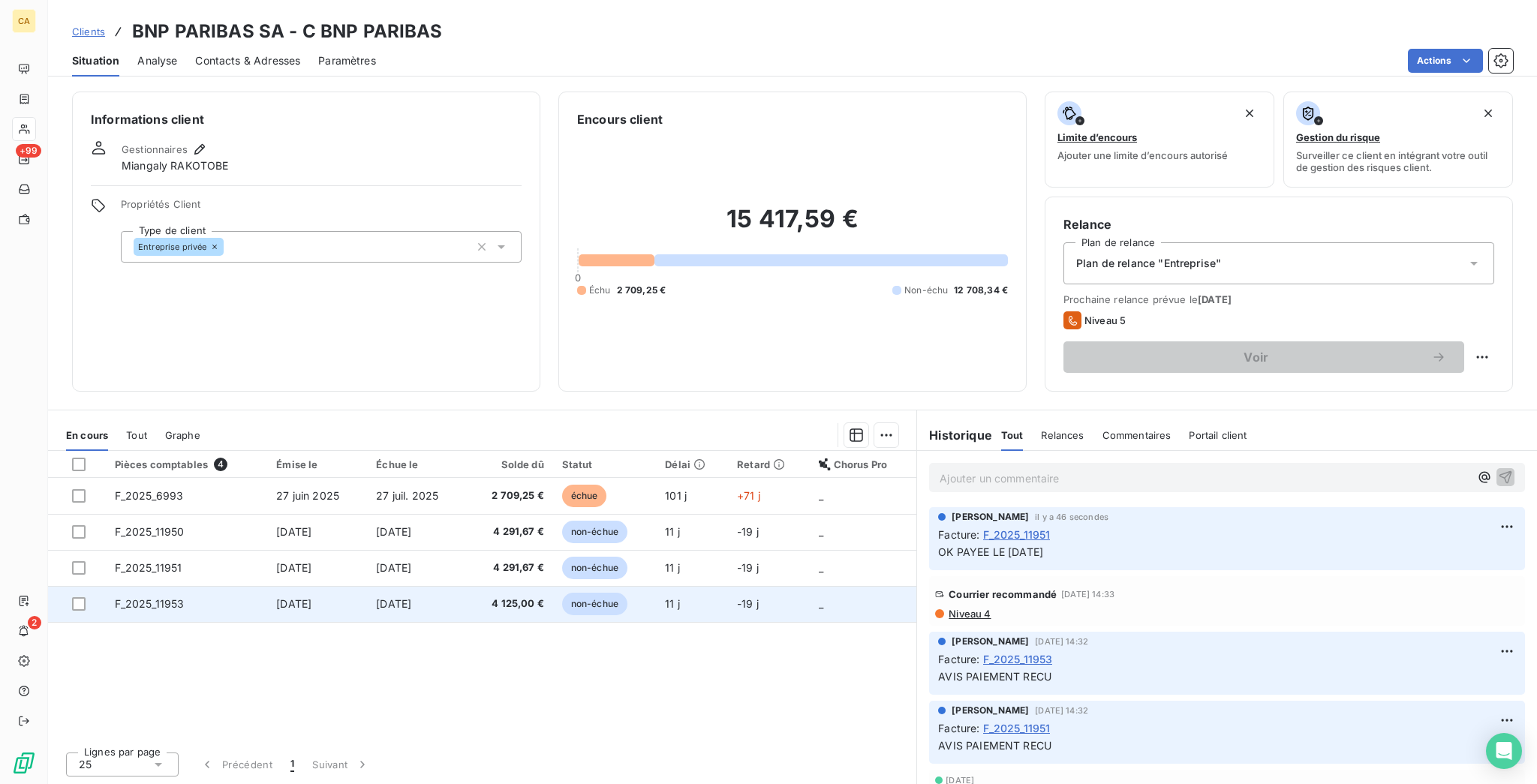
click at [115, 598] on span "F_2025_11953" at bounding box center [149, 604] width 70 height 13
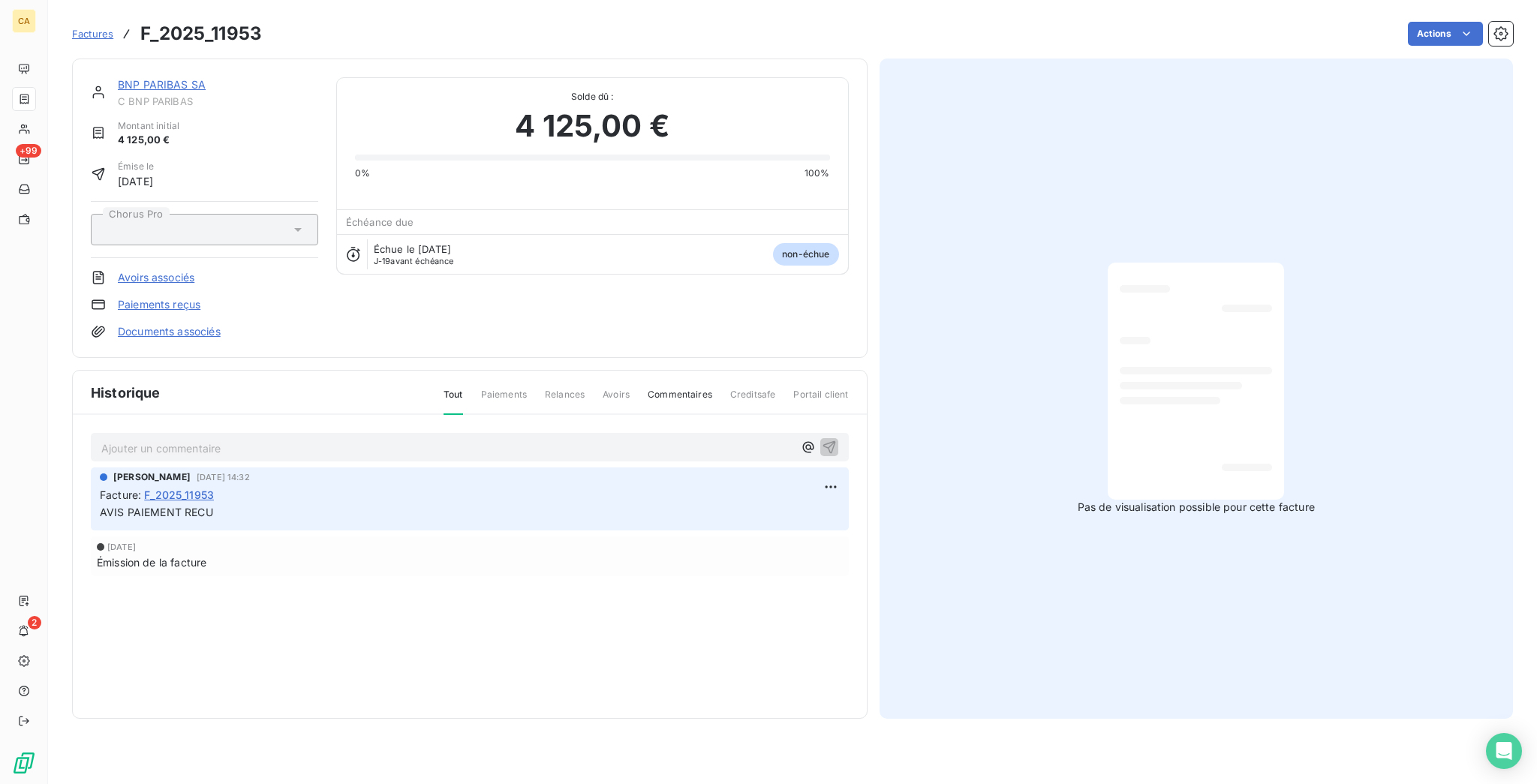
click at [148, 439] on p "Ajouter un commentaire ﻿" at bounding box center [448, 448] width 692 height 19
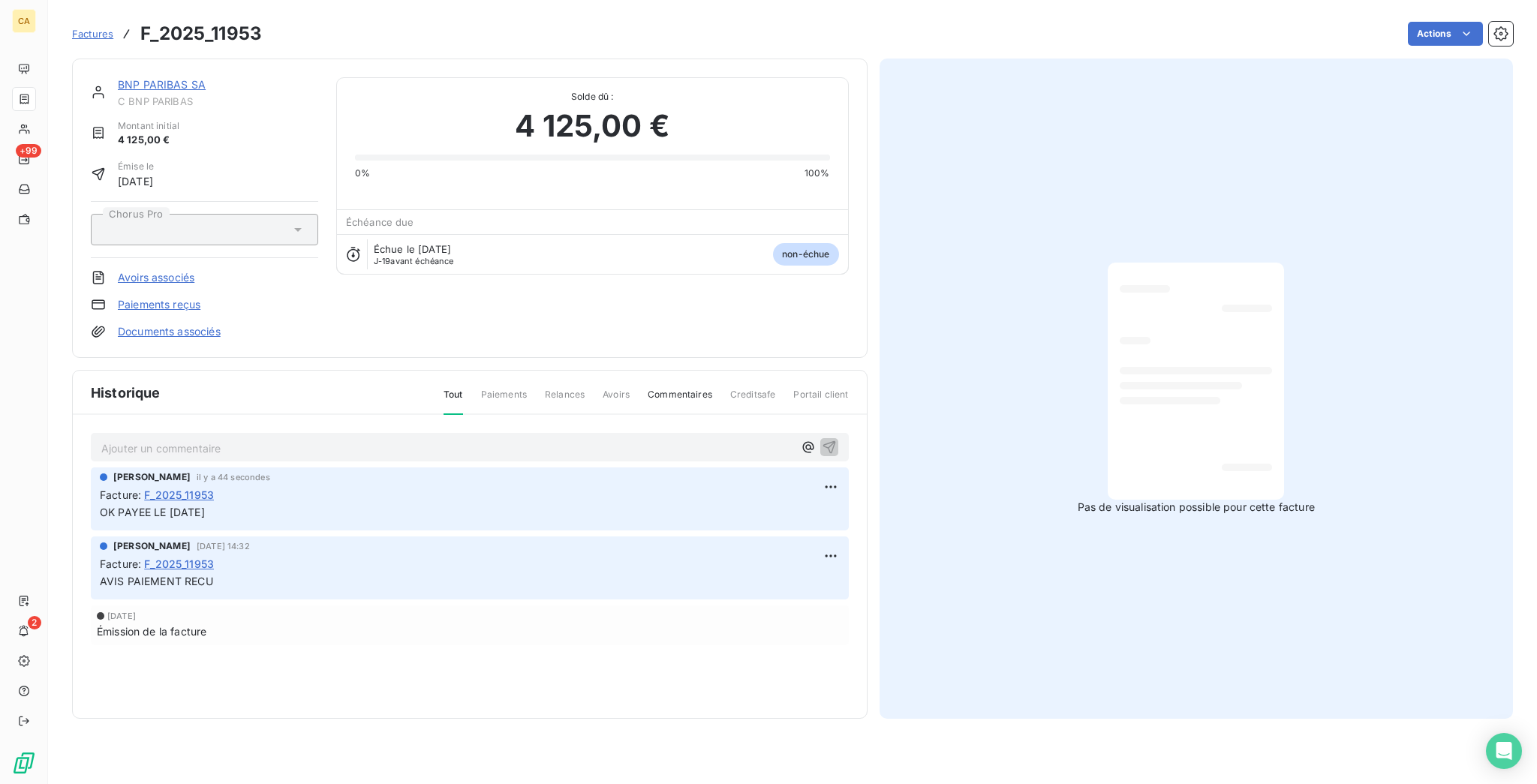
click at [158, 64] on div "BNP PARIBAS SA C BNP PARIBAS Montant initial 4 125,00 € Émise le [DATE] Chorus …" at bounding box center [470, 208] width 796 height 299
click at [158, 78] on link "BNP PARIBAS SA" at bounding box center [161, 85] width 88 height 13
